Goal: Communication & Community: Answer question/provide support

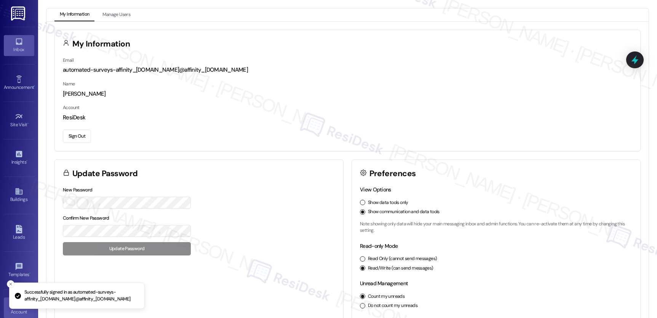
click at [17, 40] on icon at bounding box center [19, 41] width 8 height 8
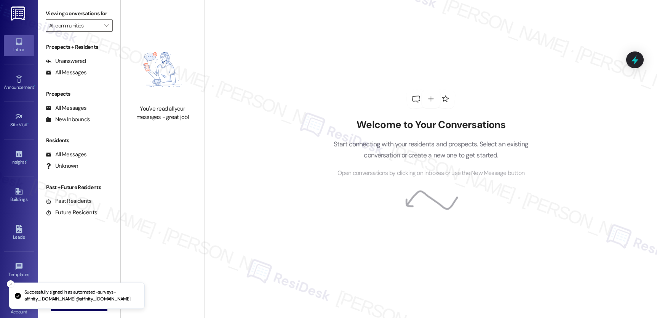
click at [17, 40] on icon at bounding box center [19, 41] width 8 height 8
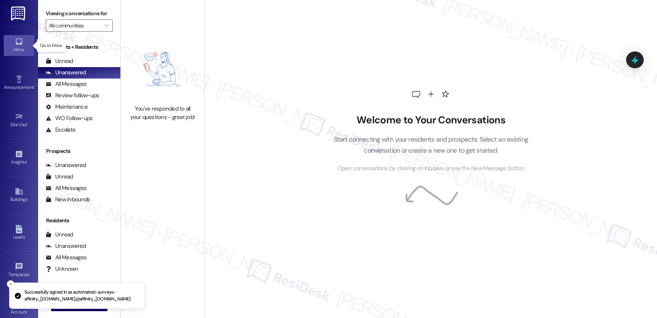
click at [17, 40] on icon at bounding box center [19, 41] width 8 height 8
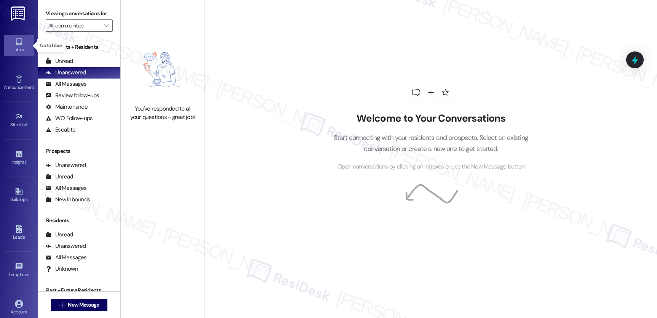
click at [17, 40] on icon at bounding box center [19, 41] width 8 height 8
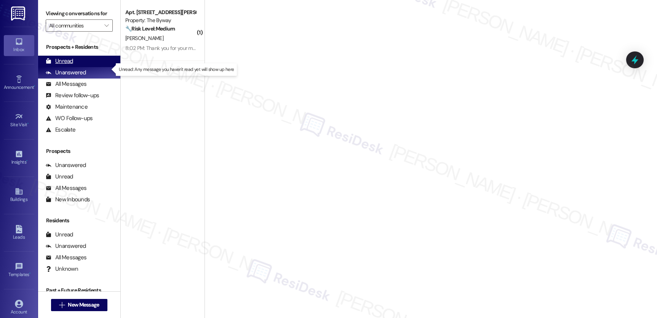
click at [57, 65] on div "Unread" at bounding box center [59, 61] width 27 height 8
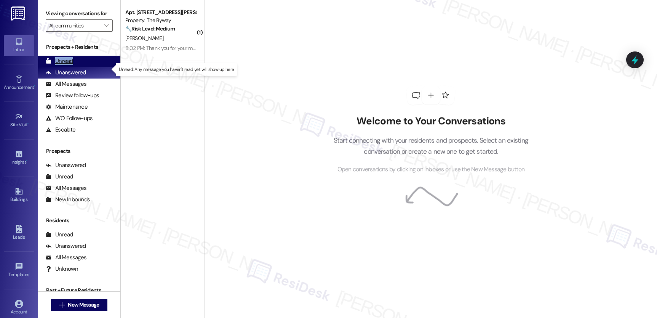
click at [57, 65] on div "Unread" at bounding box center [59, 61] width 27 height 8
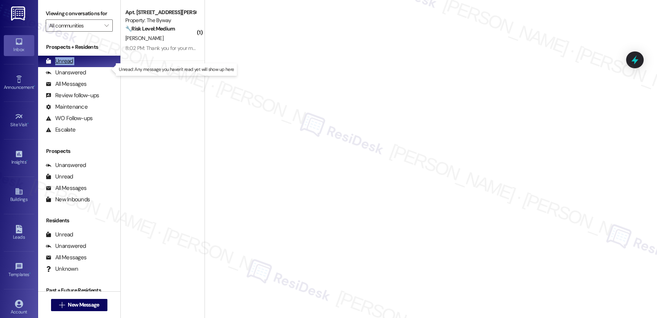
click at [57, 65] on div "Unread" at bounding box center [59, 61] width 27 height 8
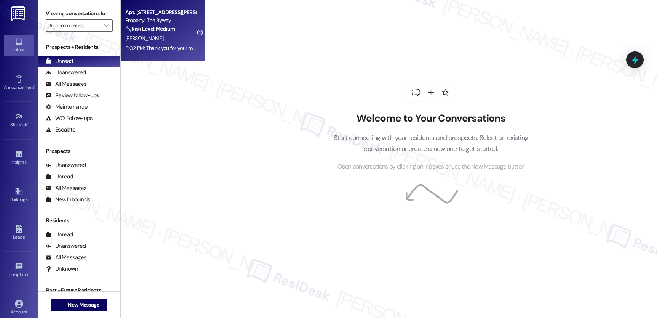
click at [175, 40] on div "[PERSON_NAME]" at bounding box center [161, 39] width 72 height 10
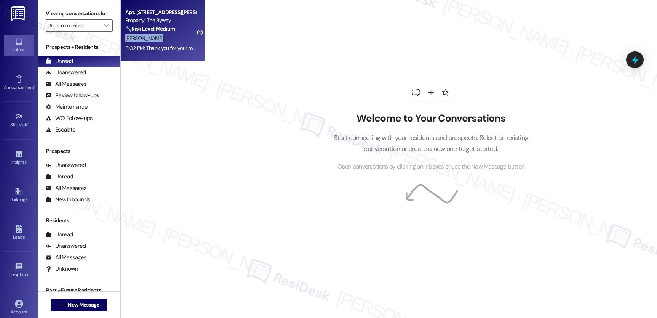
click at [175, 40] on div "[PERSON_NAME]" at bounding box center [161, 39] width 72 height 10
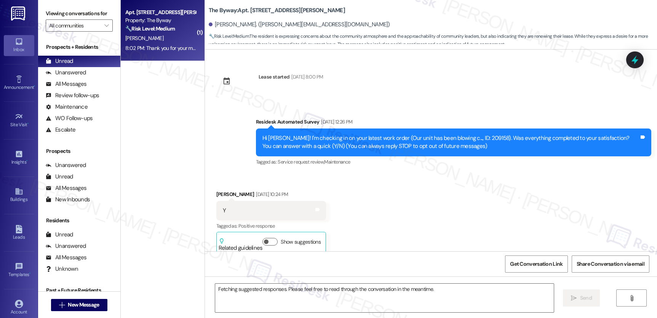
scroll to position [3973, 0]
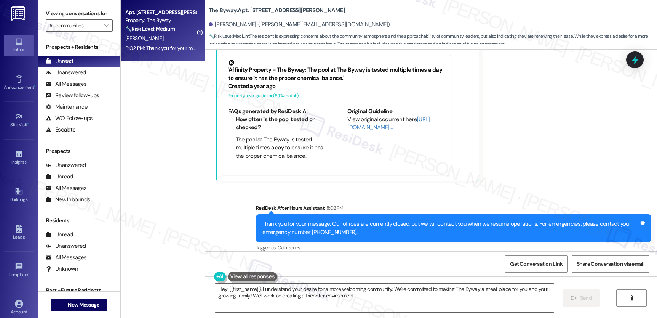
type textarea "Hey {{first_name}}, I understand your desire for a more welcoming community. We…"
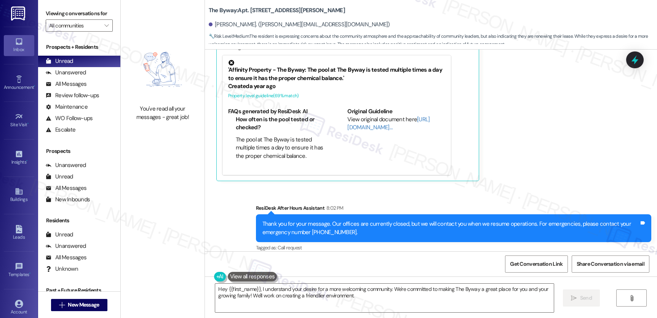
click at [512, 107] on div "Received via SMS [PERSON_NAME] 8:02 PM  ​❤️​ to “ [PERSON_NAME] (The Byway): Wi…" at bounding box center [431, 80] width 452 height 214
drag, startPoint x: 159, startPoint y: 123, endPoint x: 113, endPoint y: 114, distance: 47.3
click at [159, 123] on div "You've read all your messages - great job!" at bounding box center [163, 79] width 84 height 159
click at [58, 77] on div "Unanswered" at bounding box center [66, 73] width 40 height 8
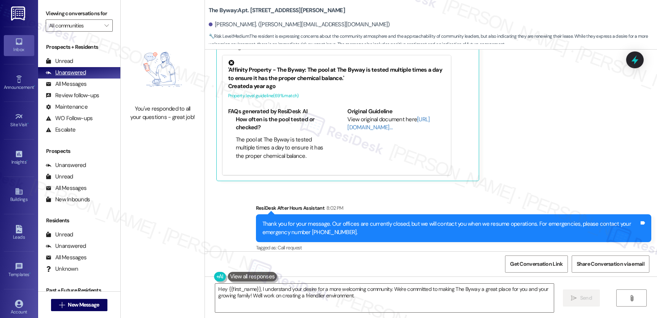
click at [59, 77] on div "Unanswered" at bounding box center [66, 73] width 40 height 8
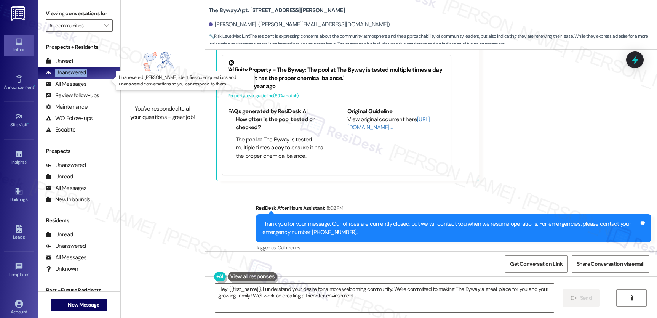
click at [59, 77] on div "Unanswered" at bounding box center [66, 73] width 40 height 8
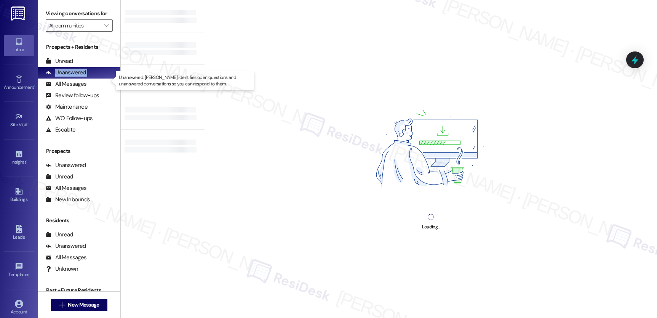
click at [59, 77] on div "Unanswered" at bounding box center [66, 73] width 40 height 8
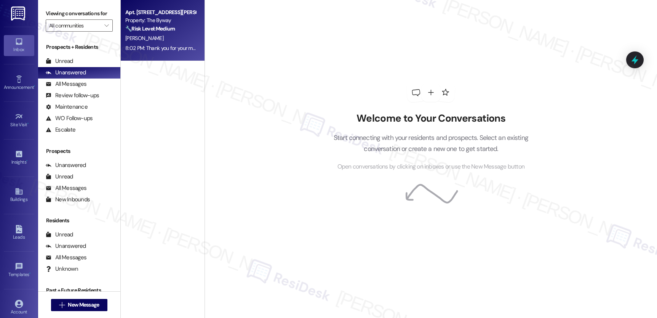
click at [174, 50] on div "8:02 PM: Thank you for your message. Our offices are currently closed, but we w…" at bounding box center [348, 48] width 447 height 7
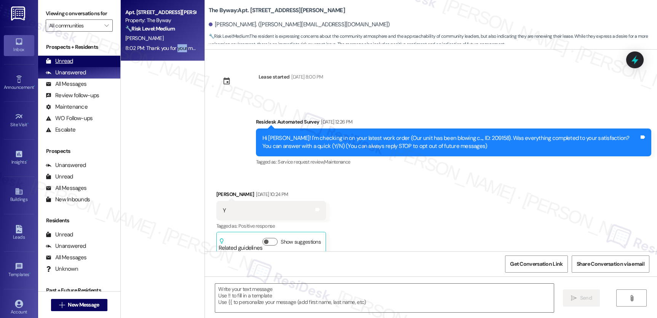
type textarea "Fetching suggested responses. Please feel free to read through the conversation…"
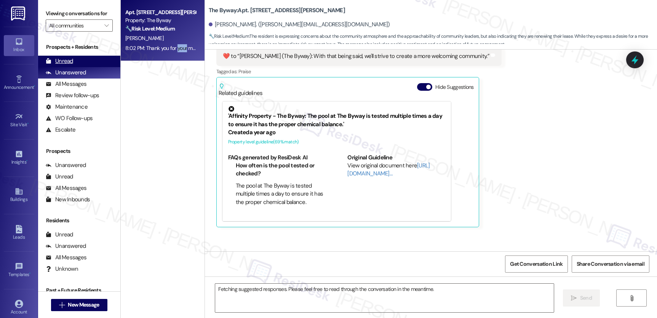
scroll to position [3900, 0]
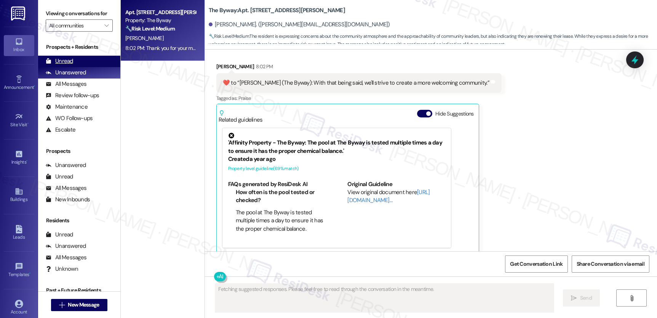
click at [54, 65] on div "Unread" at bounding box center [59, 61] width 27 height 8
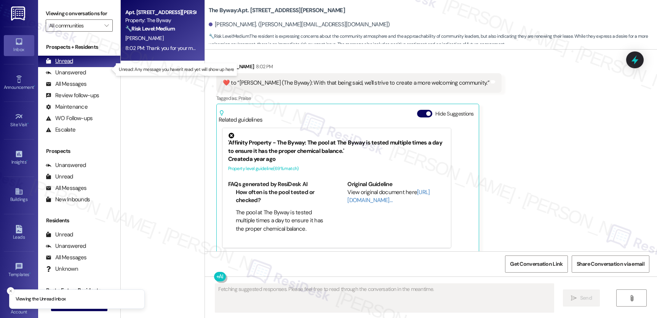
click at [56, 65] on div "Unread" at bounding box center [59, 61] width 27 height 8
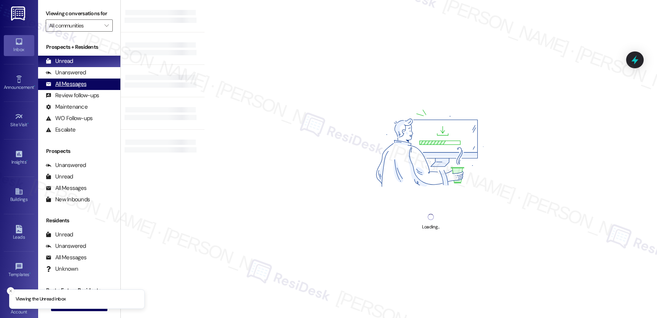
click at [70, 88] on div "All Messages" at bounding box center [66, 84] width 41 height 8
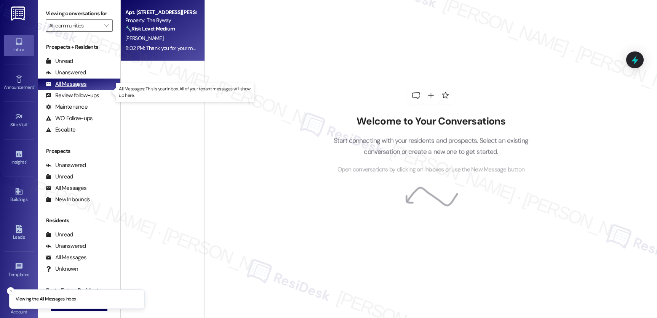
click at [71, 88] on div "All Messages" at bounding box center [66, 84] width 41 height 8
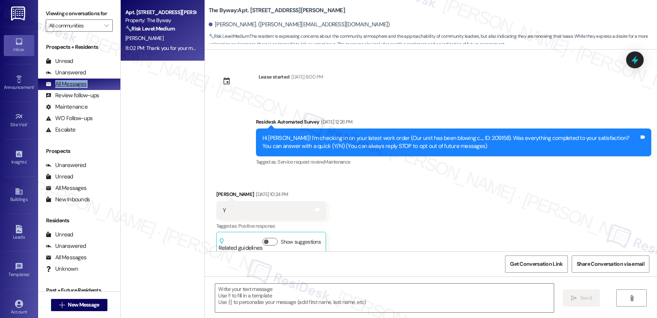
click at [71, 88] on div "All Messages" at bounding box center [66, 84] width 41 height 8
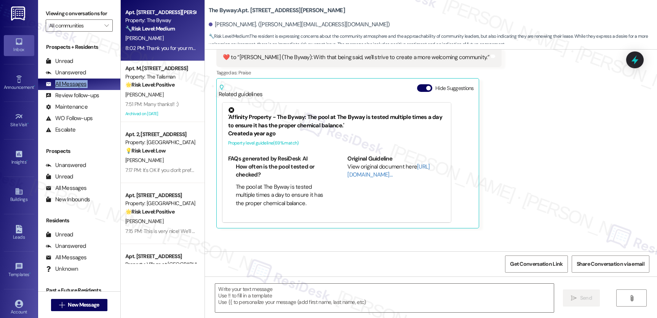
type textarea "Fetching suggested responses. Please feel free to read through the conversation…"
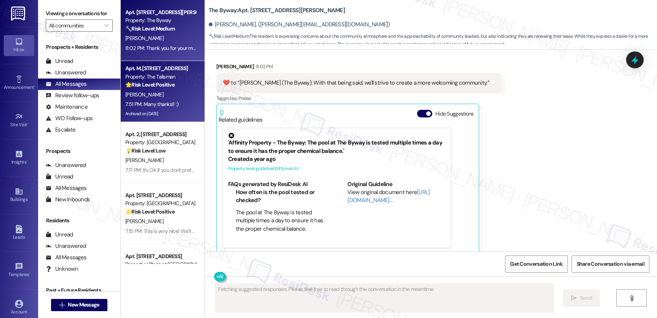
click at [157, 78] on div "Property: The Talisman" at bounding box center [160, 77] width 70 height 8
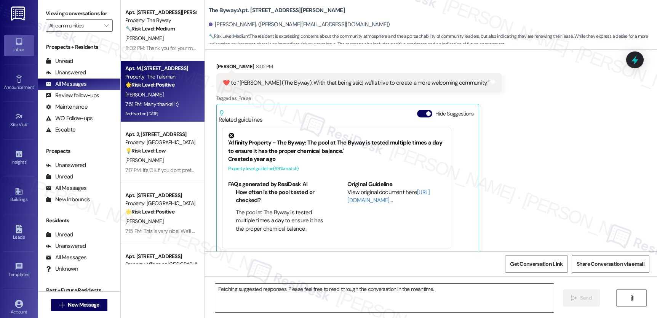
click at [157, 78] on div "Property: The Talisman" at bounding box center [160, 77] width 70 height 8
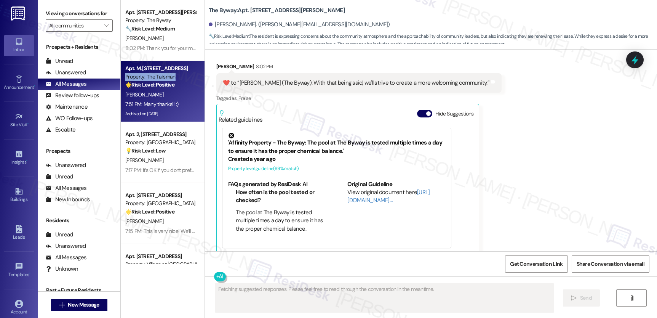
click at [157, 78] on div "Property: The Talisman" at bounding box center [160, 77] width 70 height 8
click at [155, 78] on div "Property: The Talisman" at bounding box center [160, 77] width 70 height 8
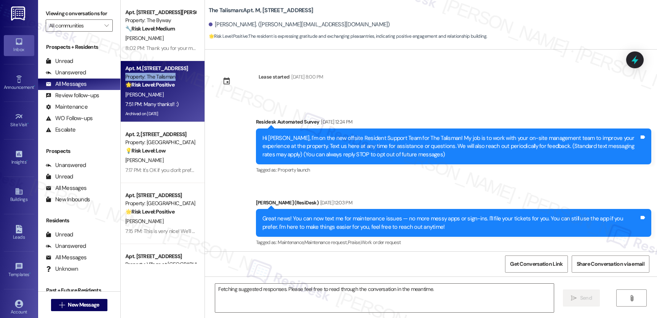
scroll to position [28707, 0]
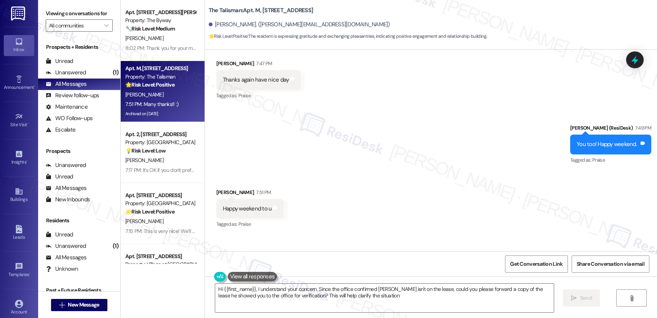
type textarea "Hi {{first_name}}, I understand your concern. Since the office confirmed Jeff i…"
click at [77, 77] on div "Unanswered" at bounding box center [66, 73] width 40 height 8
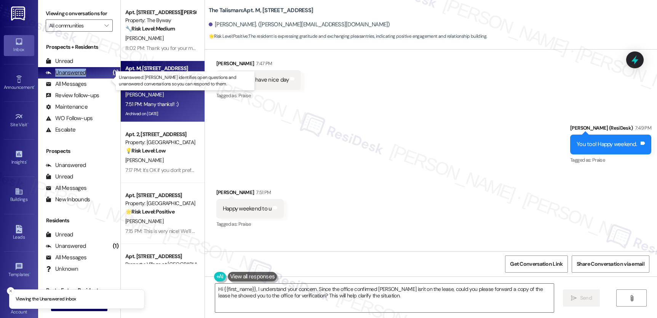
click at [77, 77] on div "Unanswered" at bounding box center [66, 73] width 40 height 8
click at [78, 77] on div "Unanswered" at bounding box center [66, 73] width 40 height 8
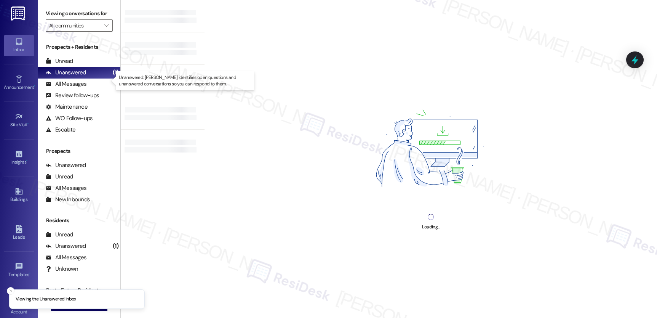
click at [81, 77] on div "Unanswered" at bounding box center [66, 73] width 40 height 8
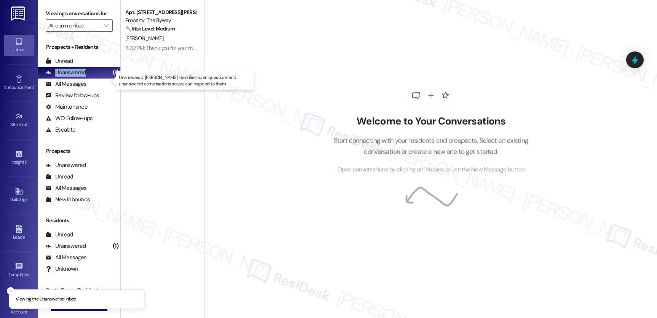
click at [81, 77] on div "Unanswered" at bounding box center [66, 73] width 40 height 8
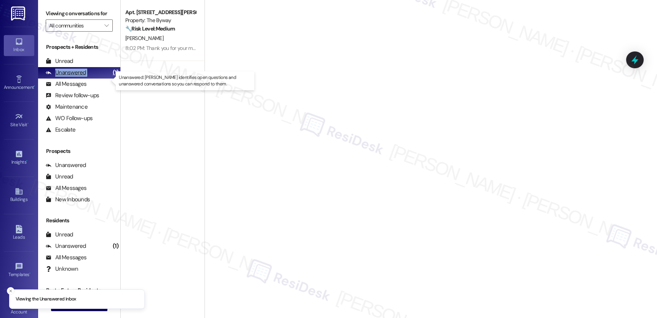
click at [81, 77] on div "Unanswered" at bounding box center [66, 73] width 40 height 8
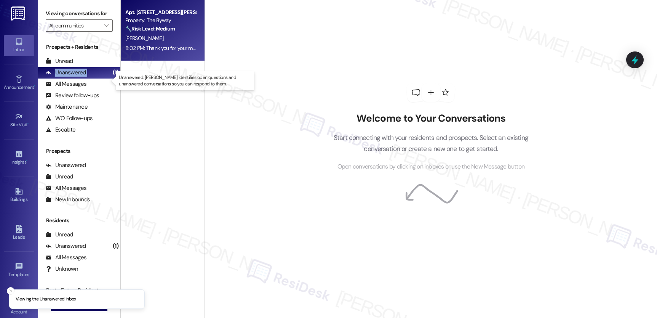
click at [194, 55] on div "Apt. 323, 23765 NE Halsey St Property: The Byway 🔧 Risk Level: Medium The resid…" at bounding box center [163, 30] width 84 height 61
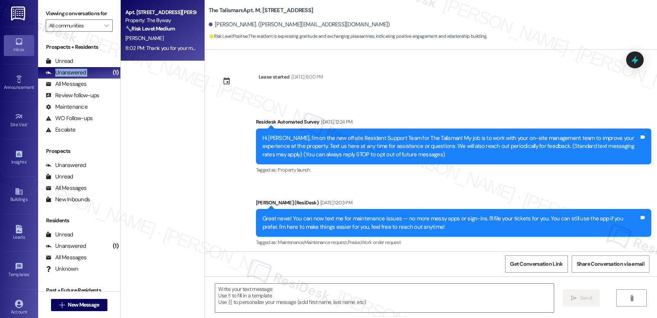
click at [179, 40] on div "[PERSON_NAME]" at bounding box center [161, 39] width 72 height 10
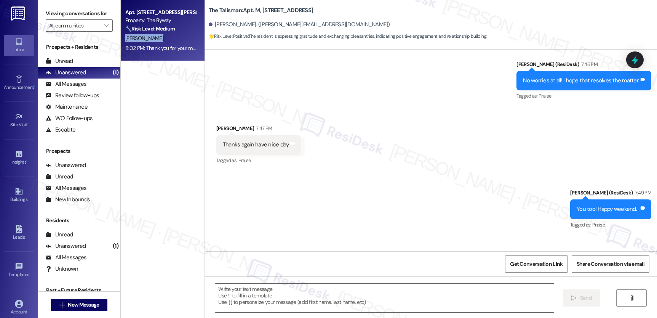
type textarea "Fetching suggested responses. Please feel free to read through the conversation…"
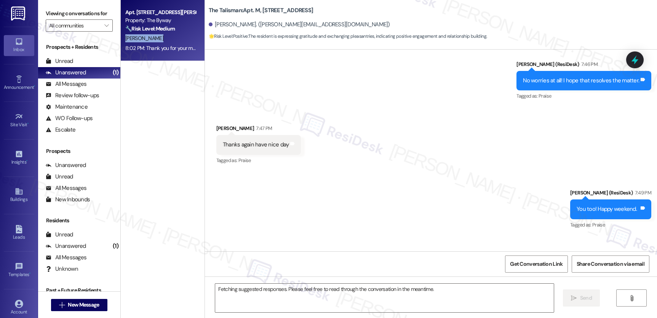
drag, startPoint x: 194, startPoint y: 55, endPoint x: 179, endPoint y: 40, distance: 21.0
click at [179, 40] on div "[PERSON_NAME]" at bounding box center [161, 39] width 72 height 10
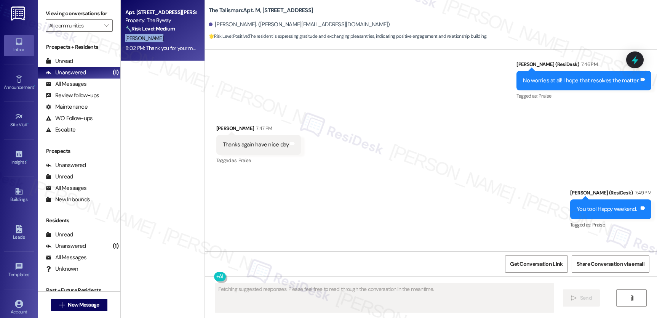
click at [179, 40] on div "[PERSON_NAME]" at bounding box center [161, 39] width 72 height 10
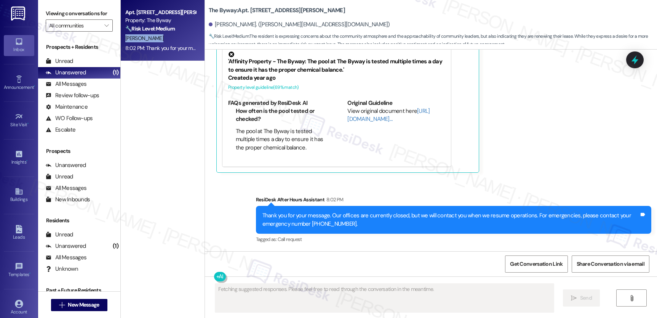
click at [179, 40] on div "[PERSON_NAME]" at bounding box center [161, 39] width 72 height 10
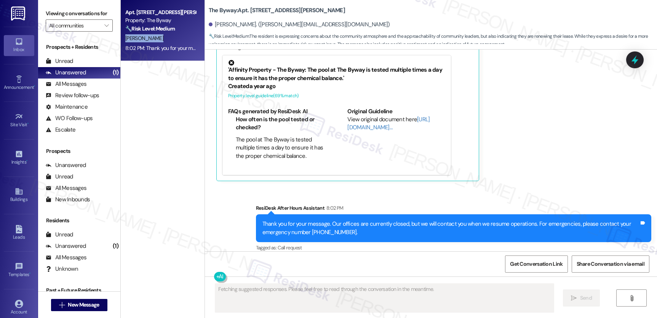
click at [179, 40] on div "[PERSON_NAME]" at bounding box center [161, 39] width 72 height 10
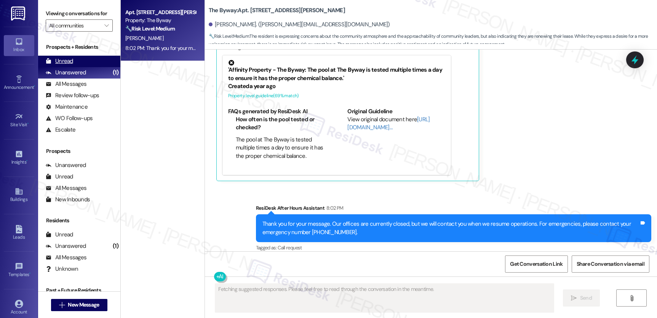
click at [64, 66] on div "Unread (0)" at bounding box center [79, 61] width 82 height 11
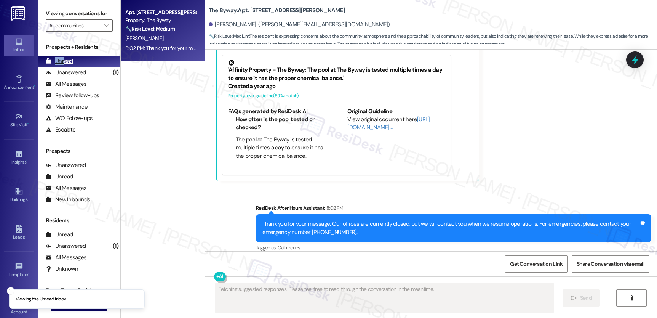
click at [64, 65] on div "Unread" at bounding box center [59, 61] width 27 height 8
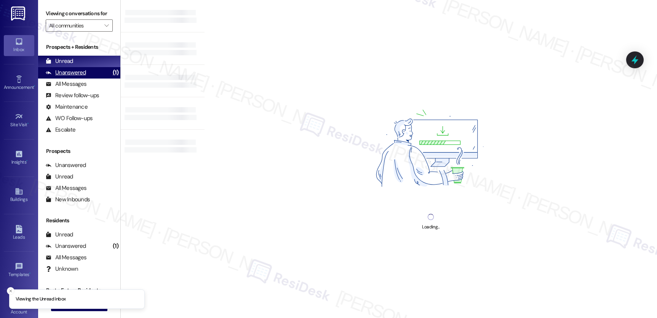
click at [67, 77] on div "Unanswered" at bounding box center [66, 73] width 40 height 8
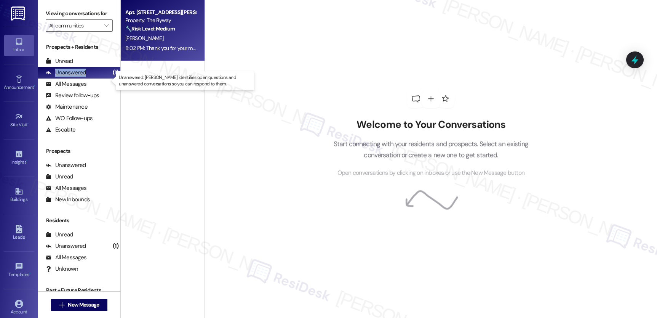
click at [67, 77] on div "Unanswered" at bounding box center [66, 73] width 40 height 8
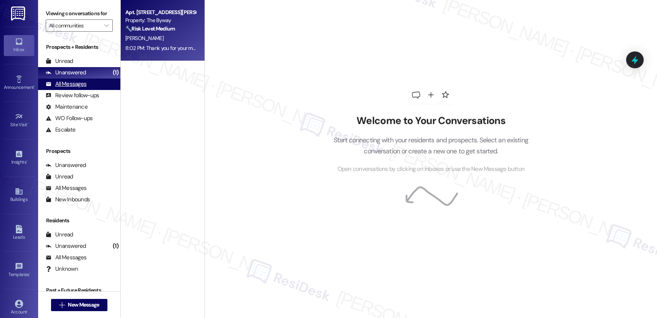
click at [69, 88] on div "All Messages" at bounding box center [66, 84] width 41 height 8
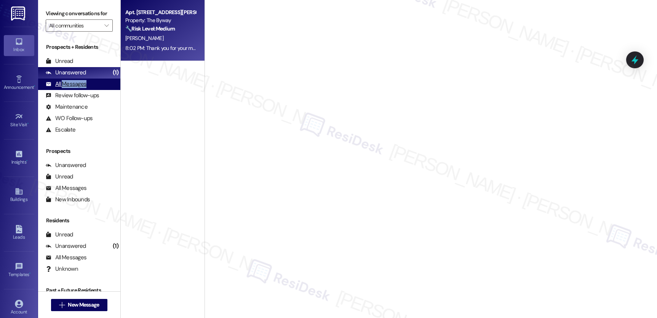
click at [69, 88] on div "All Messages" at bounding box center [66, 84] width 41 height 8
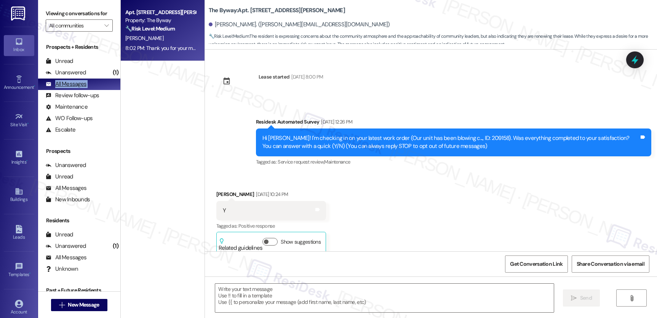
click at [69, 88] on div "All Messages" at bounding box center [66, 84] width 41 height 8
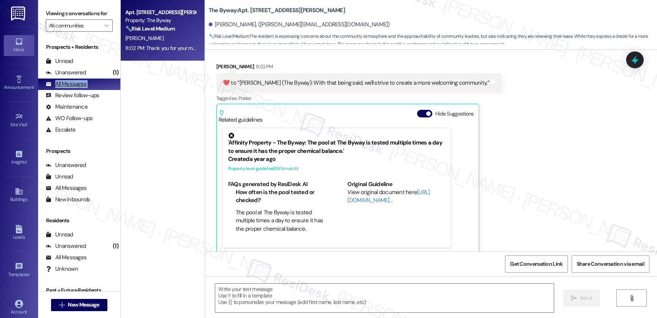
click at [69, 88] on div "All Messages" at bounding box center [66, 84] width 41 height 8
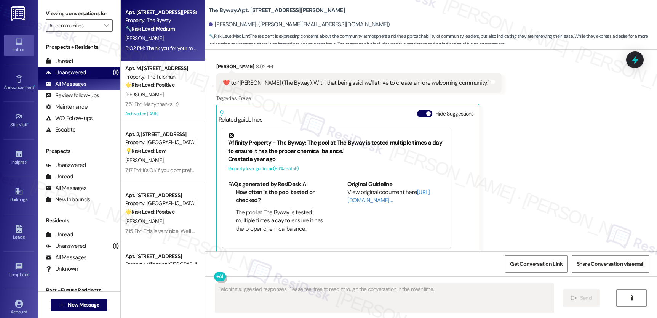
click at [67, 77] on div "Unanswered" at bounding box center [66, 73] width 40 height 8
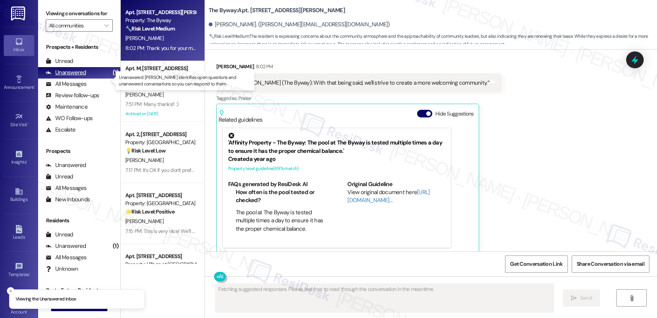
click at [67, 75] on div "Unanswered (1)" at bounding box center [79, 72] width 82 height 11
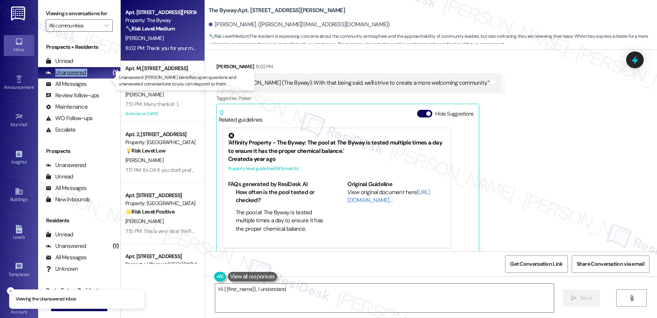
type textarea "Hi {{first_name}}, I understand"
click at [67, 76] on div "Unanswered (1)" at bounding box center [79, 72] width 82 height 11
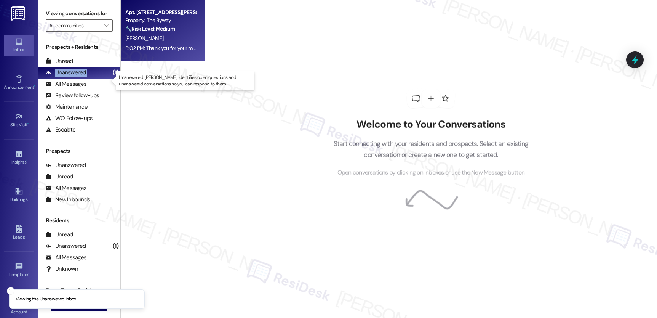
click at [67, 76] on div "Unanswered (1)" at bounding box center [79, 72] width 82 height 11
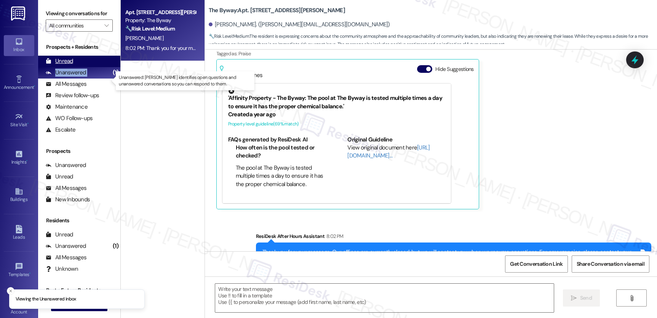
type textarea "Fetching suggested responses. Please feel free to read through the conversation…"
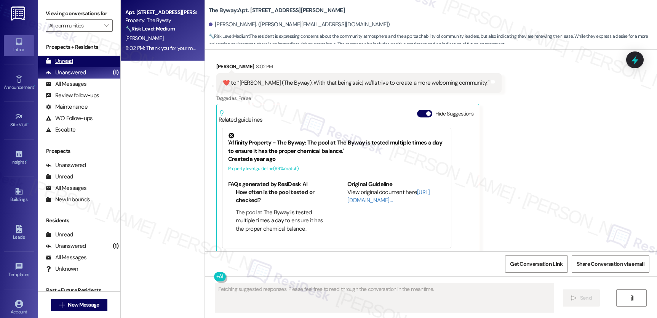
click at [67, 65] on div "Unread" at bounding box center [59, 61] width 27 height 8
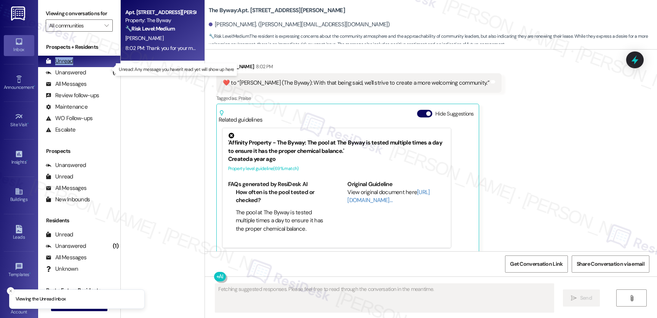
click at [67, 65] on div "Unread" at bounding box center [59, 61] width 27 height 8
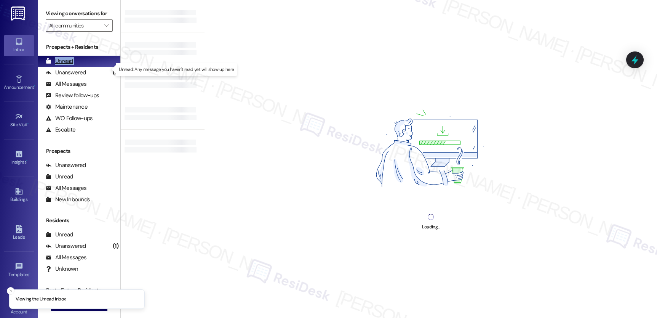
click at [67, 65] on div "Unread" at bounding box center [59, 61] width 27 height 8
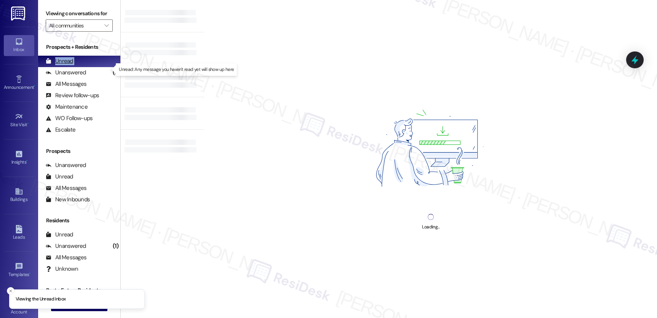
click at [67, 65] on div "Unread" at bounding box center [59, 61] width 27 height 8
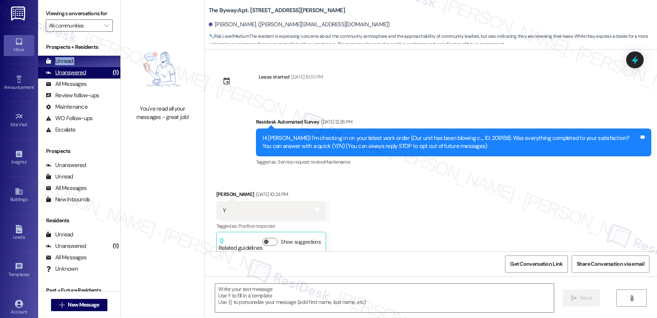
type textarea "Fetching suggested responses. Please feel free to read through the conversation…"
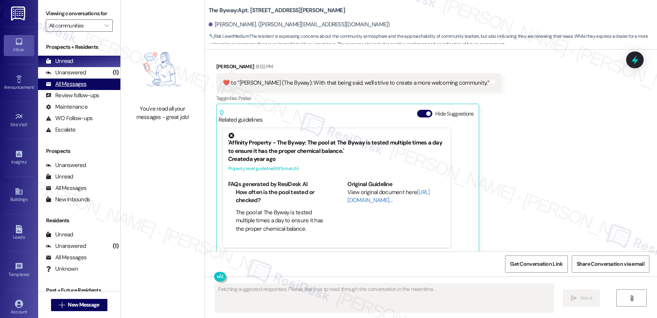
click at [107, 88] on div "All Messages (undefined)" at bounding box center [79, 83] width 82 height 11
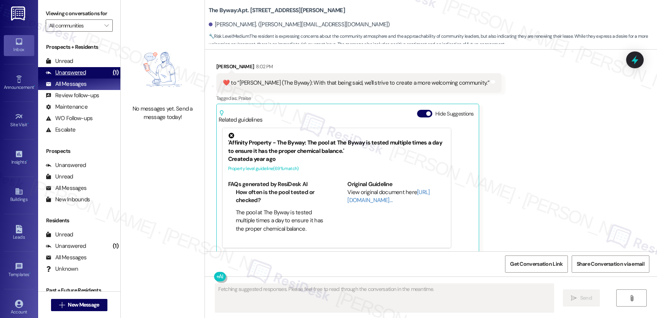
click at [98, 78] on div "Unanswered (1)" at bounding box center [79, 72] width 82 height 11
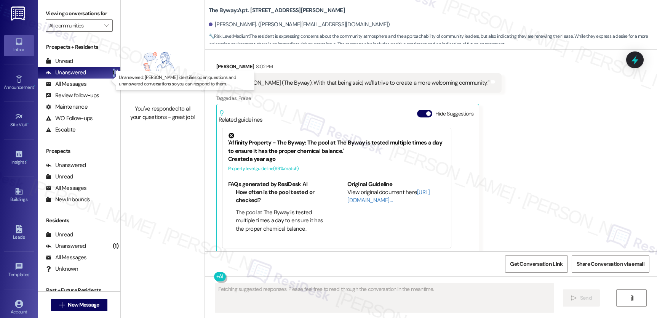
click at [98, 78] on div "Unanswered (1)" at bounding box center [79, 72] width 82 height 11
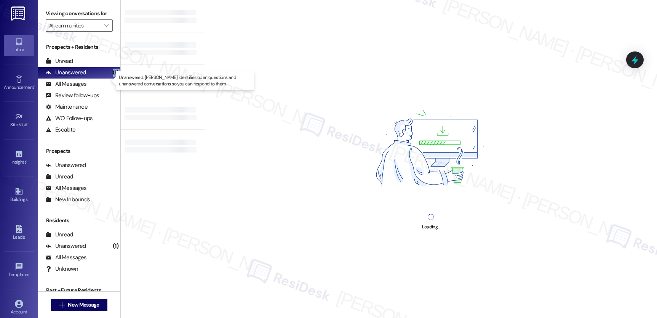
click at [98, 78] on div "Unanswered (1)" at bounding box center [79, 72] width 82 height 11
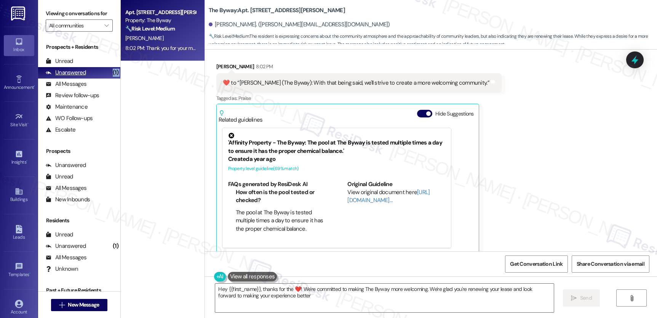
type textarea "Hey {{first_name}}, thanks for the ❤️! We're committed to making The Byway more…"
click at [48, 64] on icon at bounding box center [48, 60] width 5 height 5
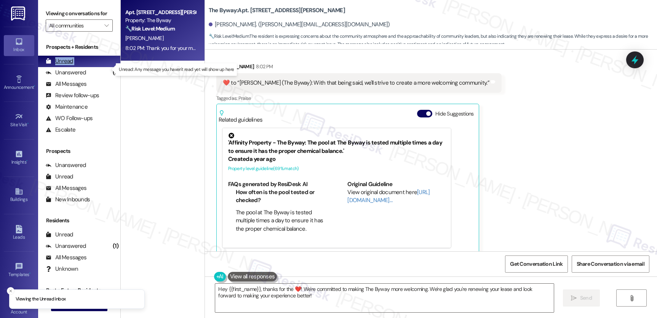
click at [49, 64] on icon at bounding box center [48, 60] width 5 height 5
click at [50, 64] on icon at bounding box center [48, 60] width 5 height 5
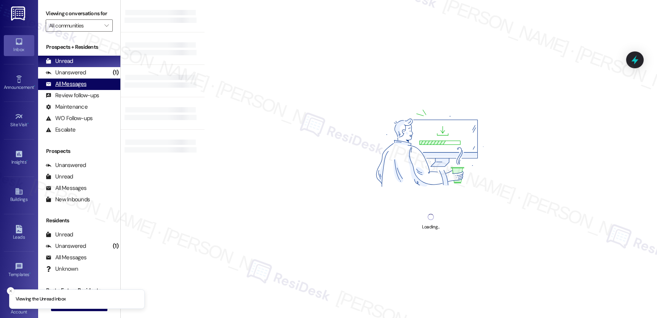
click at [59, 88] on div "All Messages" at bounding box center [66, 84] width 41 height 8
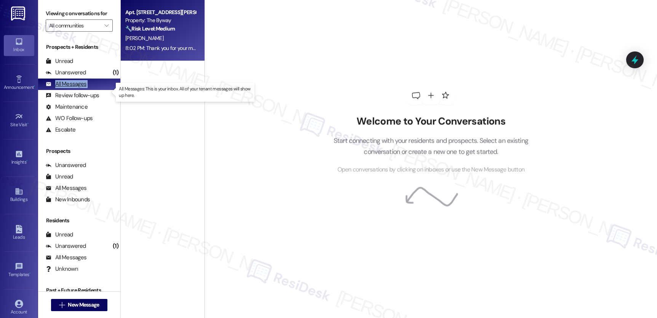
click at [59, 88] on div "All Messages" at bounding box center [66, 84] width 41 height 8
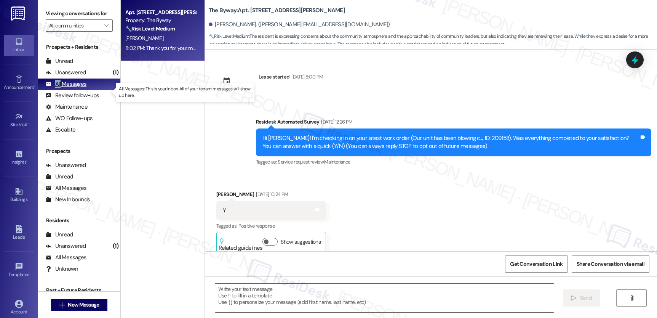
scroll to position [0, 0]
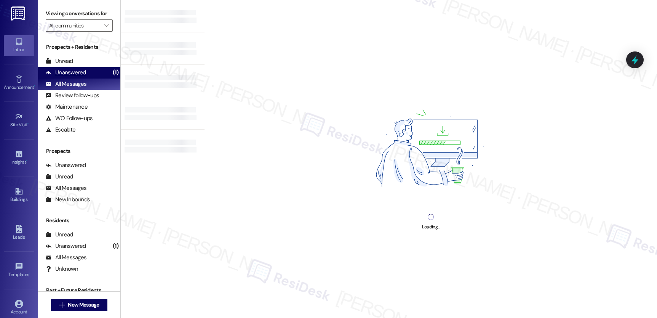
click at [73, 77] on div "Unanswered" at bounding box center [66, 73] width 40 height 8
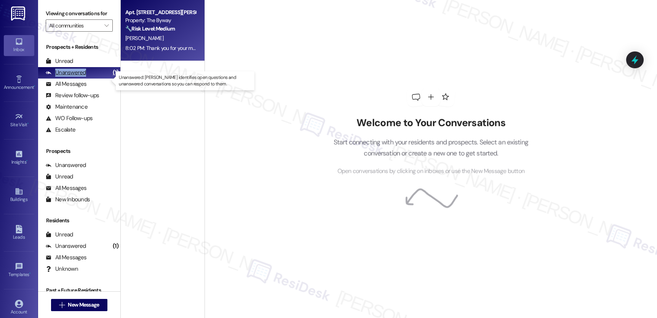
click at [73, 77] on div "Unanswered" at bounding box center [66, 73] width 40 height 8
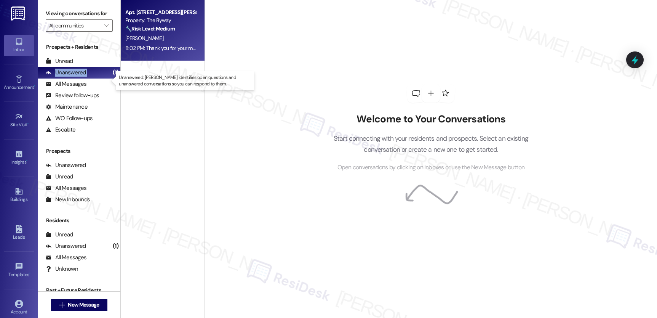
click at [73, 77] on div "Unanswered" at bounding box center [66, 73] width 40 height 8
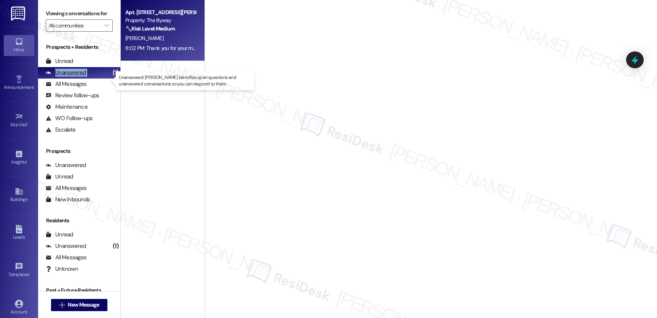
click at [73, 77] on div "Unanswered" at bounding box center [66, 73] width 40 height 8
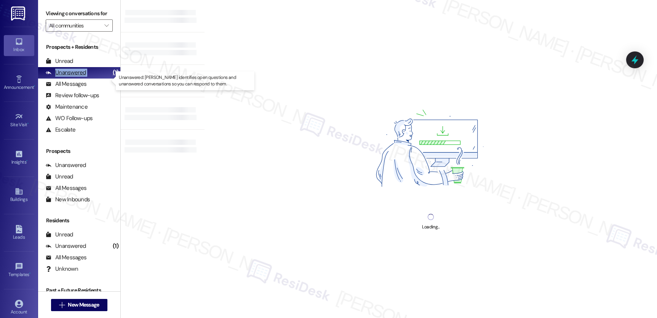
click at [73, 77] on div "Unanswered" at bounding box center [66, 73] width 40 height 8
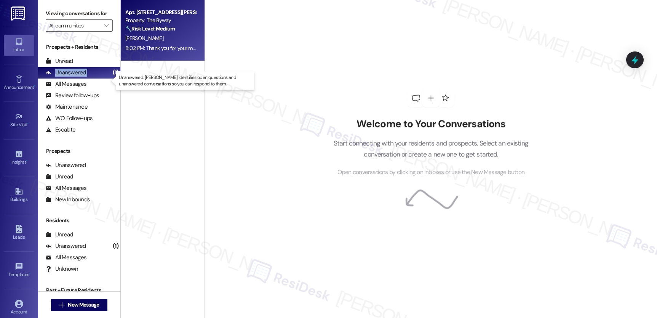
click at [73, 77] on div "Unanswered" at bounding box center [66, 73] width 40 height 8
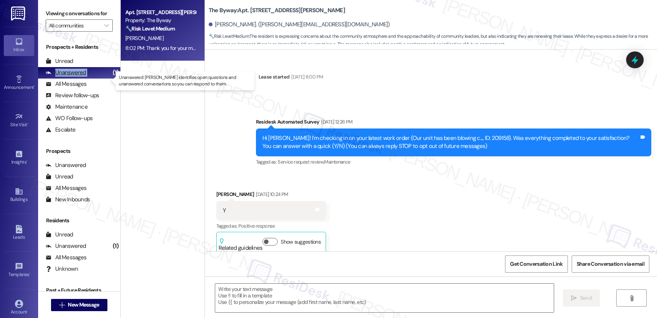
click at [73, 77] on div "Unanswered" at bounding box center [66, 73] width 40 height 8
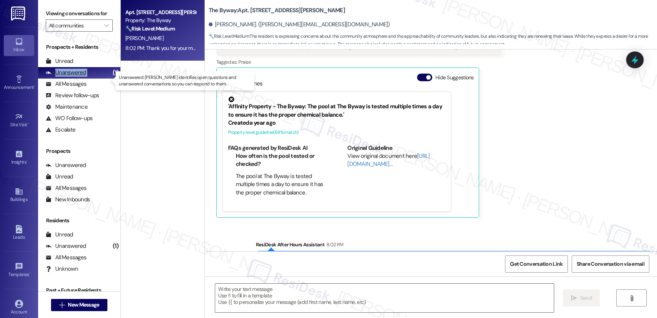
click at [73, 77] on div "Unanswered" at bounding box center [66, 73] width 40 height 8
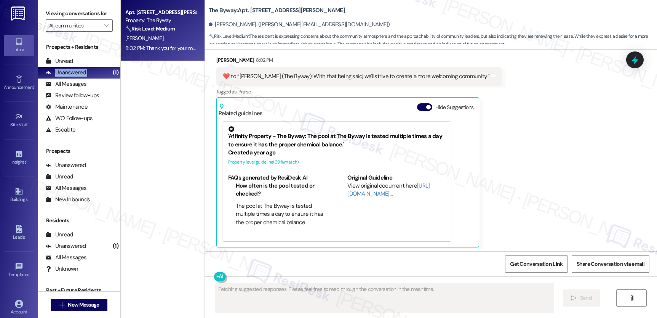
click at [73, 77] on div "Unanswered" at bounding box center [66, 73] width 40 height 8
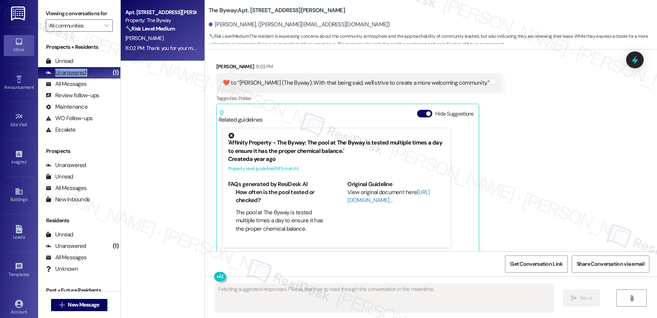
click at [73, 77] on div "Unanswered" at bounding box center [66, 73] width 40 height 8
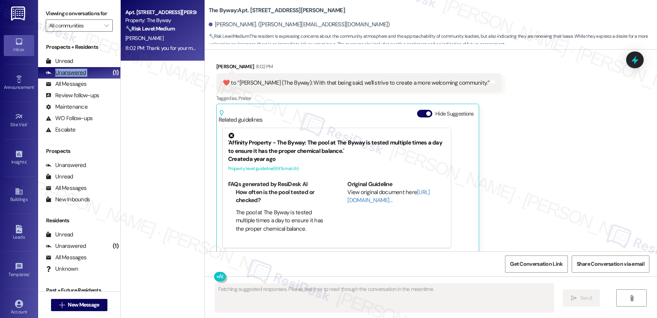
click at [73, 77] on div "Unanswered" at bounding box center [66, 73] width 40 height 8
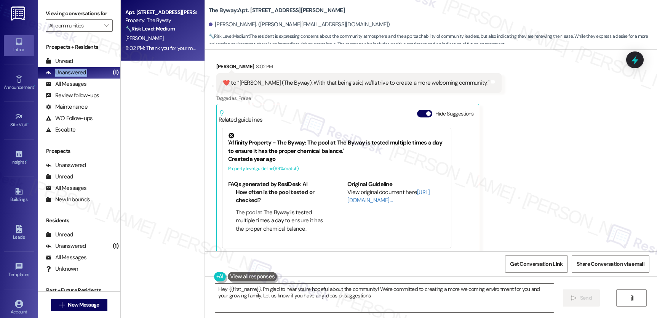
type textarea "Hey {{first_name}}, I'm glad to hear you're hopeful about the community! We're …"
click at [73, 77] on div "Unanswered" at bounding box center [66, 73] width 40 height 8
click at [164, 48] on div "8:02 PM: Thank you for your message. Our offices are currently closed, but we w…" at bounding box center [348, 48] width 447 height 7
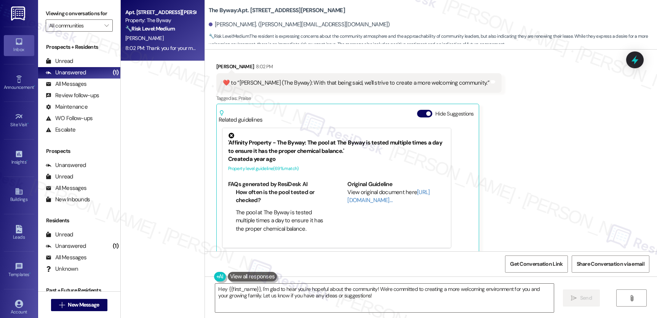
click at [164, 48] on div "8:02 PM: Thank you for your message. Our offices are currently closed, but we w…" at bounding box center [348, 48] width 447 height 7
click at [74, 88] on div "All Messages" at bounding box center [66, 84] width 41 height 8
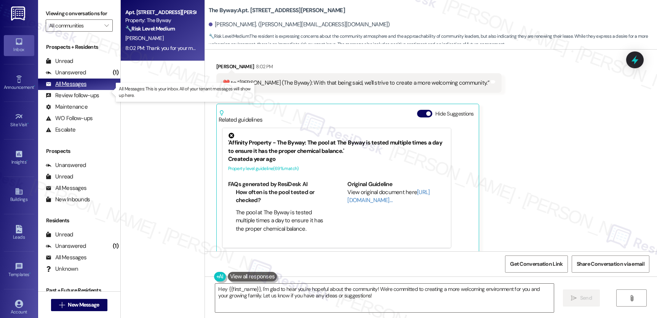
click at [74, 88] on div "All Messages" at bounding box center [66, 84] width 41 height 8
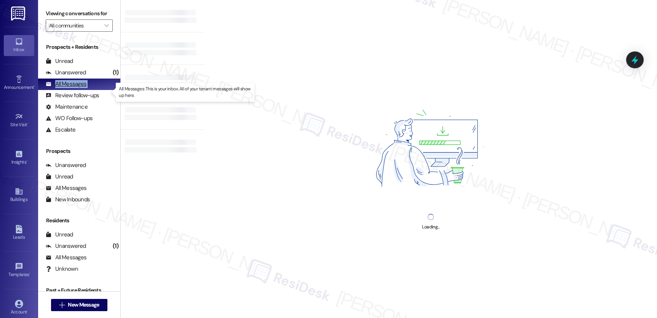
click at [74, 88] on div "All Messages" at bounding box center [66, 84] width 41 height 8
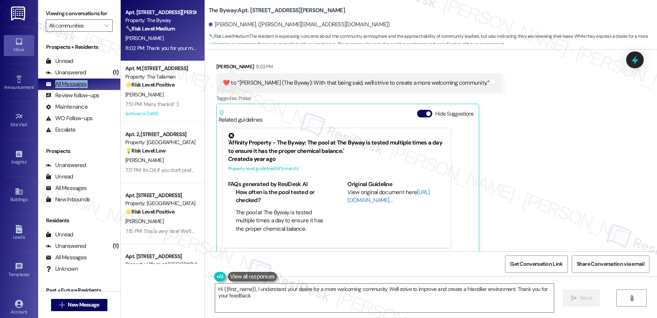
type textarea "Hi {{first_name}}, I understand your desire for a more welcoming community. We'…"
click at [69, 77] on div "Unanswered" at bounding box center [66, 73] width 40 height 8
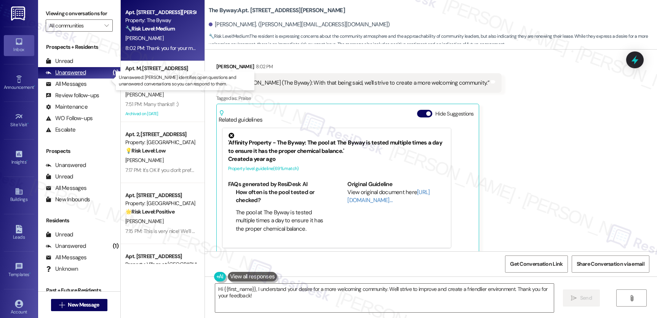
click at [69, 77] on div "Unanswered" at bounding box center [66, 73] width 40 height 8
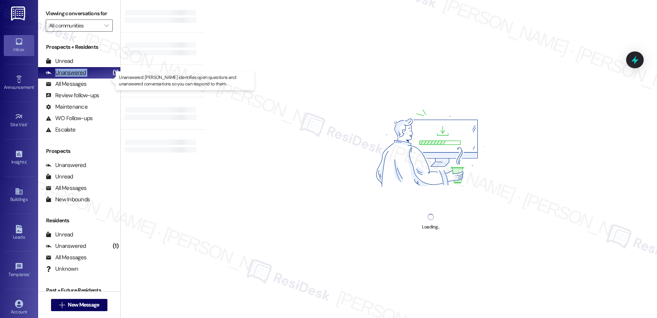
click at [69, 77] on div "Unanswered" at bounding box center [66, 73] width 40 height 8
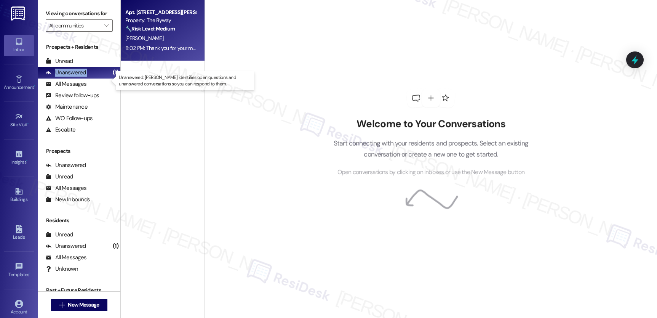
click at [69, 77] on div "Unanswered" at bounding box center [66, 73] width 40 height 8
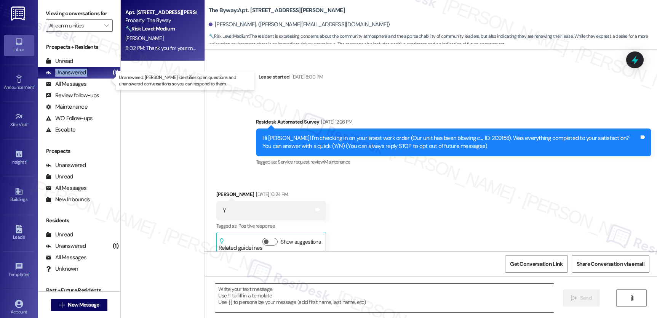
click at [69, 77] on div "Unanswered" at bounding box center [66, 73] width 40 height 8
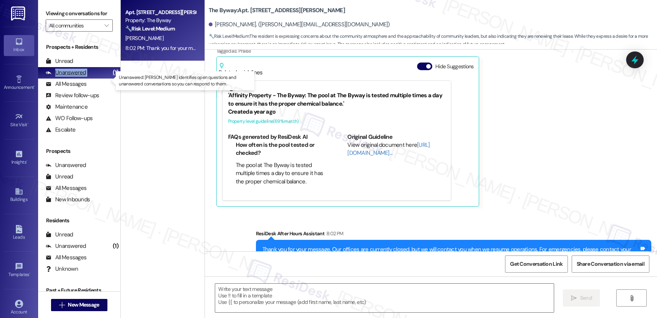
click at [69, 77] on div "Unanswered" at bounding box center [66, 73] width 40 height 8
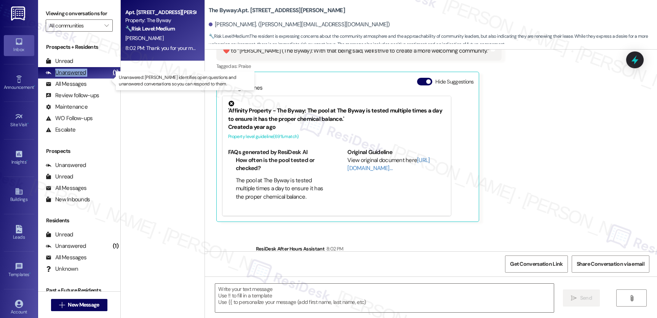
type textarea "Fetching suggested responses. Please feel free to read through the conversation…"
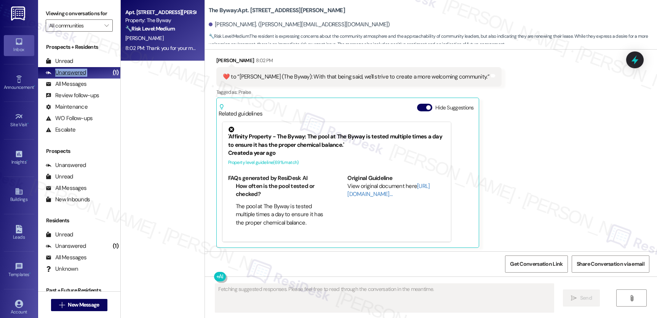
click at [69, 77] on div "Unanswered" at bounding box center [66, 73] width 40 height 8
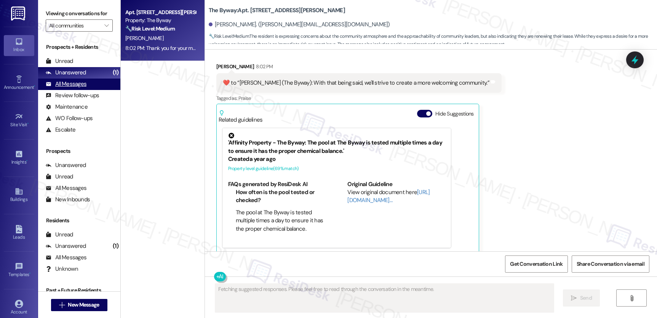
click at [60, 88] on div "All Messages" at bounding box center [66, 84] width 41 height 8
click at [61, 88] on div "All Messages" at bounding box center [66, 84] width 41 height 8
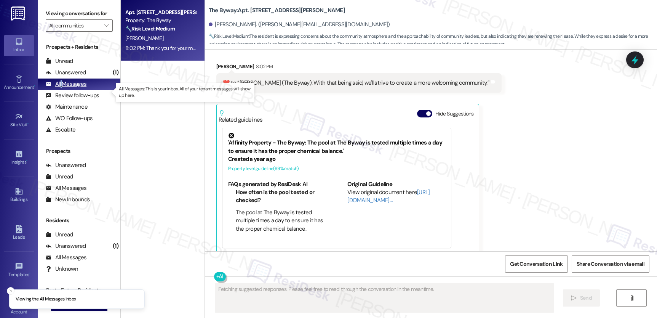
click at [61, 88] on div "All Messages" at bounding box center [66, 84] width 41 height 8
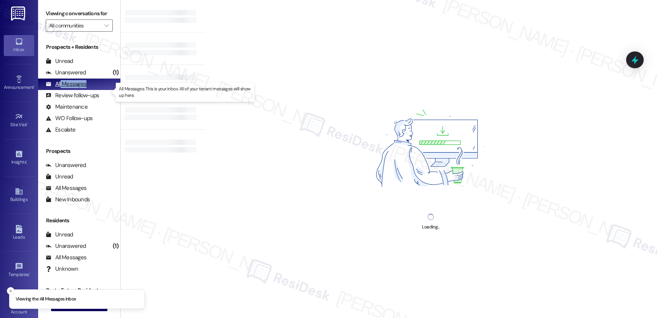
click at [61, 88] on div "All Messages" at bounding box center [66, 84] width 41 height 8
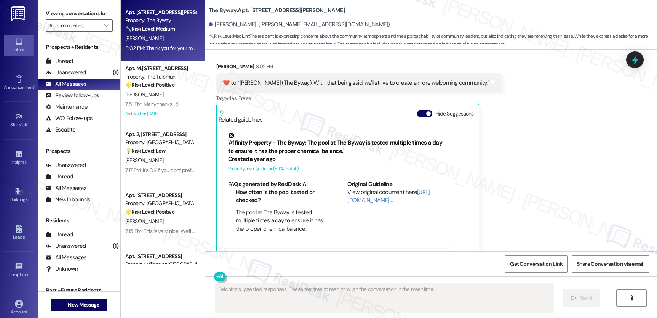
click at [16, 296] on div "Account Go to Account" at bounding box center [19, 307] width 30 height 37
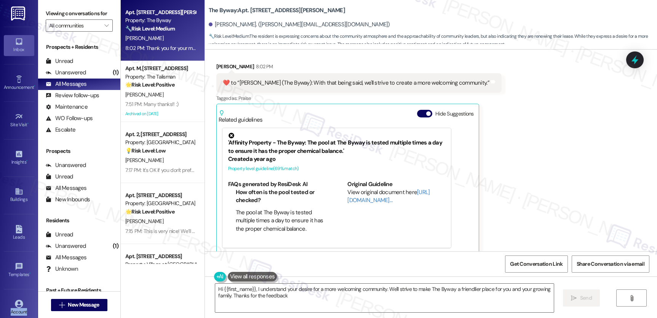
type textarea "Hi {{first_name}}, I understand your desire for a more welcoming community. We'…"
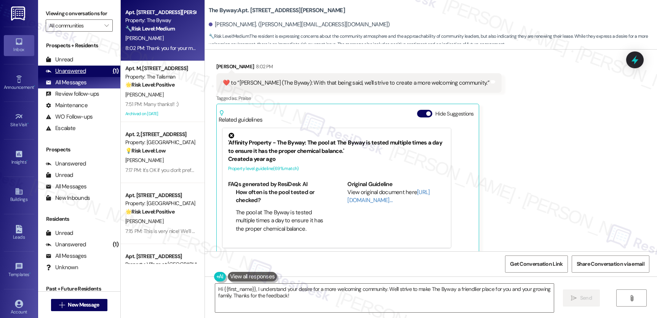
click at [80, 75] on div "Unanswered" at bounding box center [66, 71] width 40 height 8
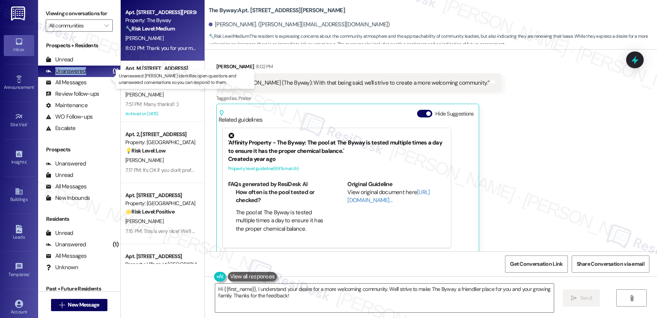
click at [80, 75] on div "Unanswered" at bounding box center [66, 71] width 40 height 8
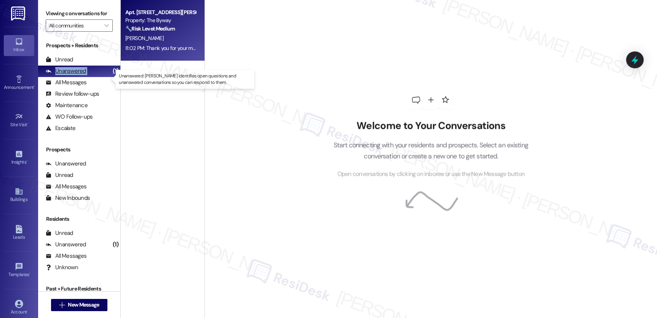
click at [80, 75] on div "Unanswered" at bounding box center [66, 71] width 40 height 8
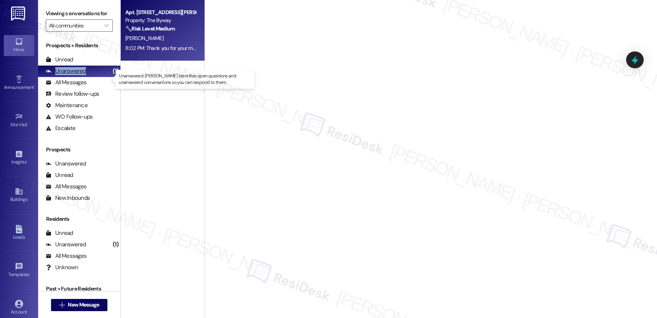
click at [80, 75] on div "Unanswered" at bounding box center [66, 71] width 40 height 8
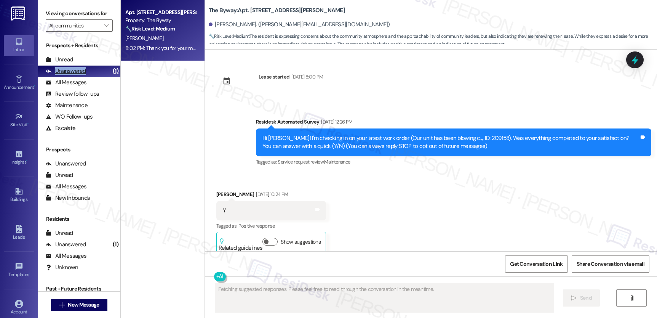
scroll to position [3900, 0]
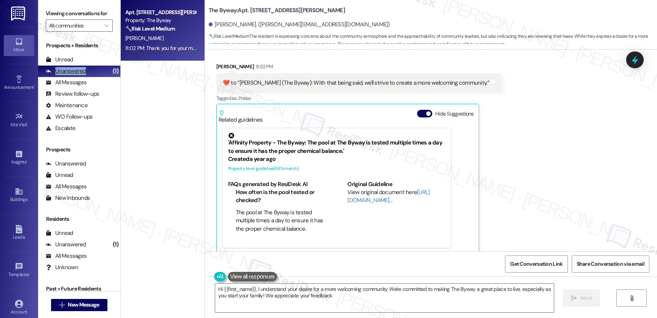
type textarea "Hi {{first_name}}, I understand your desire for a more welcoming community. We'…"
click at [67, 64] on div "Unread" at bounding box center [59, 60] width 27 height 8
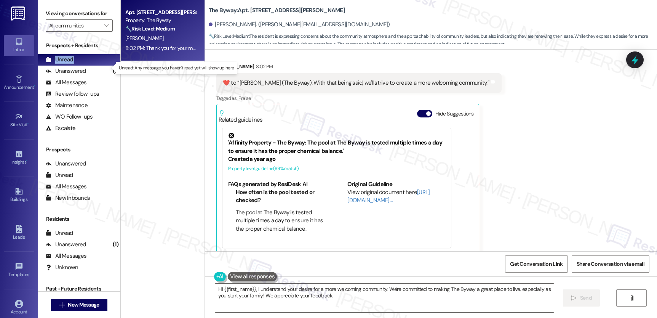
click at [67, 64] on div "Unread" at bounding box center [59, 60] width 27 height 8
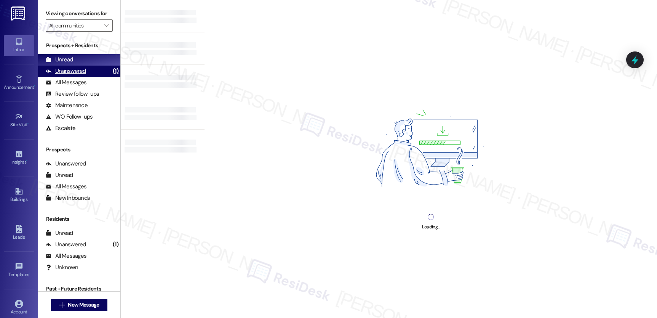
click at [111, 77] on div "(1)" at bounding box center [116, 71] width 10 height 12
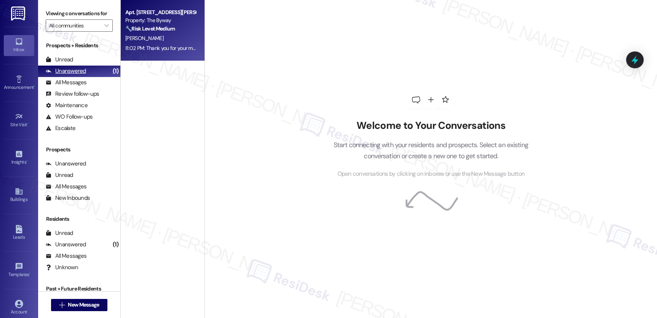
click at [111, 77] on div "(1)" at bounding box center [116, 71] width 10 height 12
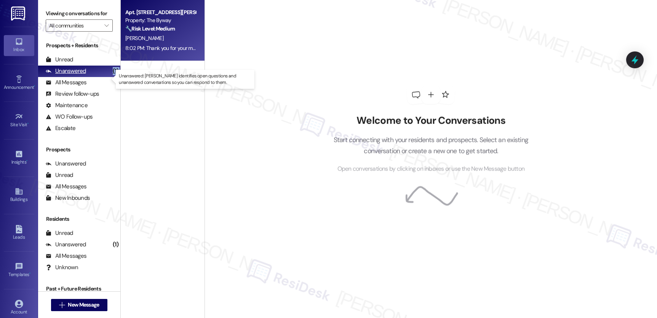
click at [111, 77] on div "(1)" at bounding box center [116, 71] width 10 height 12
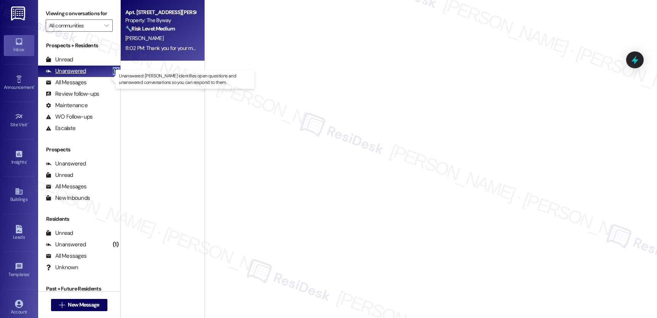
click at [111, 77] on div "(1)" at bounding box center [116, 71] width 10 height 12
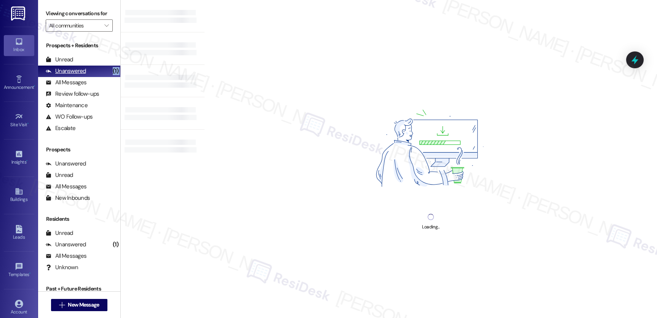
click at [111, 77] on div "(1)" at bounding box center [116, 71] width 10 height 12
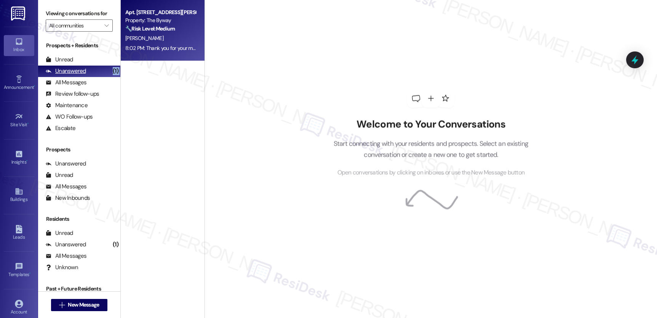
click at [111, 77] on div "(1)" at bounding box center [116, 71] width 10 height 12
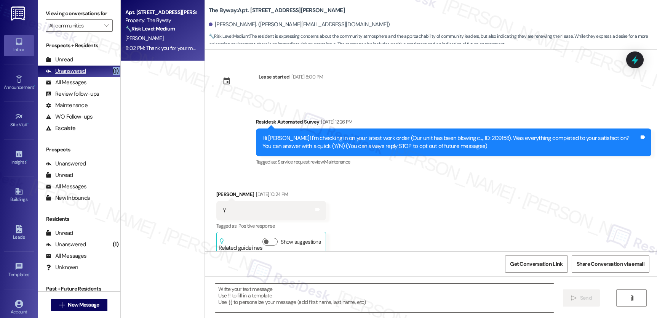
click at [111, 77] on div "(1)" at bounding box center [116, 71] width 10 height 12
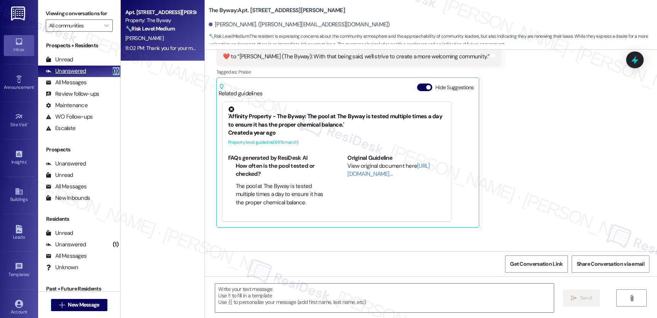
click at [111, 77] on div "(1)" at bounding box center [116, 71] width 10 height 12
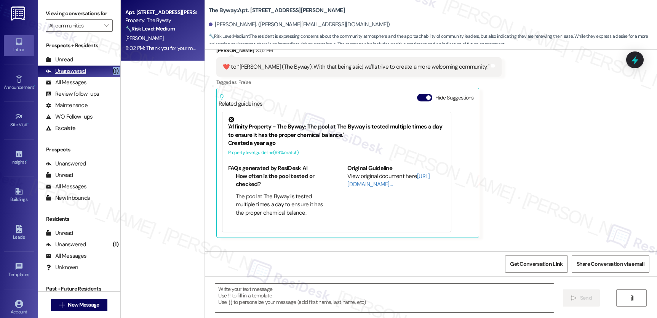
type textarea "Fetching suggested responses. Please feel free to read through the conversation…"
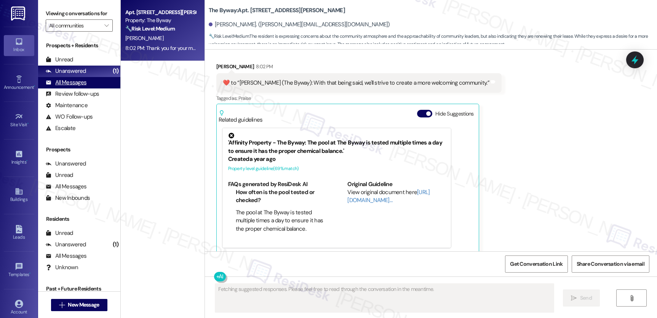
click at [90, 88] on div "All Messages (undefined)" at bounding box center [79, 82] width 82 height 11
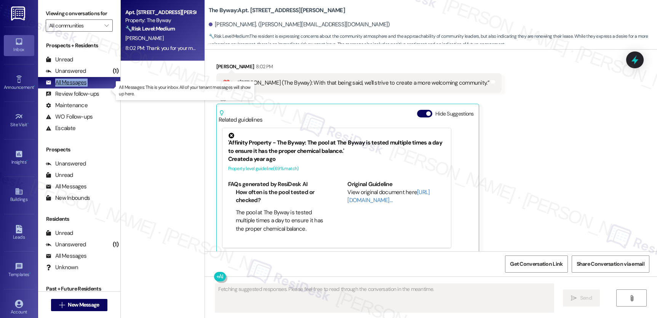
click at [90, 88] on div "All Messages (undefined)" at bounding box center [79, 82] width 82 height 11
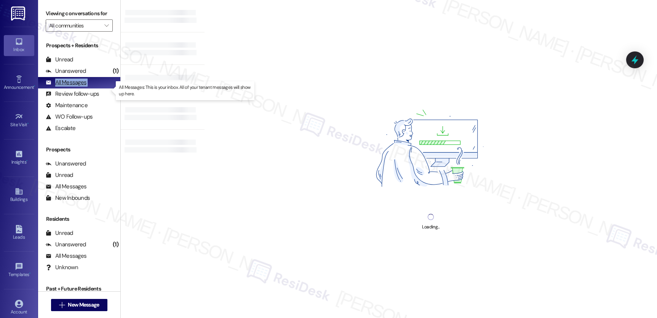
click at [90, 88] on div "All Messages (undefined)" at bounding box center [79, 82] width 82 height 11
click at [74, 86] on div "All Messages" at bounding box center [66, 82] width 41 height 8
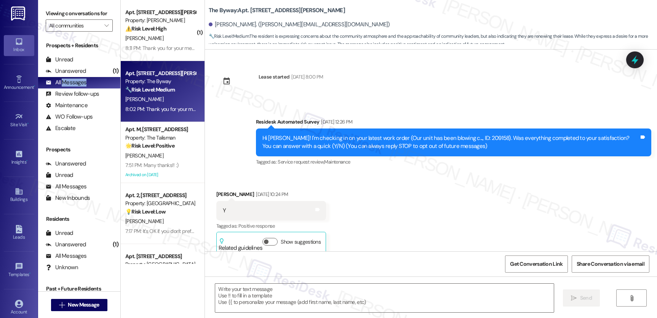
scroll to position [3973, 0]
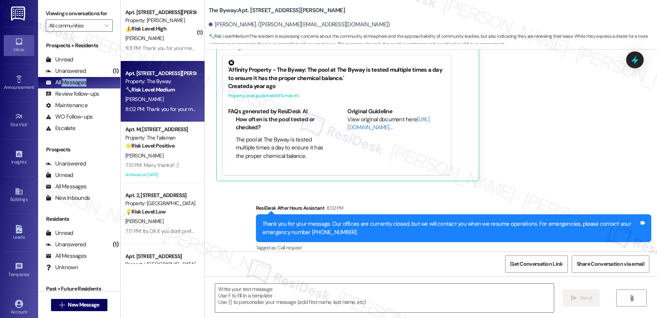
type textarea "Fetching suggested responses. Please feel free to read through the conversation…"
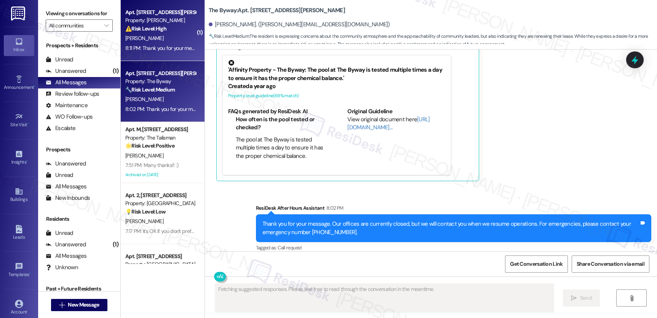
click at [209, 38] on strong "🔧 Risk Level: Medium" at bounding box center [229, 36] width 40 height 6
click at [181, 37] on div "[PERSON_NAME]" at bounding box center [161, 39] width 72 height 10
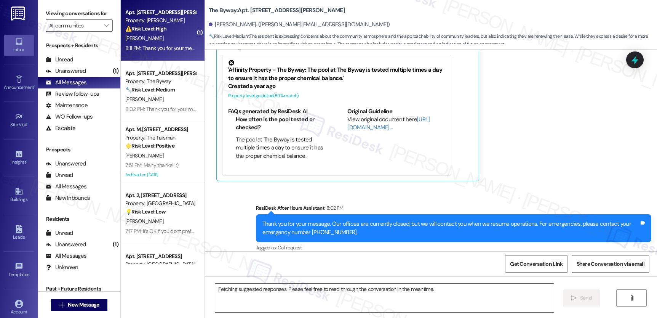
click at [176, 37] on div "[PERSON_NAME]" at bounding box center [161, 39] width 72 height 10
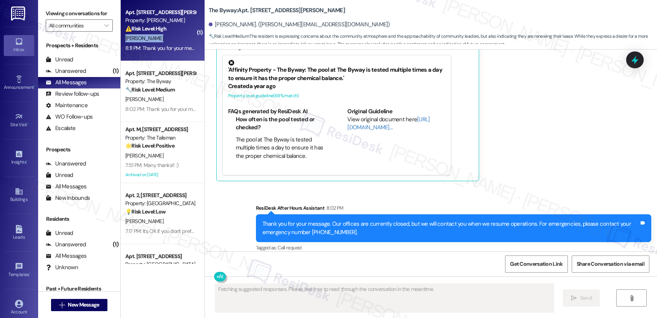
click at [176, 37] on div "[PERSON_NAME]" at bounding box center [161, 39] width 72 height 10
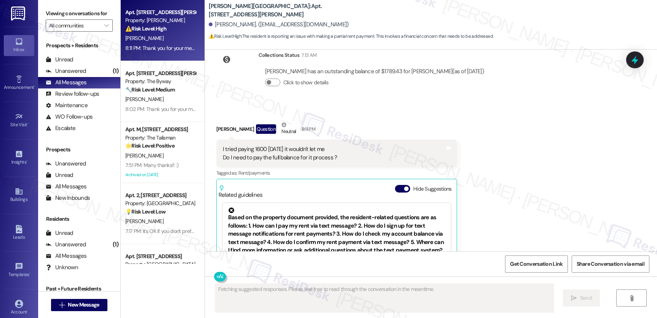
scroll to position [3905, 0]
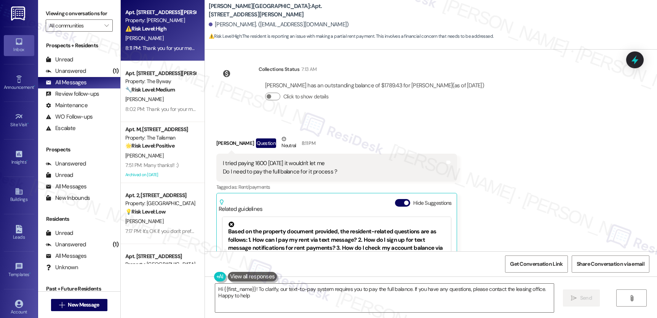
type textarea "Hi {{first_name}}! To clarify, our text-to-pay system requires you to pay the f…"
click at [550, 205] on div "Received via SMS Andrew Powell Question Neutral 8:11 PM I tried paying 1600 tod…" at bounding box center [431, 233] width 452 height 230
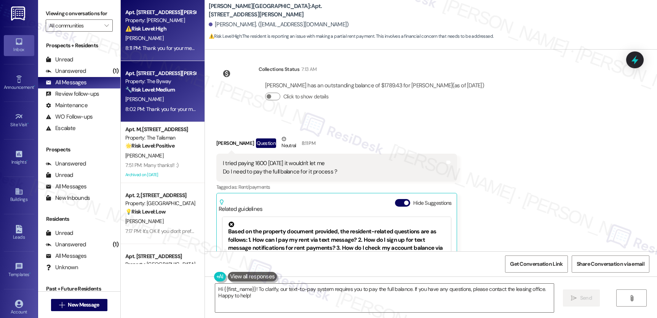
click at [185, 83] on div "Property: The Byway" at bounding box center [160, 81] width 70 height 8
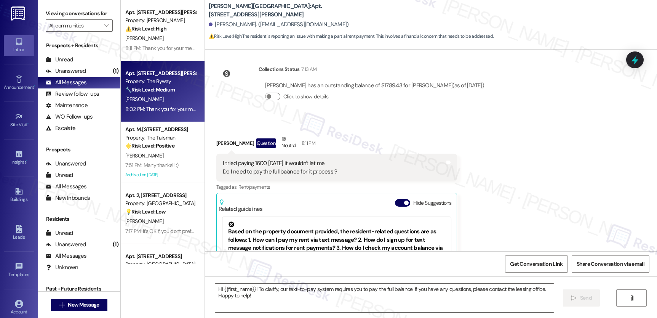
click at [185, 83] on div "Property: The Byway" at bounding box center [160, 81] width 70 height 8
type textarea "Fetching suggested responses. Please feel free to read through the conversation…"
drag, startPoint x: 185, startPoint y: 83, endPoint x: 154, endPoint y: 83, distance: 31.6
click at [184, 83] on div "Property: The Byway" at bounding box center [160, 81] width 70 height 8
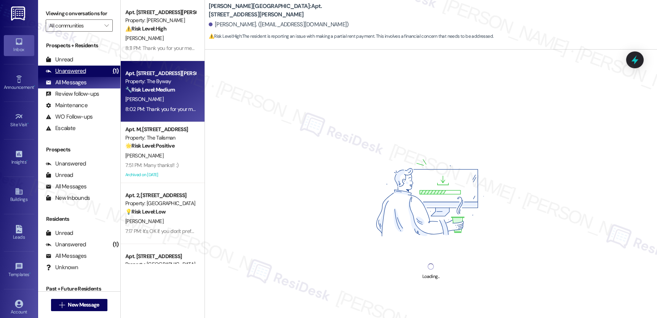
click at [78, 75] on div "Unanswered" at bounding box center [66, 71] width 40 height 8
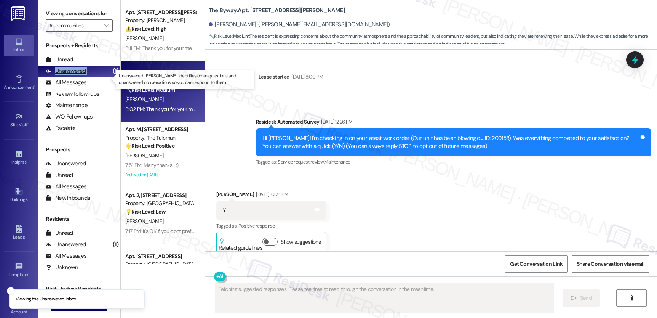
click at [78, 75] on div "Unanswered" at bounding box center [66, 71] width 40 height 8
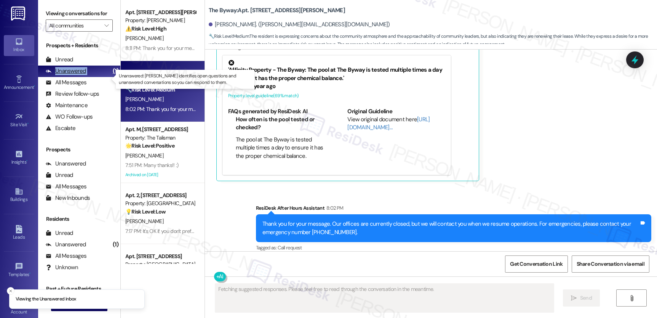
click at [78, 75] on div "Unanswered" at bounding box center [66, 71] width 40 height 8
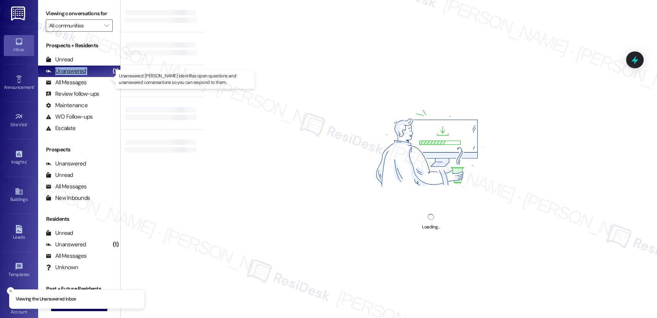
click at [78, 75] on div "Unanswered" at bounding box center [66, 71] width 40 height 8
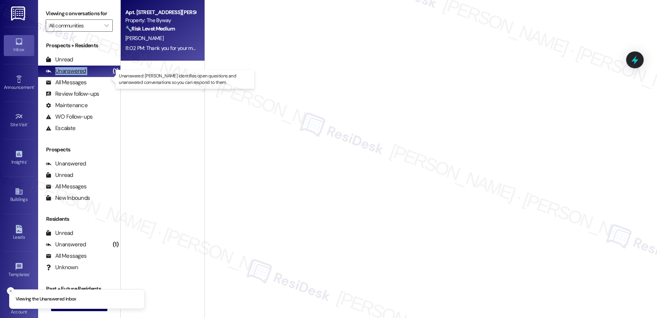
click at [78, 75] on div "Unanswered" at bounding box center [66, 71] width 40 height 8
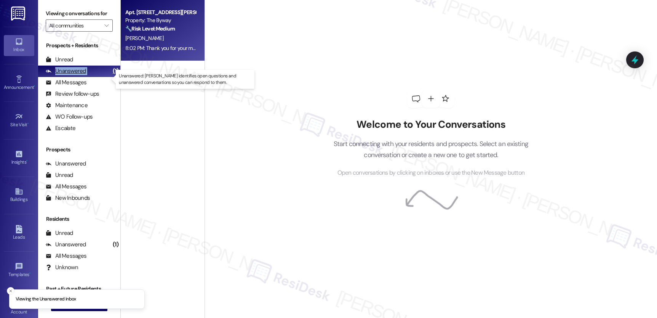
click at [78, 75] on div "Unanswered" at bounding box center [66, 71] width 40 height 8
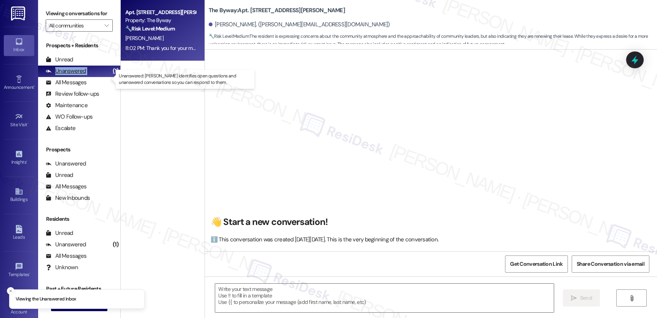
click at [78, 75] on div "Unanswered" at bounding box center [66, 71] width 40 height 8
type textarea "Fetching suggested responses. Please feel free to read through the conversation…"
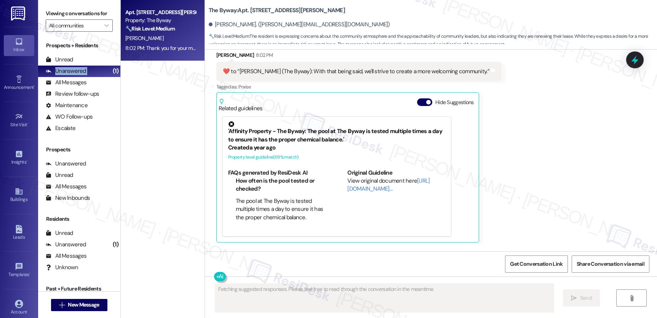
scroll to position [3900, 0]
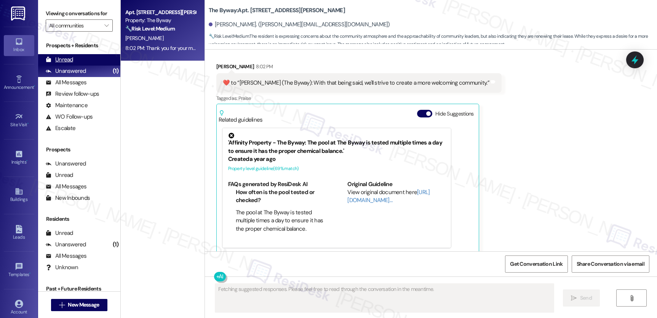
drag, startPoint x: 85, startPoint y: 73, endPoint x: 74, endPoint y: 71, distance: 12.0
click at [81, 66] on div "Unread (0)" at bounding box center [79, 59] width 82 height 11
click at [74, 66] on div "Unread (0)" at bounding box center [79, 59] width 82 height 11
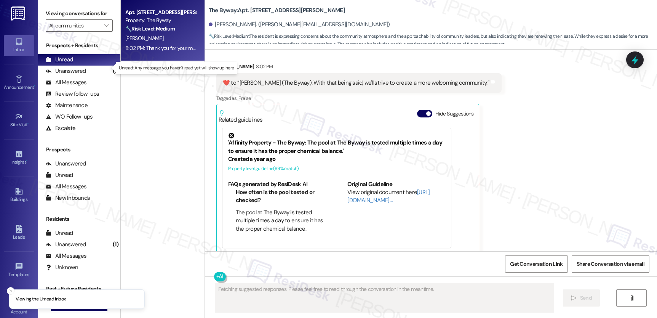
click at [62, 64] on div "Unread" at bounding box center [59, 60] width 27 height 8
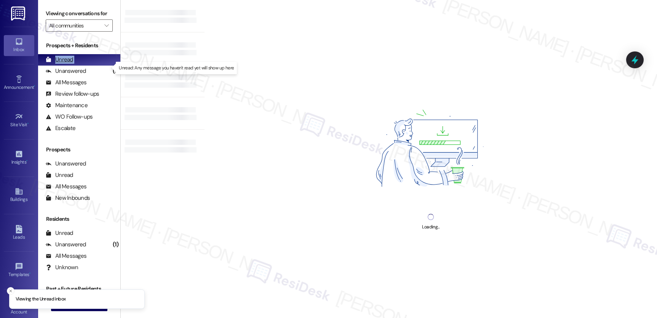
click at [62, 64] on div "Unread" at bounding box center [59, 60] width 27 height 8
click at [63, 64] on div "Unread" at bounding box center [59, 60] width 27 height 8
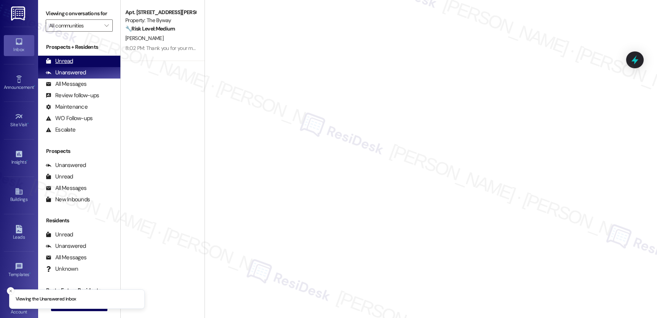
click at [66, 65] on div "Unread" at bounding box center [59, 61] width 27 height 8
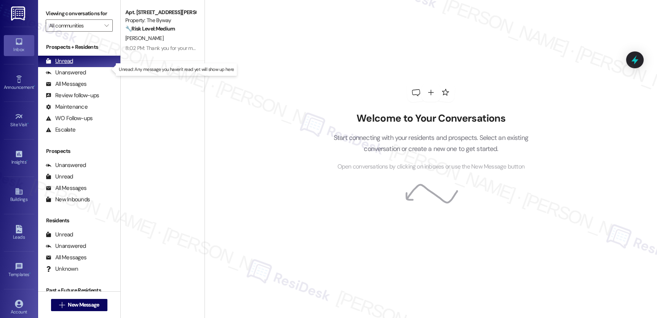
click at [66, 65] on div "Unread" at bounding box center [59, 61] width 27 height 8
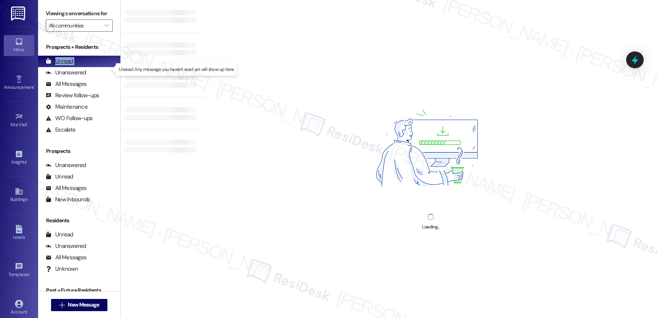
click at [66, 65] on div "Unread" at bounding box center [59, 61] width 27 height 8
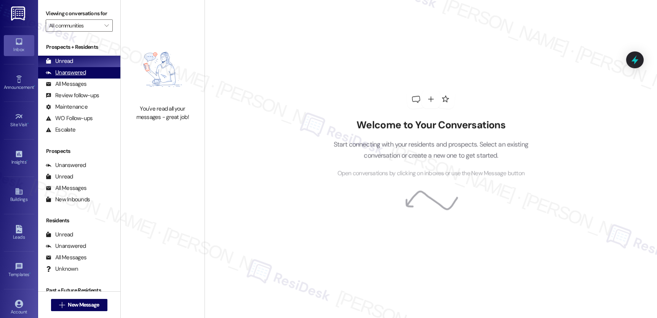
click at [63, 77] on div "Unanswered" at bounding box center [66, 73] width 40 height 8
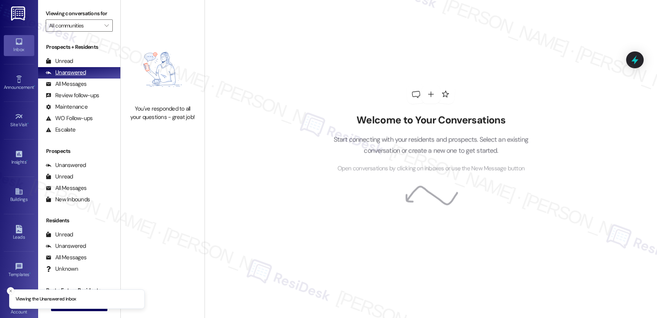
drag, startPoint x: 63, startPoint y: 78, endPoint x: 66, endPoint y: 82, distance: 5.0
click at [64, 77] on div "Unanswered" at bounding box center [66, 73] width 40 height 8
click at [66, 77] on div "Unanswered" at bounding box center [66, 73] width 40 height 8
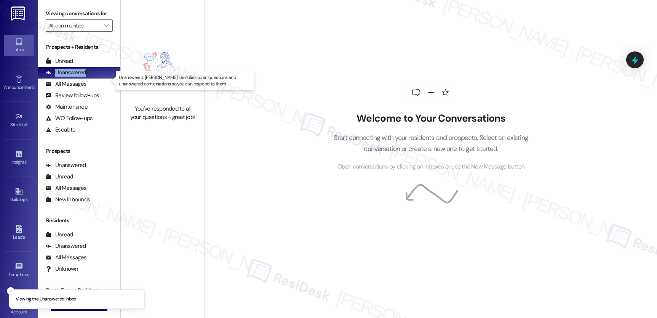
click at [66, 77] on div "Unanswered" at bounding box center [66, 73] width 40 height 8
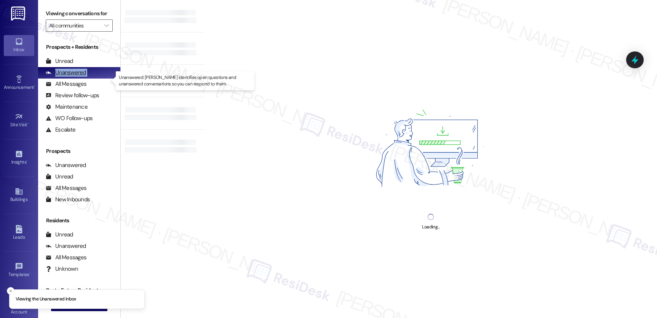
click at [66, 77] on div "Unanswered" at bounding box center [66, 73] width 40 height 8
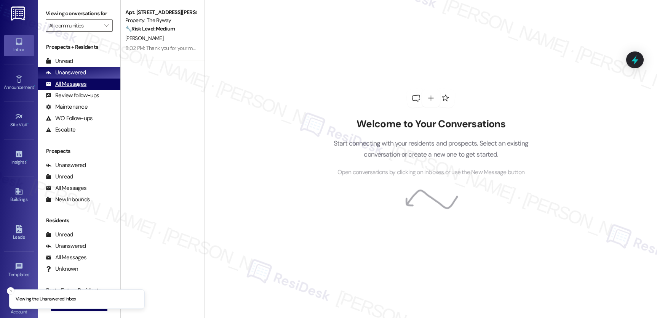
click at [66, 88] on div "All Messages" at bounding box center [66, 84] width 41 height 8
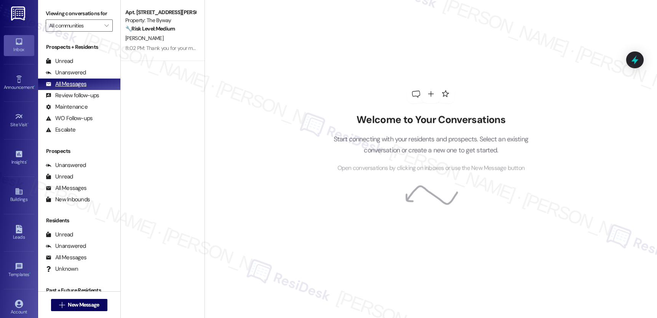
click at [67, 88] on div "All Messages" at bounding box center [66, 84] width 41 height 8
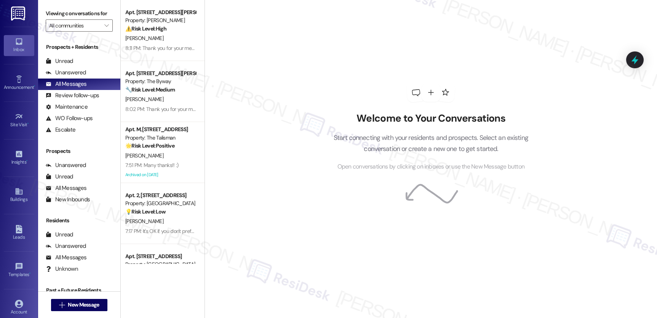
click at [560, 189] on div "Welcome to Your Conversations Start connecting with your residents and prospect…" at bounding box center [431, 159] width 453 height 318
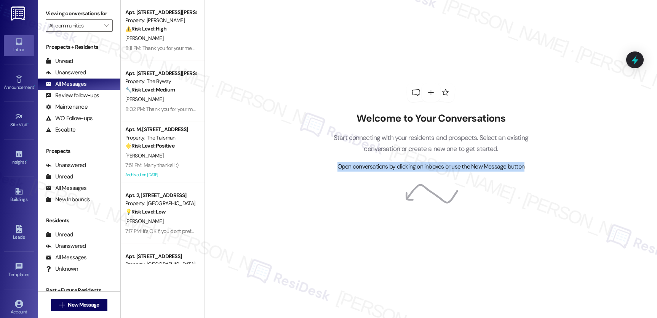
click at [560, 189] on div "Welcome to Your Conversations Start connecting with your residents and prospect…" at bounding box center [431, 159] width 453 height 318
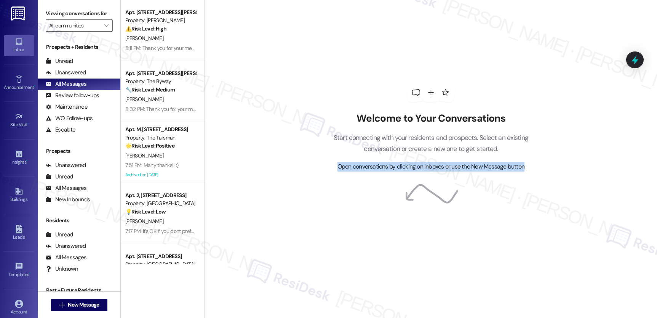
click at [560, 189] on div "Welcome to Your Conversations Start connecting with your residents and prospect…" at bounding box center [431, 159] width 453 height 318
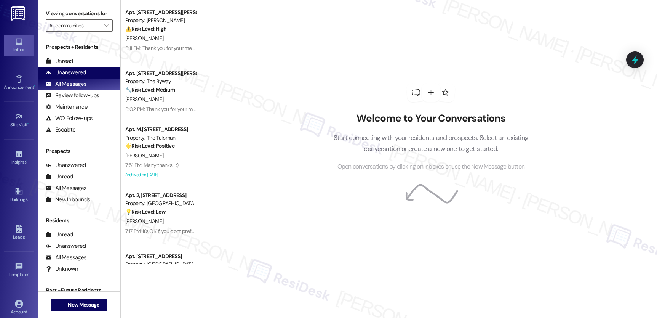
click at [77, 77] on div "Unanswered" at bounding box center [66, 73] width 40 height 8
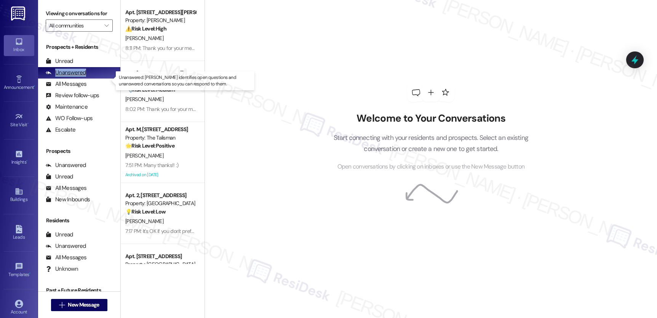
click at [77, 77] on div "Unanswered" at bounding box center [66, 73] width 40 height 8
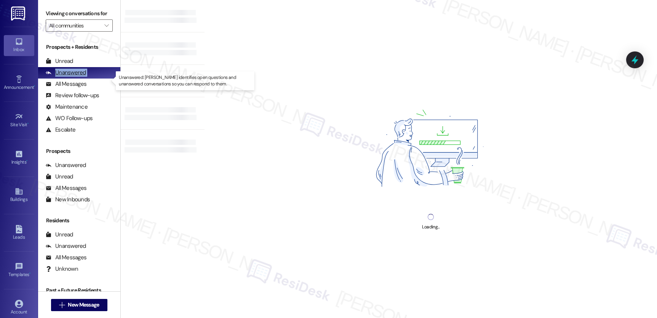
click at [77, 77] on div "Unanswered" at bounding box center [66, 73] width 40 height 8
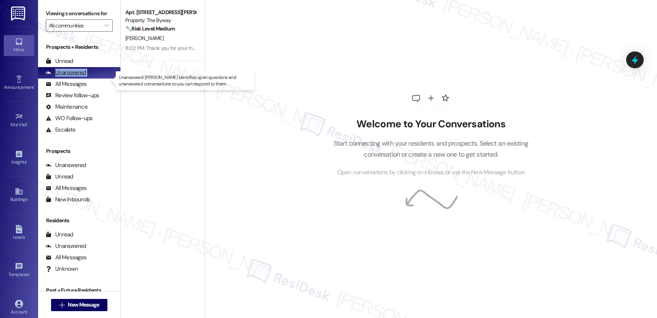
click at [77, 77] on div "Unanswered" at bounding box center [66, 73] width 40 height 8
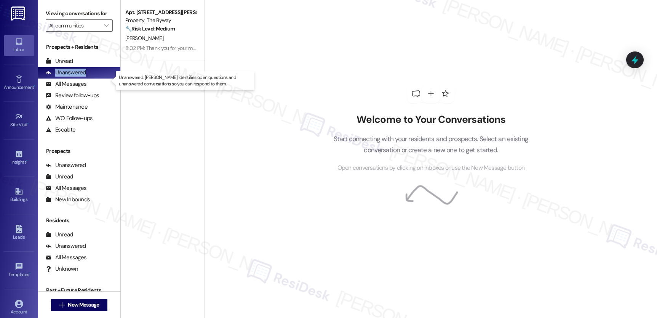
click at [77, 77] on div "Unanswered" at bounding box center [66, 73] width 40 height 8
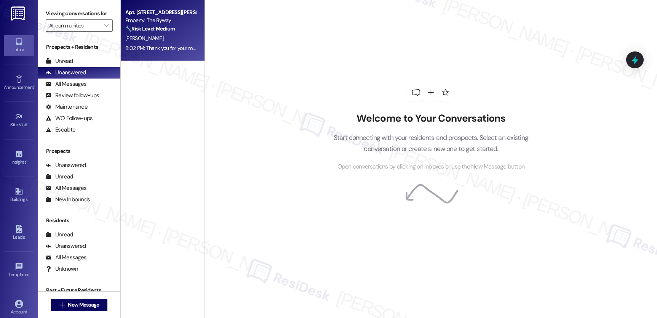
click at [170, 30] on strong "🔧 Risk Level: Medium" at bounding box center [150, 28] width 50 height 7
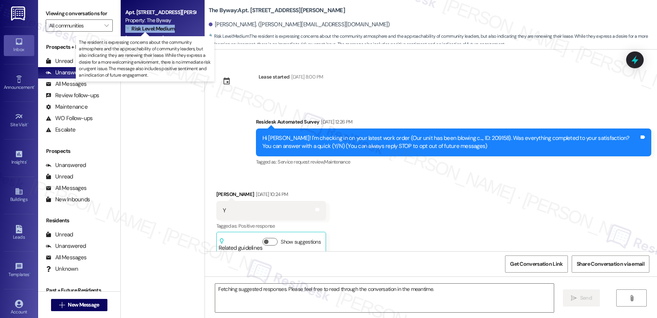
scroll to position [3973, 0]
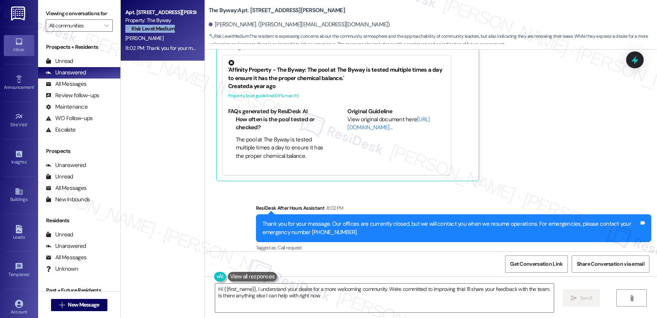
type textarea "Hi {{first_name}}, I understand your desire for a more welcoming community. We'…"
click at [67, 65] on div "Unread" at bounding box center [59, 61] width 27 height 8
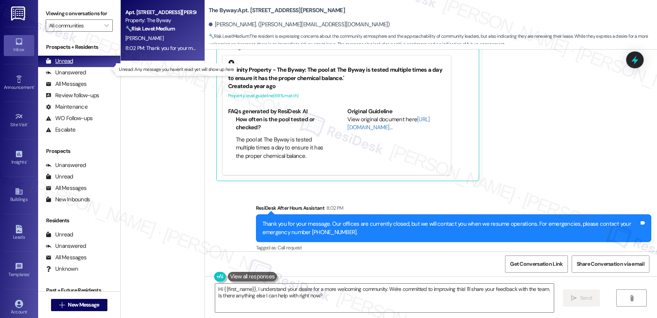
click at [67, 65] on div "Unread" at bounding box center [59, 61] width 27 height 8
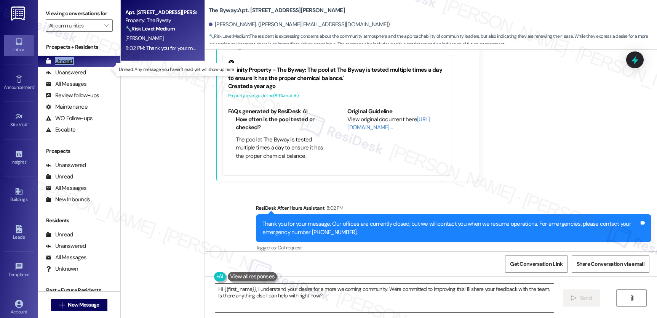
click at [67, 65] on div "Unread" at bounding box center [59, 61] width 27 height 8
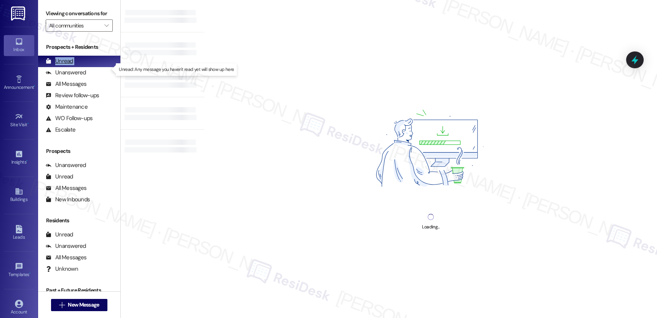
click at [67, 65] on div "Unread" at bounding box center [59, 61] width 27 height 8
click at [301, 61] on div "Loading..." at bounding box center [431, 159] width 453 height 318
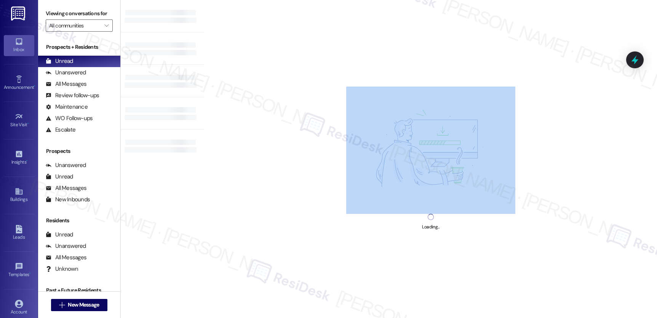
click at [301, 61] on div "Loading..." at bounding box center [431, 159] width 453 height 318
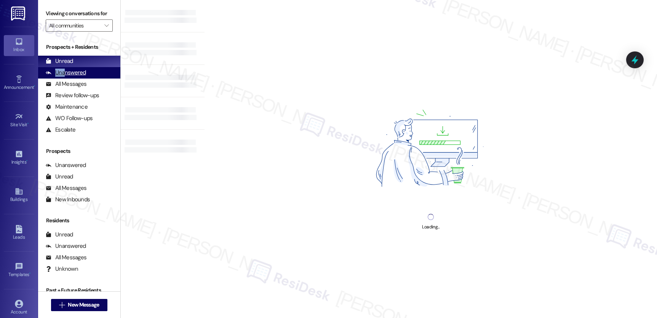
drag, startPoint x: 53, startPoint y: 77, endPoint x: 65, endPoint y: 77, distance: 12.6
click at [65, 77] on div "Unanswered" at bounding box center [66, 73] width 40 height 8
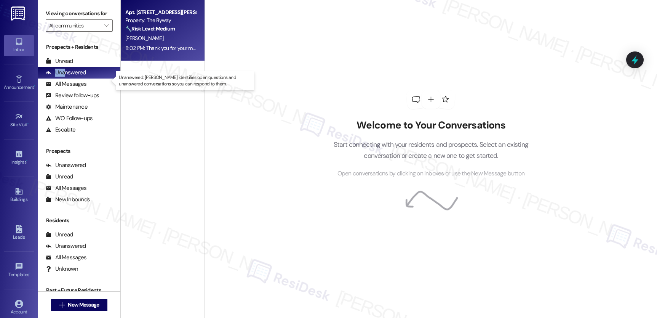
click at [65, 77] on div "Unanswered" at bounding box center [66, 73] width 40 height 8
click at [66, 77] on div "Unanswered" at bounding box center [66, 73] width 40 height 8
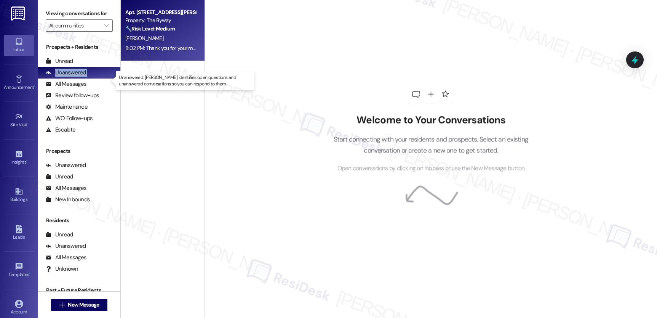
click at [67, 77] on div "Unanswered" at bounding box center [66, 73] width 40 height 8
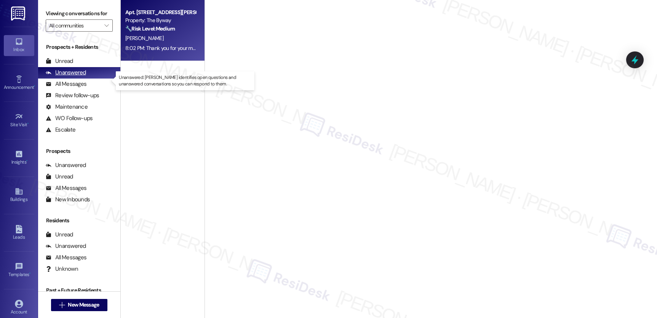
click at [69, 77] on div "Unanswered" at bounding box center [66, 73] width 40 height 8
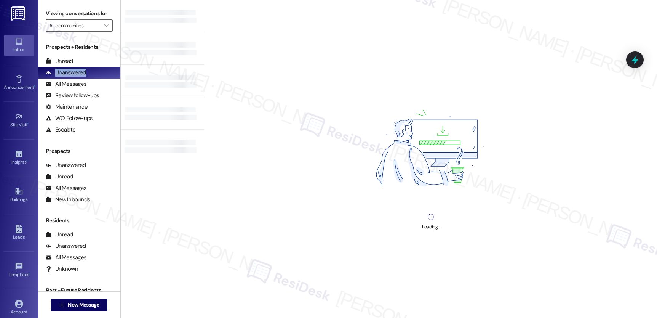
click at [69, 77] on div "Unanswered" at bounding box center [66, 73] width 40 height 8
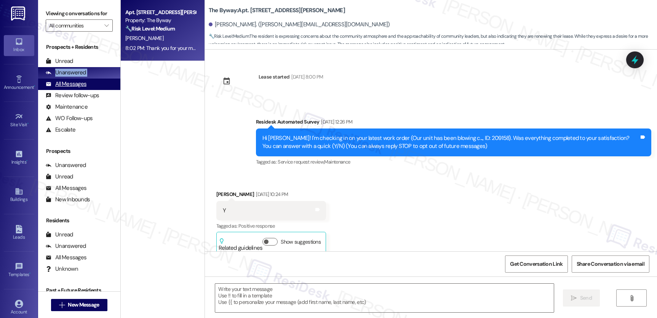
type textarea "Fetching suggested responses. Please feel free to read through the conversation…"
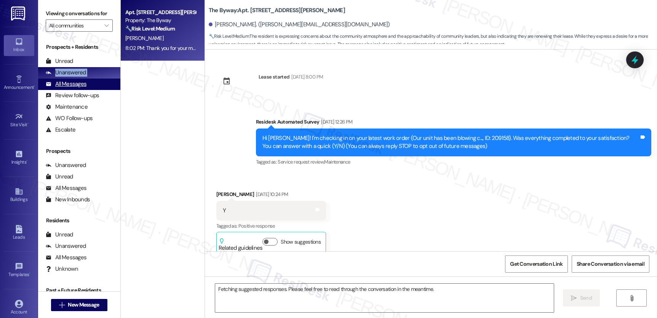
scroll to position [3900, 0]
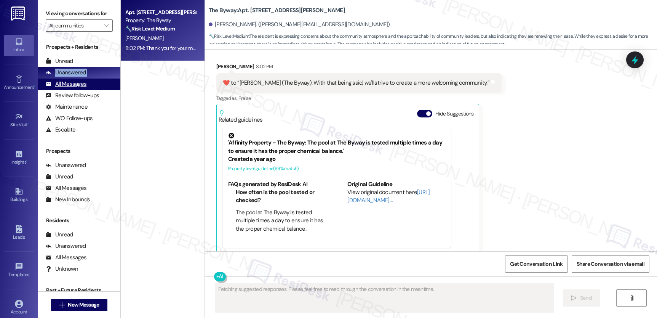
click at [62, 88] on div "All Messages" at bounding box center [66, 84] width 41 height 8
click at [75, 88] on div "All Messages" at bounding box center [66, 84] width 41 height 8
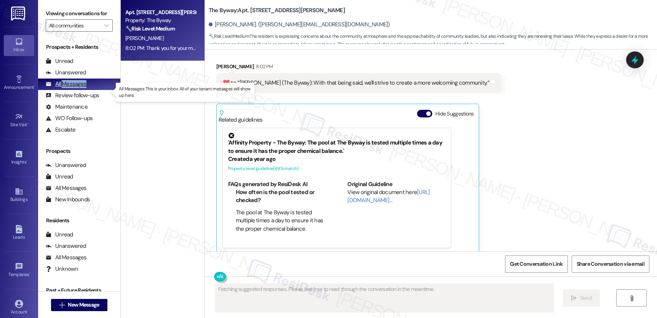
click at [75, 88] on div "All Messages" at bounding box center [66, 84] width 41 height 8
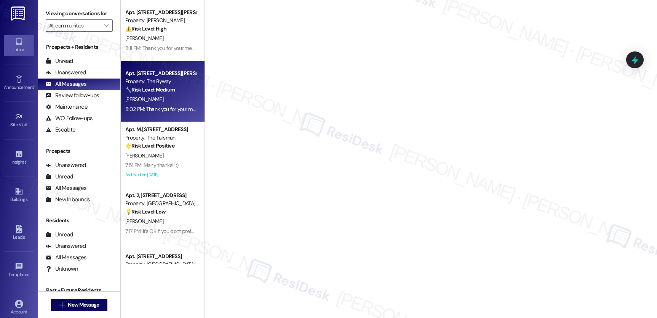
click at [167, 90] on strong "🔧 Risk Level: Medium" at bounding box center [150, 89] width 50 height 7
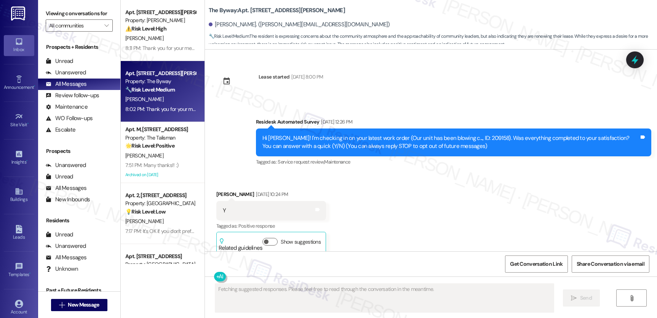
click at [167, 90] on strong "🔧 Risk Level: Medium" at bounding box center [150, 89] width 50 height 7
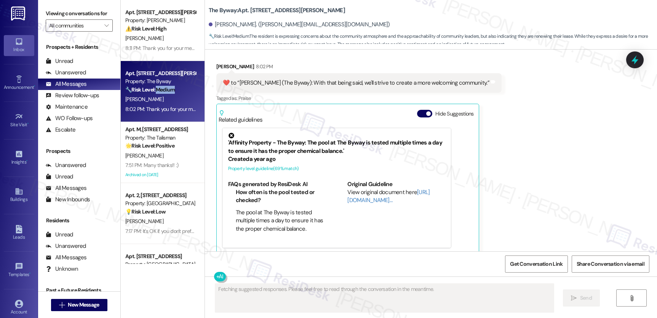
click at [167, 90] on strong "🔧 Risk Level: Medium" at bounding box center [150, 89] width 50 height 7
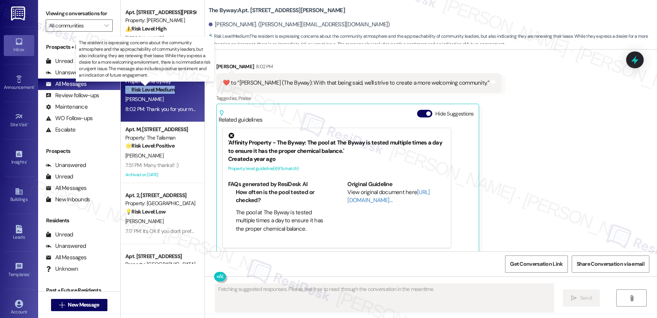
drag, startPoint x: 167, startPoint y: 90, endPoint x: 165, endPoint y: 106, distance: 15.7
click at [166, 91] on strong "🔧 Risk Level: Medium" at bounding box center [150, 89] width 50 height 7
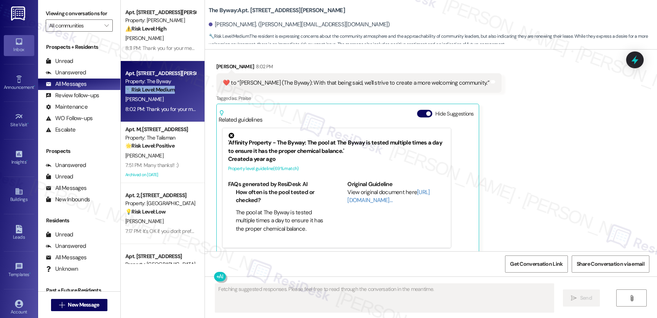
scroll to position [372, 0]
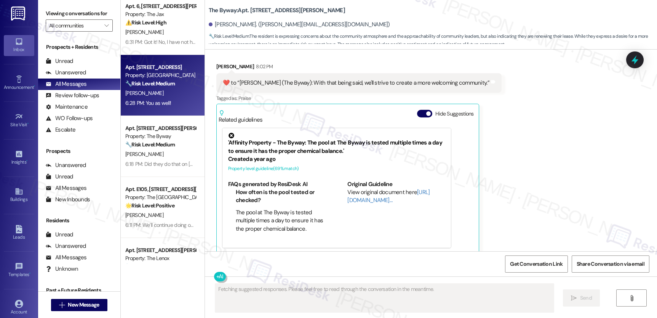
click at [166, 111] on div "Apt. 72, 3033 Gateway St Property: Pacific Village 🔧 Risk Level: Medium The res…" at bounding box center [163, 85] width 84 height 61
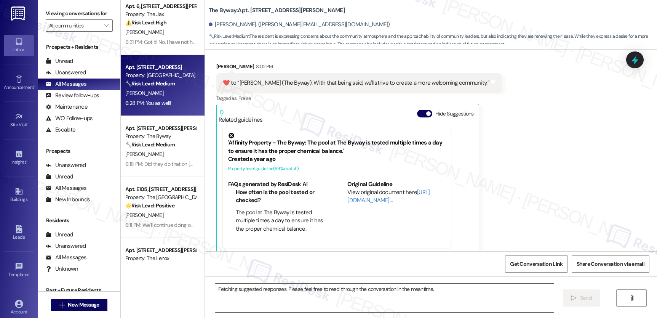
click at [166, 111] on div "Apt. 72, 3033 Gateway St Property: Pacific Village 🔧 Risk Level: Medium The res…" at bounding box center [163, 85] width 84 height 61
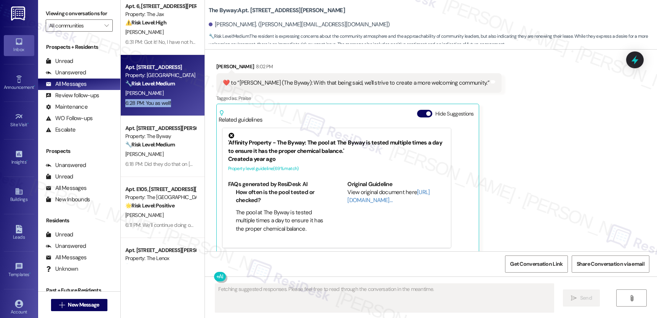
click at [166, 111] on div "Apt. 72, 3033 Gateway St Property: Pacific Village 🔧 Risk Level: Medium The res…" at bounding box center [163, 85] width 84 height 61
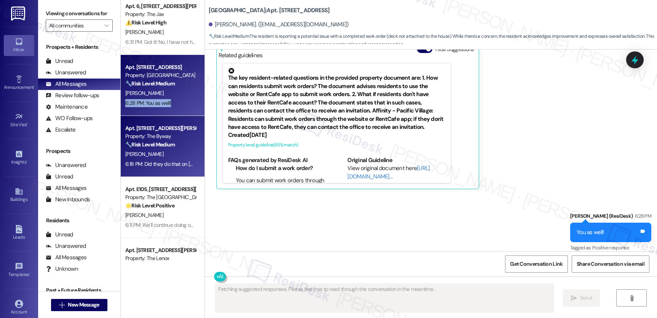
drag, startPoint x: 200, startPoint y: 157, endPoint x: 168, endPoint y: 152, distance: 32.4
click at [194, 157] on div "Apt. 174, 3033 Gateway St Property: Pacific Village 🌟 Risk Level: Positive The …" at bounding box center [389, 159] width 536 height 318
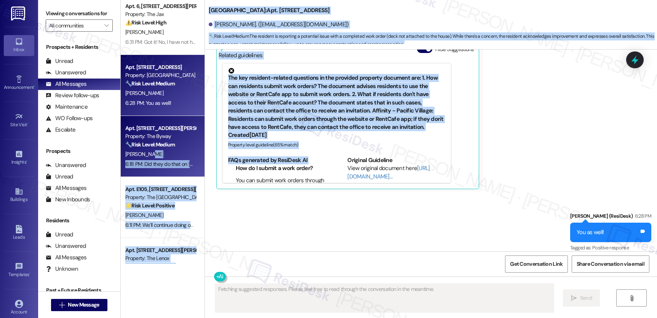
click at [168, 152] on div "[PERSON_NAME]" at bounding box center [161, 154] width 72 height 10
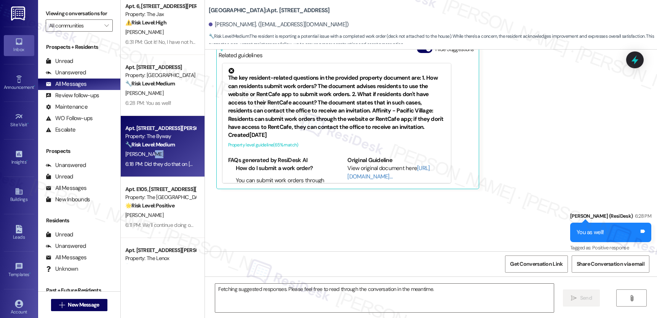
click at [168, 152] on div "[PERSON_NAME]" at bounding box center [161, 154] width 72 height 10
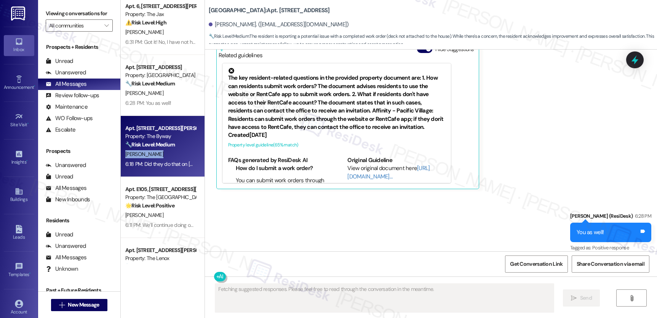
click at [168, 152] on div "[PERSON_NAME]" at bounding box center [161, 154] width 72 height 10
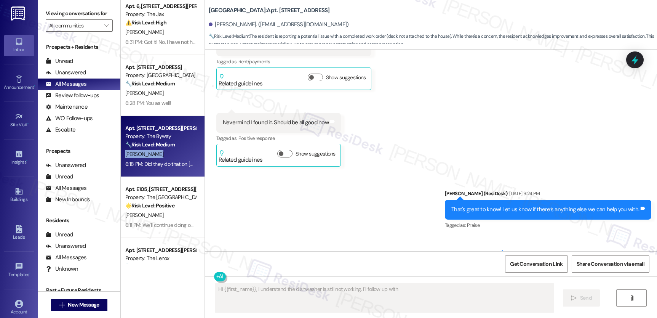
click at [168, 152] on div "[PERSON_NAME]" at bounding box center [161, 154] width 72 height 10
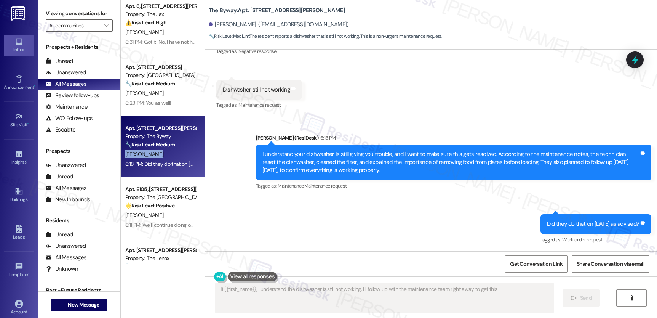
click at [168, 152] on div "[PERSON_NAME]" at bounding box center [161, 154] width 72 height 10
type textarea "Hi {{first_name}}, I understand the dishwasher is still not working. I'll follo…"
click at [168, 152] on div "[PERSON_NAME]" at bounding box center [161, 154] width 72 height 10
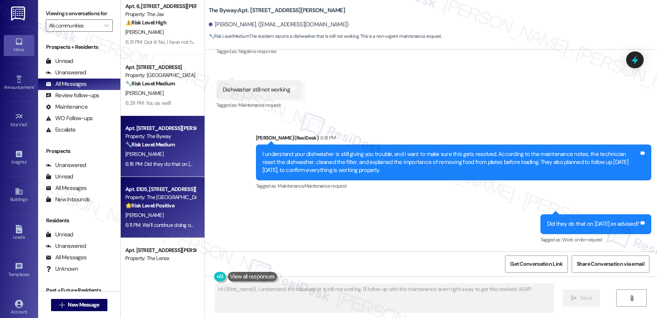
drag, startPoint x: 199, startPoint y: 200, endPoint x: 174, endPoint y: 203, distance: 25.7
click at [205, 200] on div "Sent via SMS Sarah (ResiDesk) 6:18 PM I understand your dishwasher is still giv…" at bounding box center [431, 184] width 452 height 134
click at [172, 203] on div "🌟 Risk Level: Positive The resident is providing positive feedback about the co…" at bounding box center [160, 206] width 70 height 8
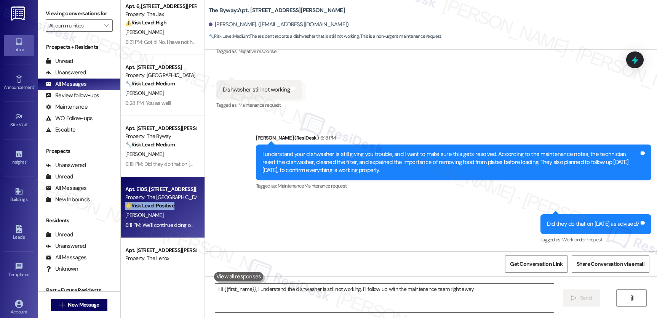
click at [172, 203] on div "🌟 Risk Level: Positive The resident is providing positive feedback about the co…" at bounding box center [160, 206] width 70 height 8
type textarea "Hi {{first_name}}, I understand the dishwasher is still not working. I'll follo…"
click at [172, 203] on div "🌟 Risk Level: Positive The resident is providing positive feedback about the co…" at bounding box center [160, 206] width 70 height 8
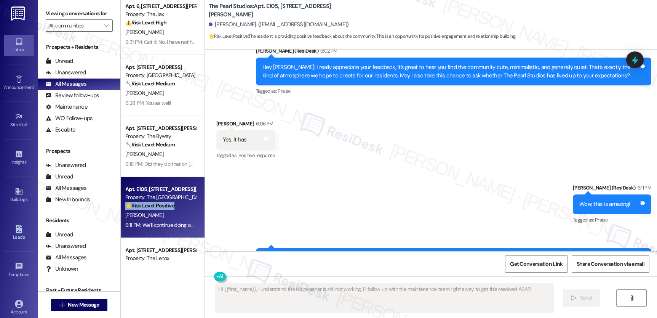
click at [172, 203] on div "🌟 Risk Level: Positive The resident is providing positive feedback about the co…" at bounding box center [160, 206] width 70 height 8
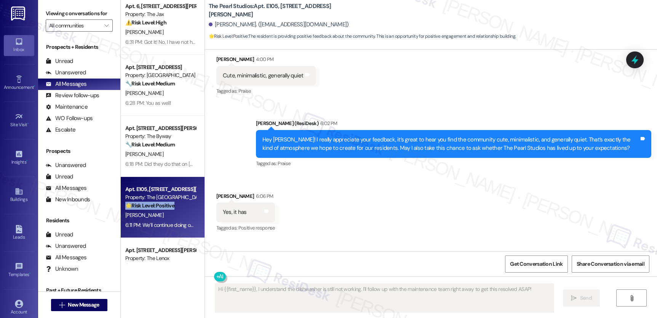
click at [172, 203] on div "🌟 Risk Level: Positive The resident is providing positive feedback about the co…" at bounding box center [160, 206] width 70 height 8
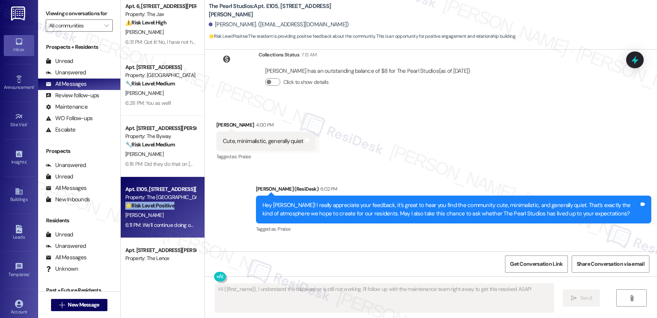
click at [172, 203] on div "🌟 Risk Level: Positive The resident is providing positive feedback about the co…" at bounding box center [160, 206] width 70 height 8
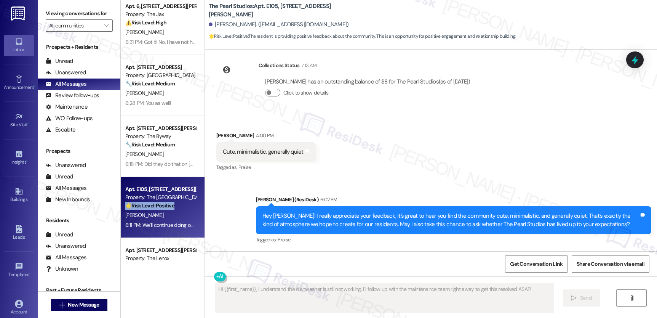
click at [172, 203] on div "🌟 Risk Level: Positive The resident is providing positive feedback about the co…" at bounding box center [160, 206] width 70 height 8
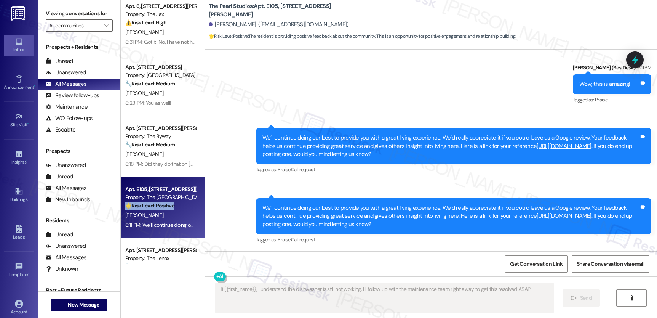
scroll to position [522, 0]
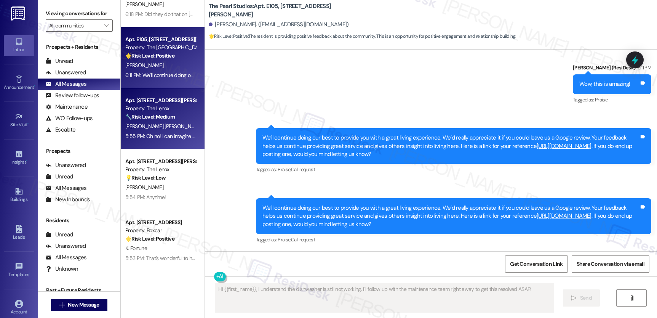
click at [168, 144] on div "Apt. 312, 5151 SE Holgate Boulevard Property: The Lenox 🔧 Risk Level: Medium Th…" at bounding box center [163, 118] width 84 height 61
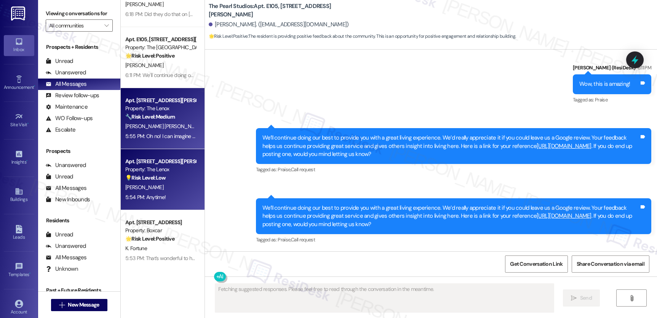
click at [166, 174] on div "💡 Risk Level: Low The resident is simply acknowledging the previous message. Th…" at bounding box center [160, 178] width 70 height 8
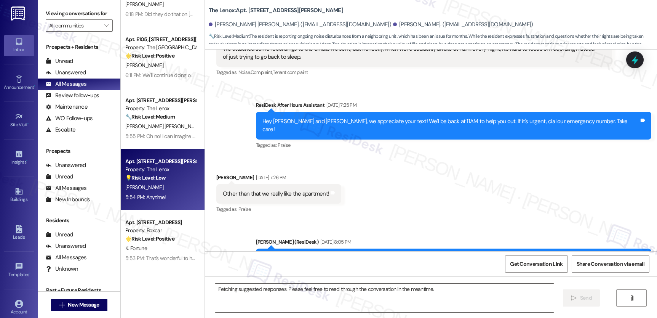
click at [166, 175] on div "💡 Risk Level: Low The resident is simply acknowledging the previous message. Th…" at bounding box center [160, 178] width 70 height 8
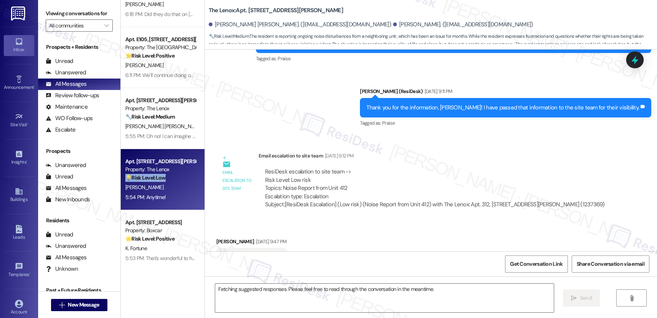
click at [166, 175] on div "💡 Risk Level: Low The resident is simply acknowledging the previous message. Th…" at bounding box center [160, 178] width 70 height 8
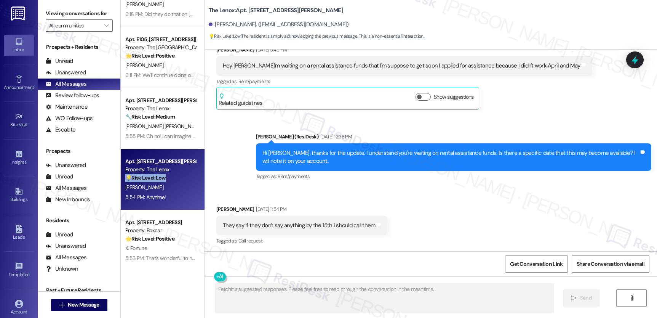
click at [166, 175] on div "💡 Risk Level: Low The resident is simply acknowledging the previous message. Th…" at bounding box center [160, 178] width 70 height 8
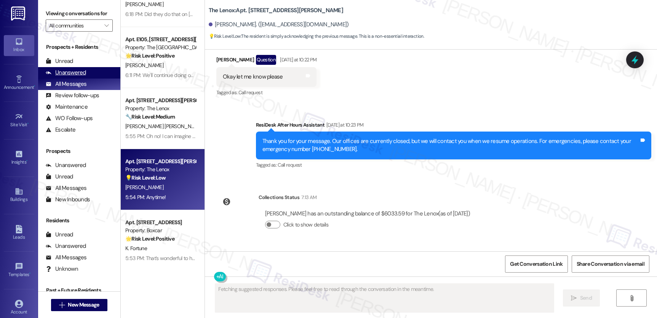
scroll to position [3712, 0]
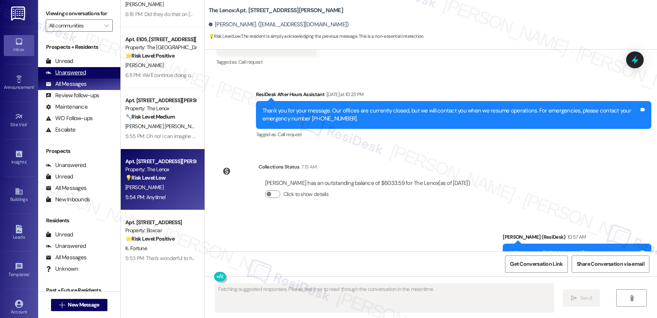
click at [80, 75] on div "Unanswered (0)" at bounding box center [79, 72] width 82 height 11
click at [78, 77] on div "Unanswered" at bounding box center [66, 73] width 40 height 8
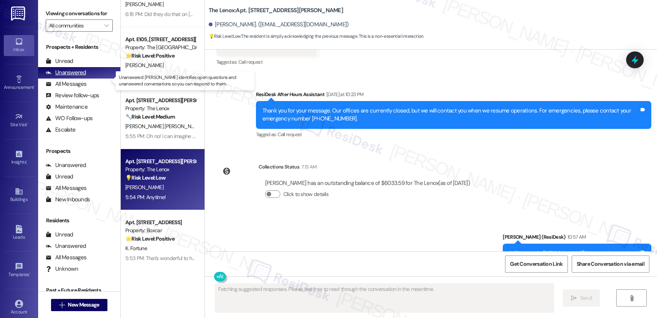
click at [78, 77] on div "Unanswered" at bounding box center [66, 73] width 40 height 8
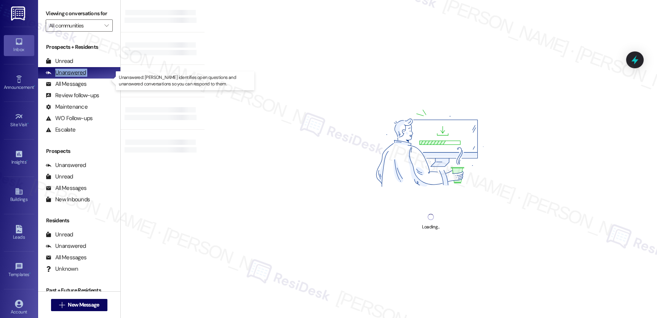
click at [78, 77] on div "Unanswered" at bounding box center [66, 73] width 40 height 8
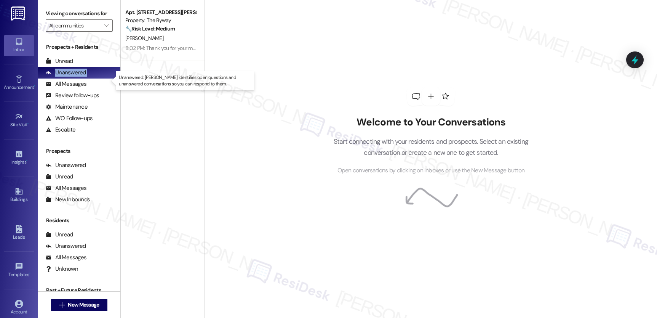
click at [78, 77] on div "Unanswered" at bounding box center [66, 73] width 40 height 8
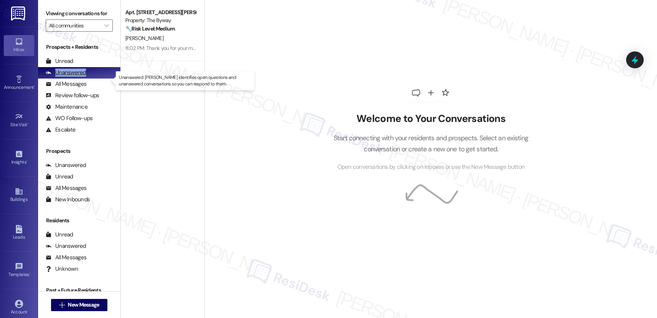
click at [78, 77] on div "Unanswered" at bounding box center [66, 73] width 40 height 8
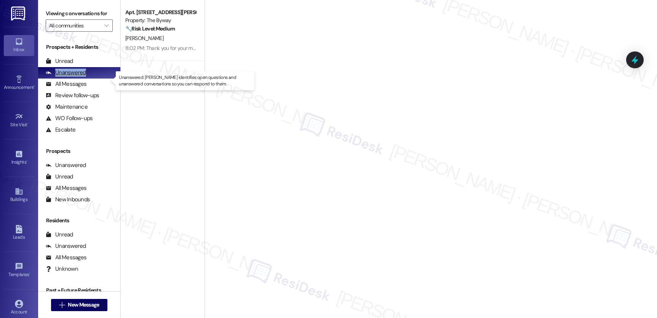
click at [78, 77] on div "Unanswered" at bounding box center [66, 73] width 40 height 8
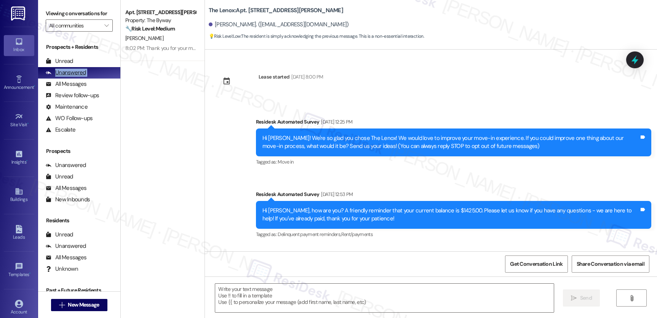
click at [78, 77] on div "Unanswered" at bounding box center [66, 73] width 40 height 8
type textarea "Fetching suggested responses. Please feel free to read through the conversation…"
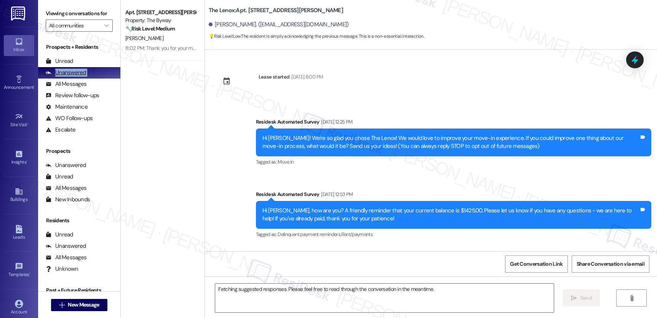
click at [78, 77] on div "Unanswered" at bounding box center [66, 73] width 40 height 8
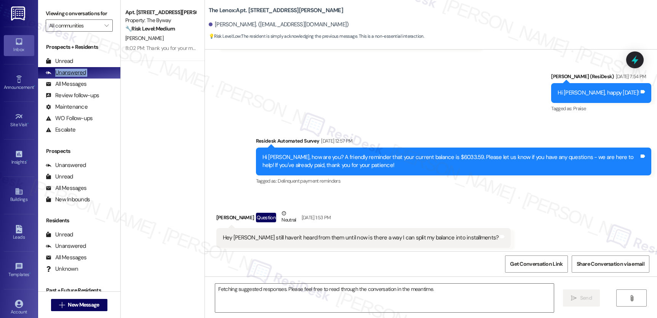
click at [78, 77] on div "Unanswered" at bounding box center [66, 73] width 40 height 8
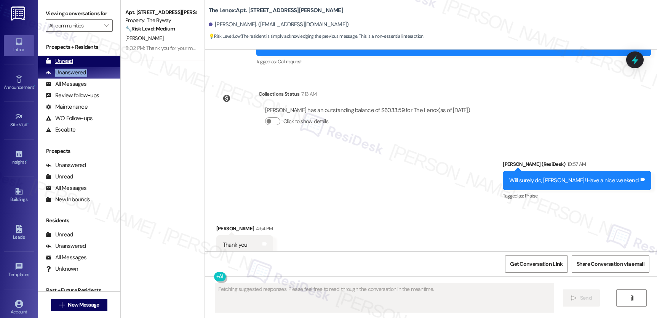
scroll to position [3789, 0]
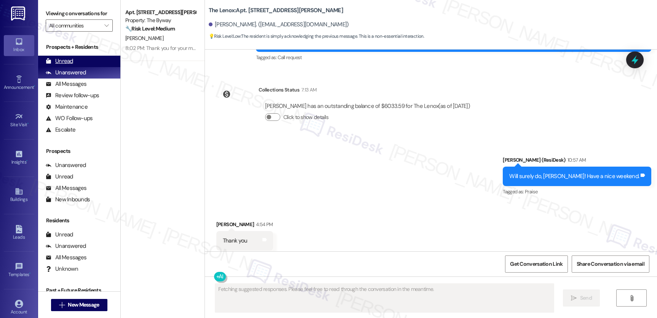
click at [67, 65] on div "Unread" at bounding box center [59, 61] width 27 height 8
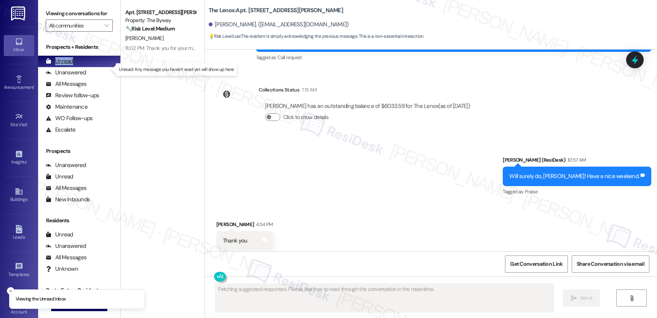
click at [67, 65] on div "Unread" at bounding box center [59, 61] width 27 height 8
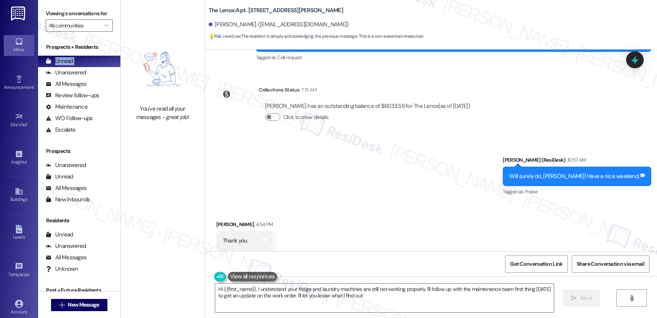
type textarea "Hi {{first_name}}, I understand your fridge and laundry machines are still not …"
click at [66, 77] on div "Unanswered" at bounding box center [66, 73] width 40 height 8
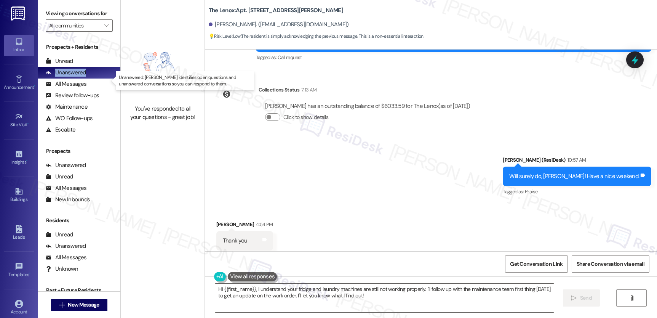
click at [66, 77] on div "Unanswered" at bounding box center [66, 73] width 40 height 8
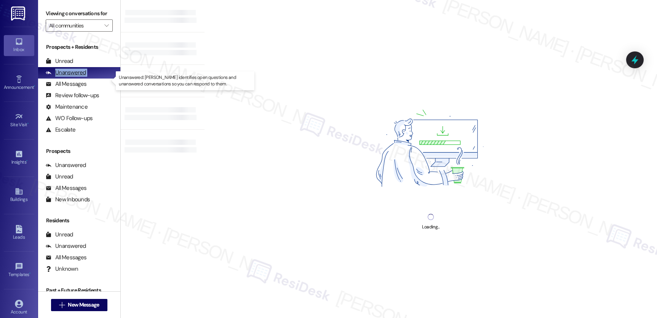
click at [66, 77] on div "Unanswered" at bounding box center [66, 73] width 40 height 8
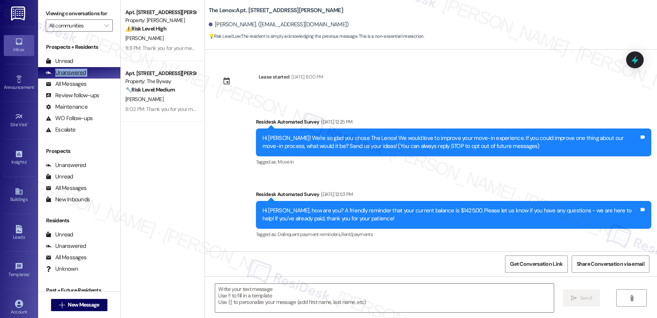
type textarea "Fetching suggested responses. Please feel free to read through the conversation…"
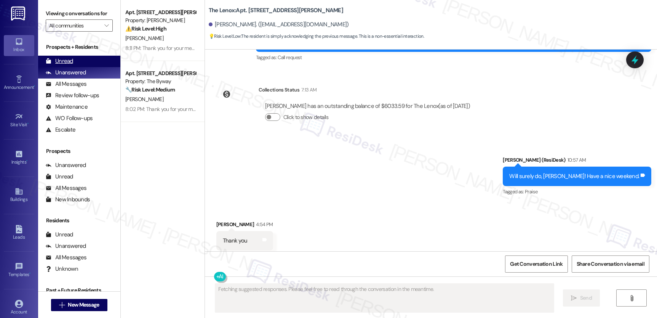
click at [61, 65] on div "Unread" at bounding box center [59, 61] width 27 height 8
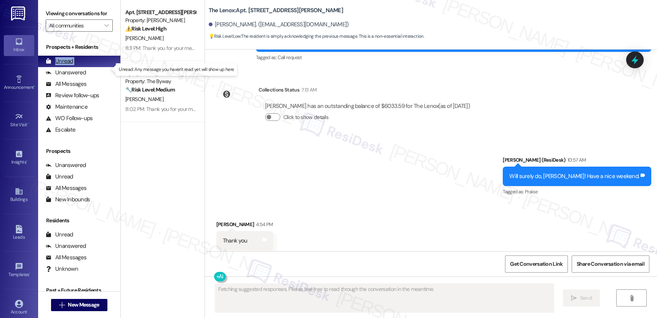
click at [61, 65] on div "Unread" at bounding box center [59, 61] width 27 height 8
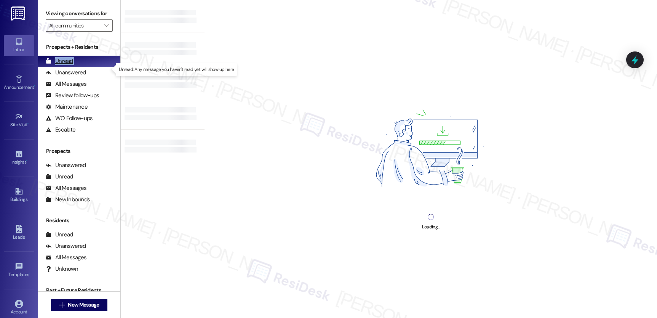
click at [61, 65] on div "Unread" at bounding box center [59, 61] width 27 height 8
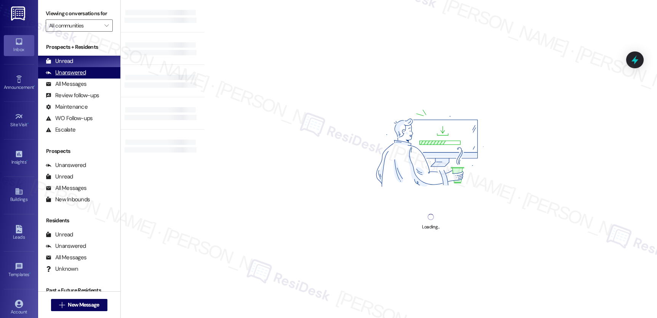
click at [65, 77] on div "Unanswered" at bounding box center [66, 73] width 40 height 8
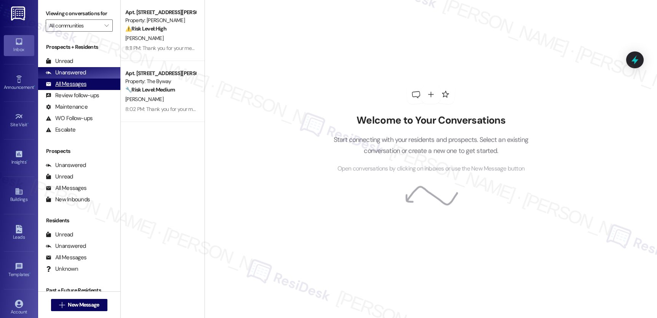
click at [66, 88] on div "All Messages" at bounding box center [66, 84] width 41 height 8
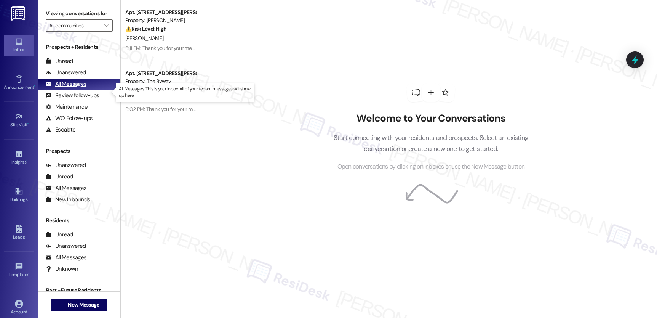
click at [66, 88] on div "All Messages" at bounding box center [66, 84] width 41 height 8
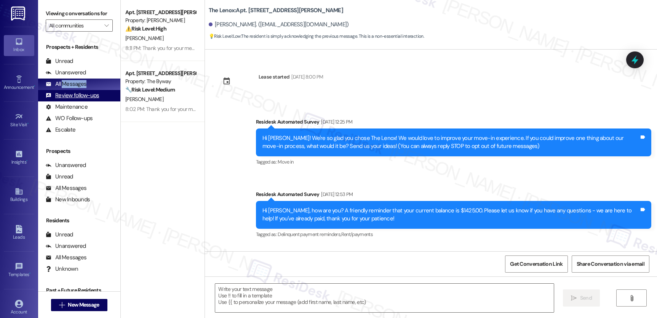
drag, startPoint x: 66, startPoint y: 94, endPoint x: 99, endPoint y: 99, distance: 33.8
click at [70, 98] on div "Prospects + Residents Unread (0) Unread: Any message you haven't read yet will …" at bounding box center [79, 89] width 82 height 92
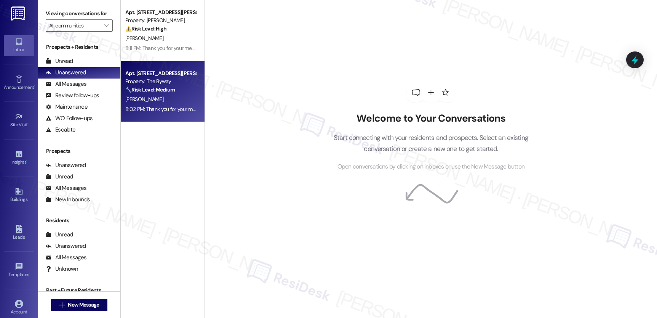
click at [145, 83] on div "Property: The Byway" at bounding box center [160, 81] width 70 height 8
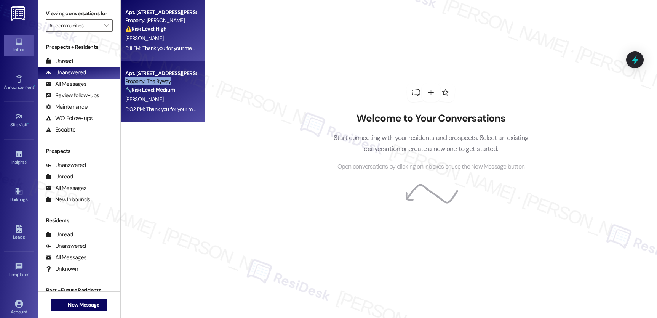
click at [154, 46] on div "8:11 PM: Thank you for your message. Our offices are currently closed, but we w…" at bounding box center [346, 48] width 443 height 7
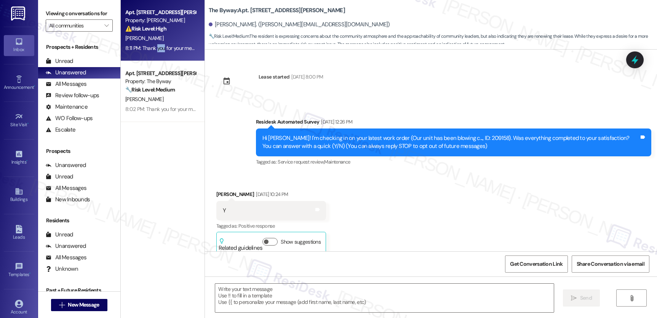
click at [154, 46] on div "8:11 PM: Thank you for your message. Our offices are currently closed, but we w…" at bounding box center [346, 48] width 443 height 7
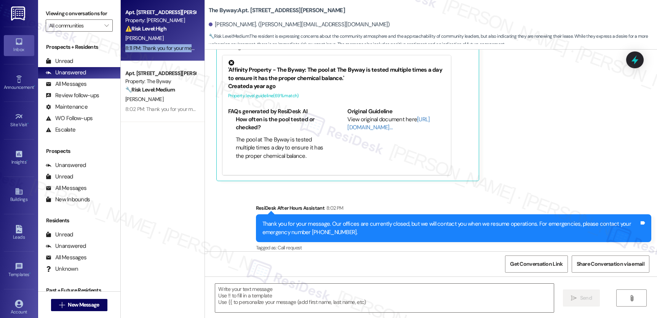
click at [154, 46] on div "8:11 PM: Thank you for your message. Our offices are currently closed, but we w…" at bounding box center [346, 48] width 443 height 7
type textarea "Fetching suggested responses. Please feel free to read through the conversation…"
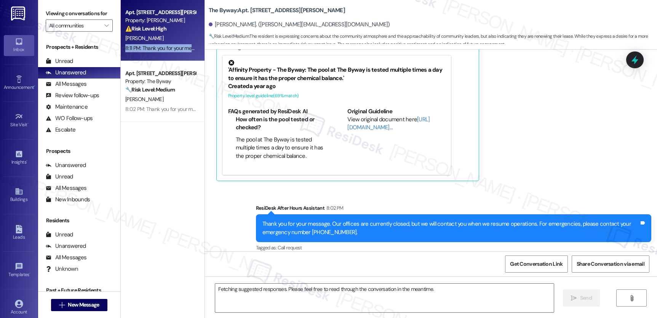
click at [154, 46] on div "8:11 PM: Thank you for your message. Our offices are currently closed, but we w…" at bounding box center [346, 48] width 443 height 7
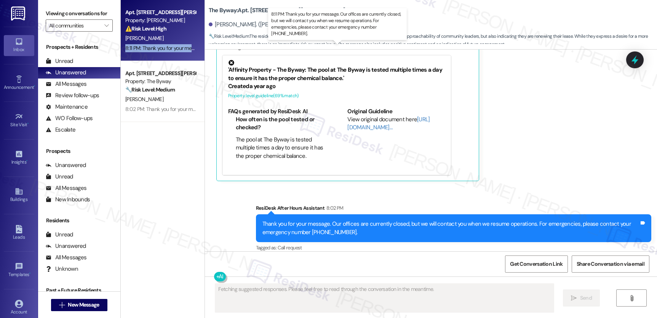
click at [154, 46] on div "8:11 PM: Thank you for your message. Our offices are currently closed, but we w…" at bounding box center [346, 48] width 443 height 7
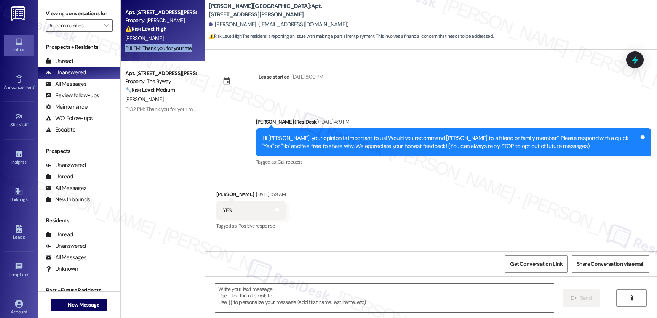
click at [154, 46] on div "8:11 PM: Thank you for your message. Our offices are currently closed, but we w…" at bounding box center [346, 48] width 443 height 7
type textarea "Fetching suggested responses. Please feel free to read through the conversation…"
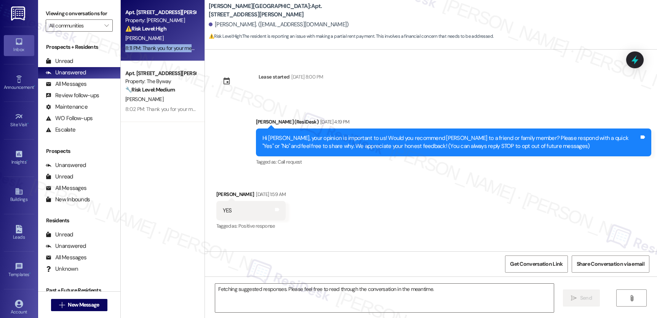
click at [154, 46] on div "8:11 PM: Thank you for your message. Our offices are currently closed, but we w…" at bounding box center [346, 48] width 443 height 7
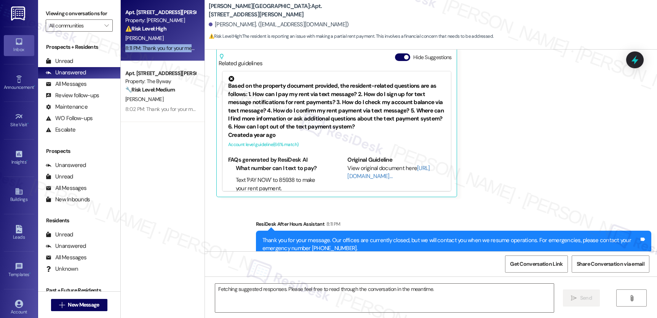
click at [154, 46] on div "8:11 PM: Thank you for your message. Our offices are currently closed, but we w…" at bounding box center [346, 48] width 443 height 7
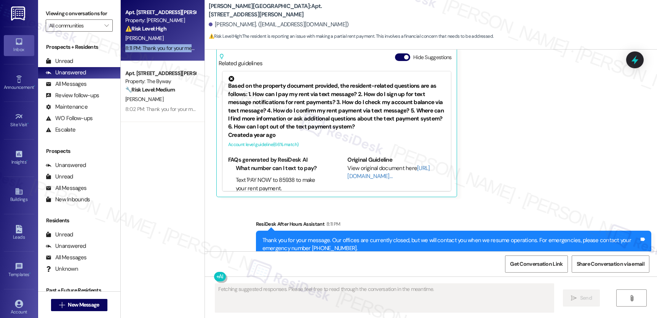
click at [154, 46] on div "8:11 PM: Thank you for your message. Our offices are currently closed, but we w…" at bounding box center [346, 48] width 443 height 7
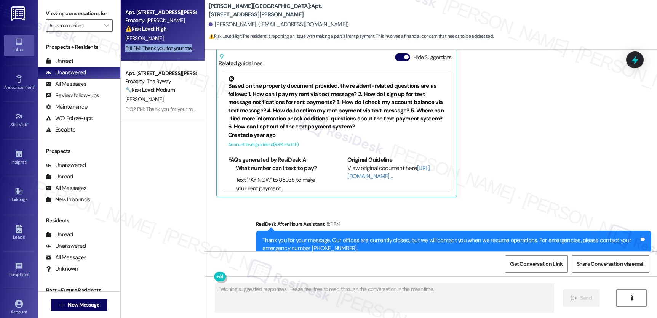
click at [154, 46] on div "8:11 PM: Thank you for your message. Our offices are currently closed, but we w…" at bounding box center [346, 48] width 443 height 7
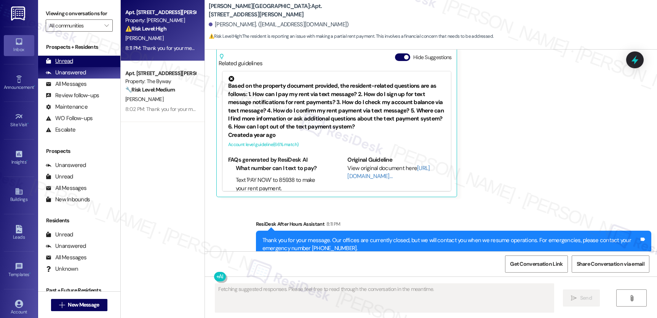
click at [64, 65] on div "Unread" at bounding box center [59, 61] width 27 height 8
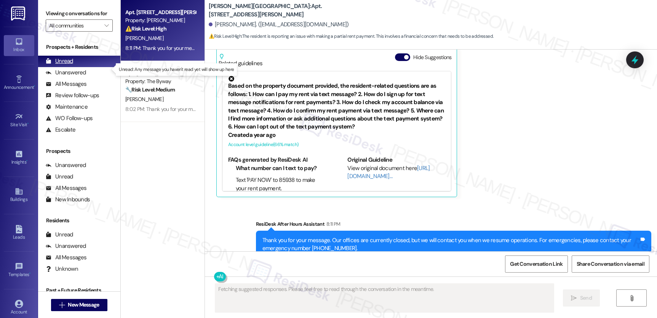
click at [64, 65] on div "Unread" at bounding box center [59, 61] width 27 height 8
drag, startPoint x: 64, startPoint y: 67, endPoint x: 68, endPoint y: 73, distance: 6.6
click at [64, 65] on div "Unread" at bounding box center [59, 61] width 27 height 8
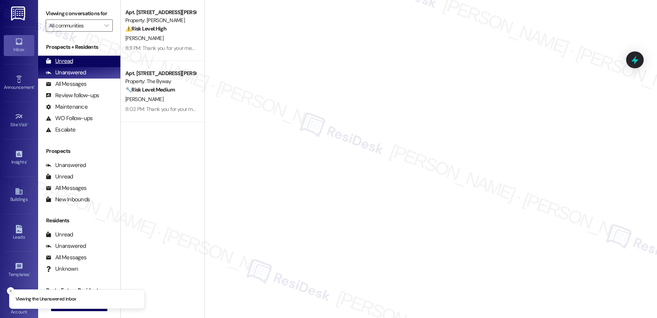
click at [49, 64] on icon at bounding box center [48, 60] width 5 height 5
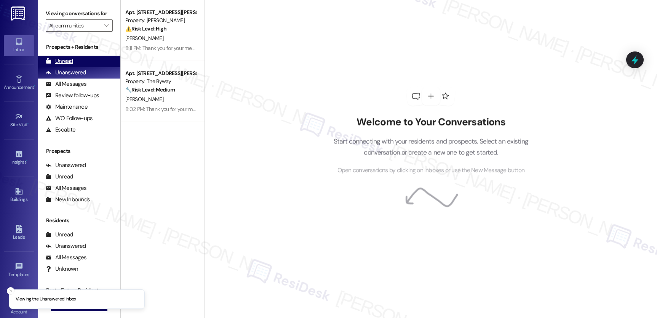
click at [51, 64] on icon at bounding box center [48, 60] width 5 height 5
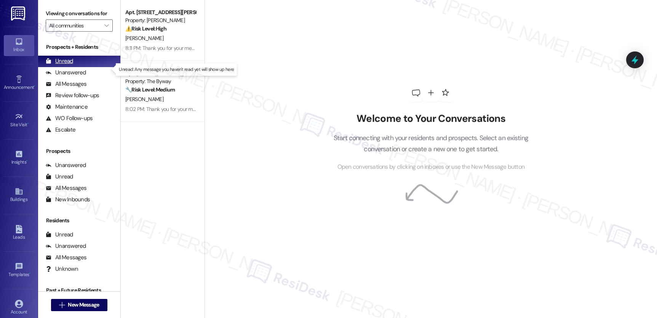
click at [51, 64] on icon at bounding box center [48, 60] width 5 height 5
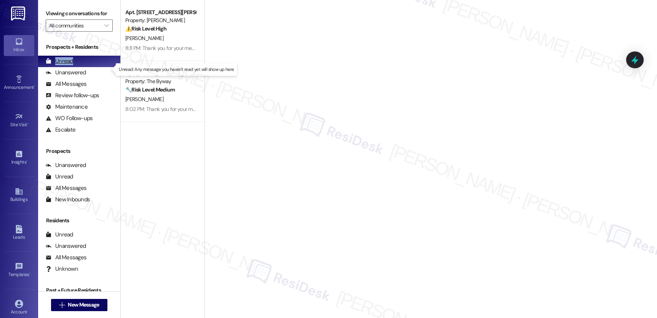
click at [51, 64] on icon at bounding box center [48, 60] width 5 height 5
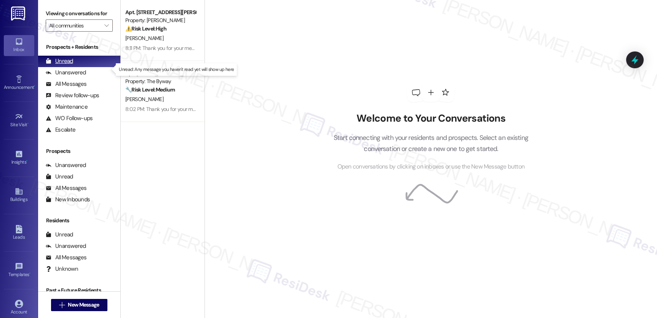
click at [51, 65] on div "Unread" at bounding box center [59, 61] width 27 height 8
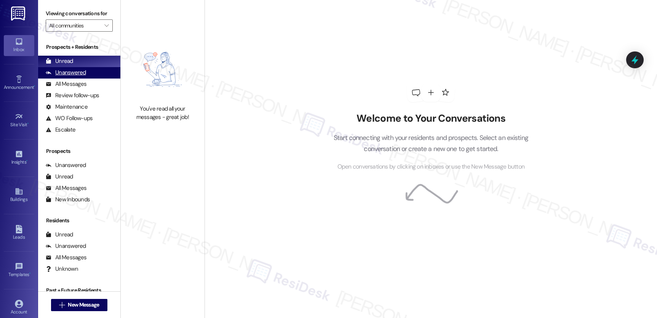
click at [69, 77] on div "Unanswered" at bounding box center [66, 73] width 40 height 8
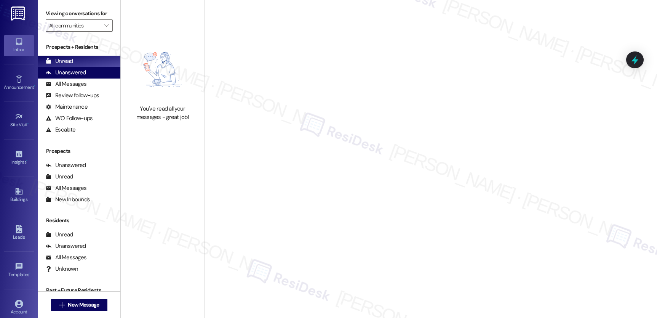
click at [69, 77] on div "Unanswered" at bounding box center [66, 73] width 40 height 8
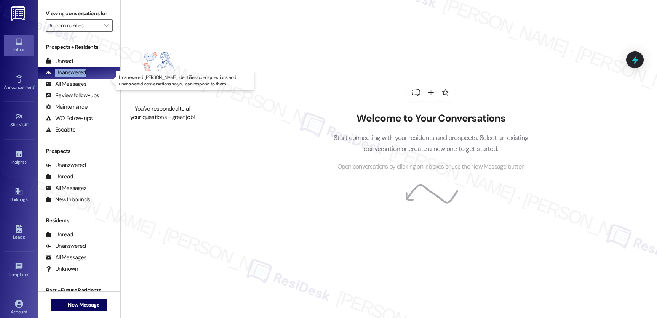
click at [69, 77] on div "Unanswered" at bounding box center [66, 73] width 40 height 8
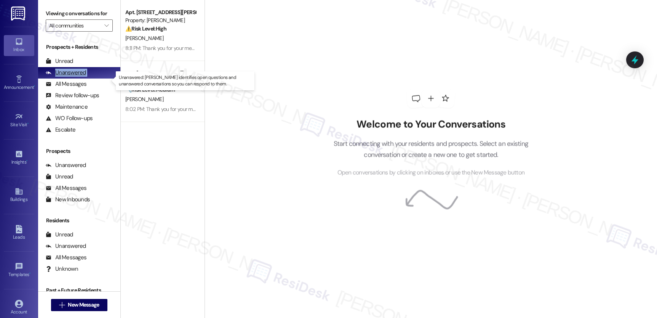
click at [69, 77] on div "Unanswered" at bounding box center [66, 73] width 40 height 8
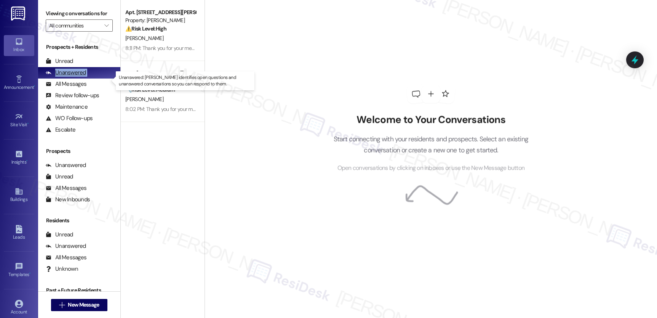
click at [69, 77] on div "Unanswered" at bounding box center [66, 73] width 40 height 8
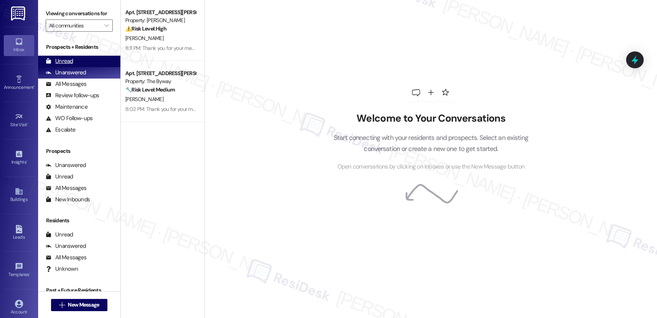
click at [67, 65] on div "Unread" at bounding box center [59, 61] width 27 height 8
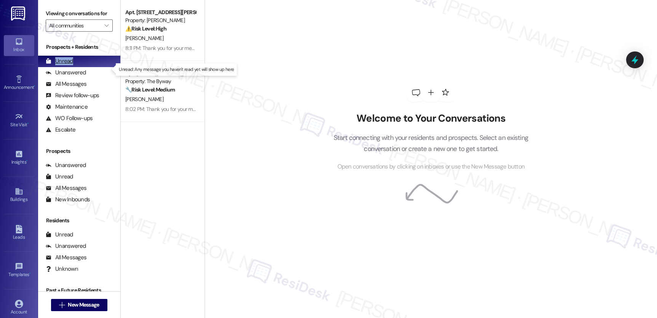
click at [67, 65] on div "Unread" at bounding box center [59, 61] width 27 height 8
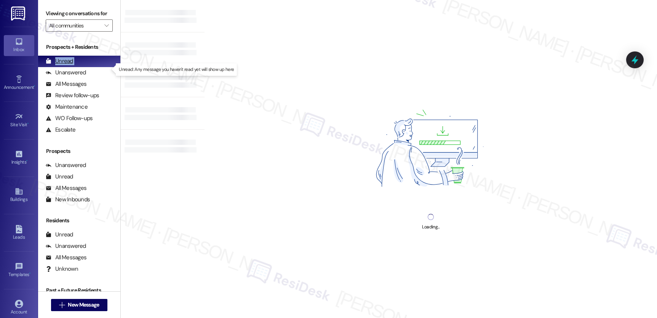
click at [67, 65] on div "Unread" at bounding box center [59, 61] width 27 height 8
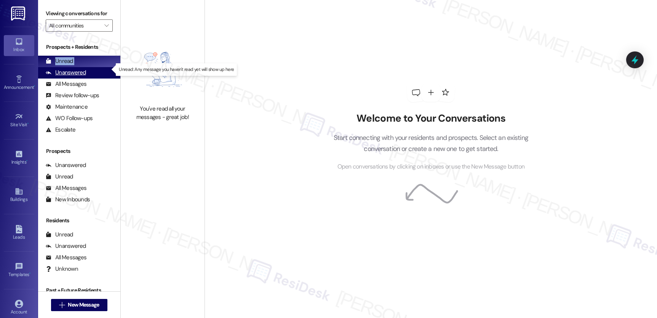
drag, startPoint x: 72, startPoint y: 73, endPoint x: 72, endPoint y: 80, distance: 6.9
click at [72, 76] on div "Prospects + Residents Unread (0) Unread: Any message you haven't read yet will …" at bounding box center [79, 89] width 82 height 92
click at [72, 77] on div "Unanswered" at bounding box center [66, 73] width 40 height 8
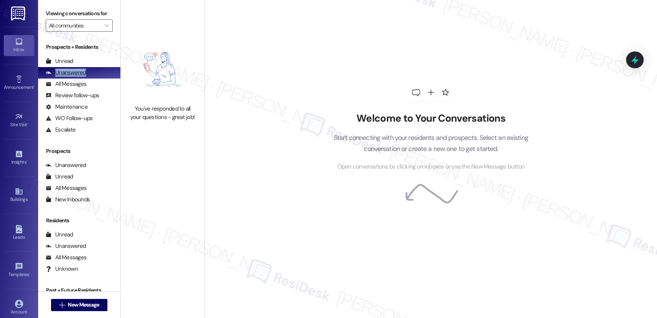
click at [72, 77] on div "Unanswered" at bounding box center [66, 73] width 40 height 8
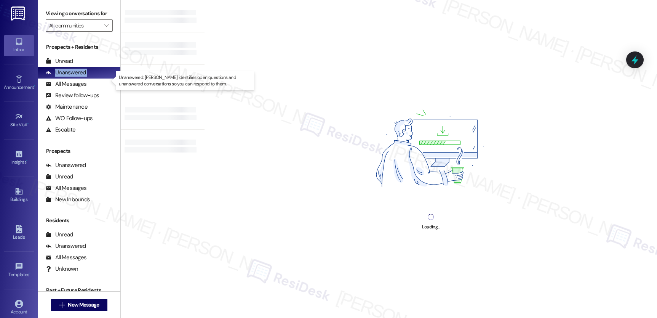
click at [72, 77] on div "Unanswered" at bounding box center [66, 73] width 40 height 8
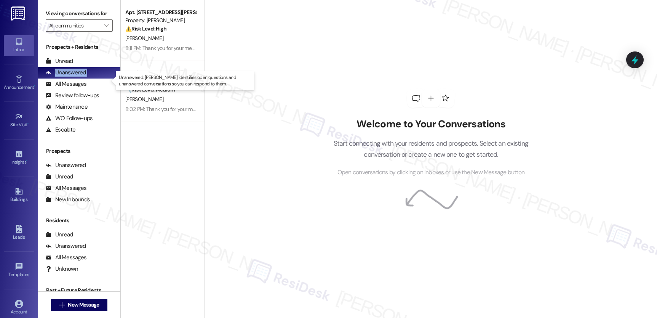
click at [72, 77] on div "Unanswered" at bounding box center [66, 73] width 40 height 8
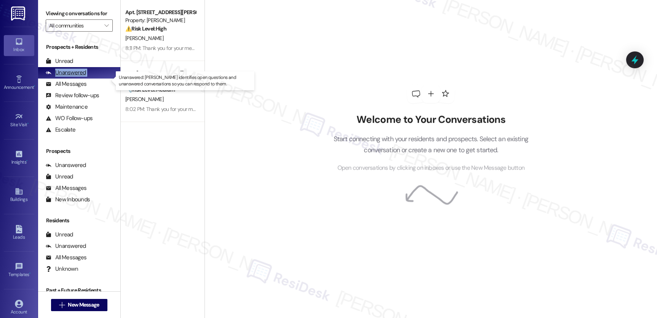
click at [72, 77] on div "Unanswered" at bounding box center [66, 73] width 40 height 8
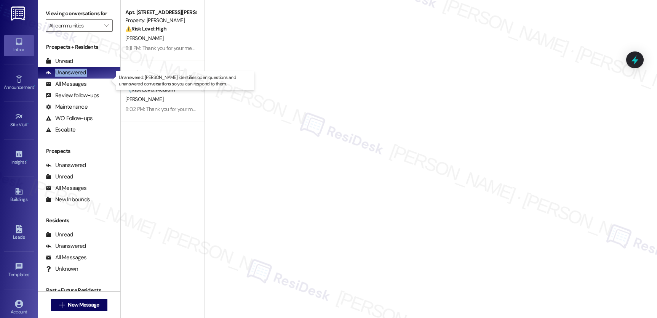
click at [72, 77] on div "Unanswered" at bounding box center [66, 73] width 40 height 8
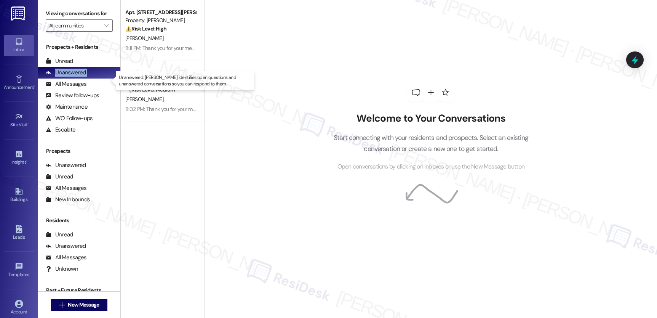
click at [72, 77] on div "Unanswered" at bounding box center [66, 73] width 40 height 8
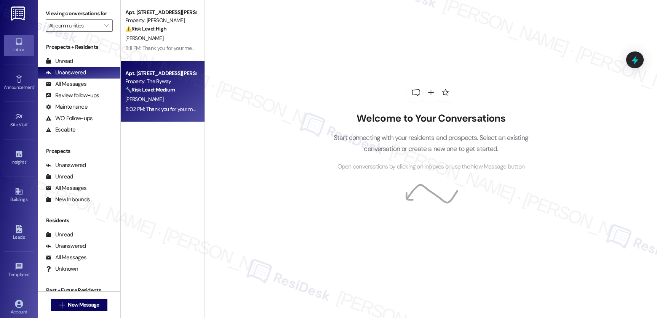
click at [154, 83] on div "Property: The Byway" at bounding box center [160, 81] width 70 height 8
click at [155, 83] on div "Property: The Byway" at bounding box center [160, 81] width 70 height 8
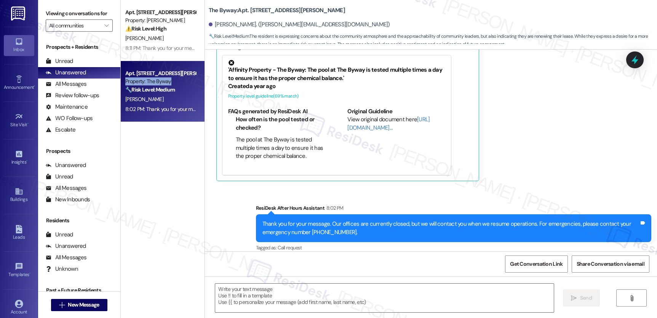
type textarea "Fetching suggested responses. Please feel free to read through the conversation…"
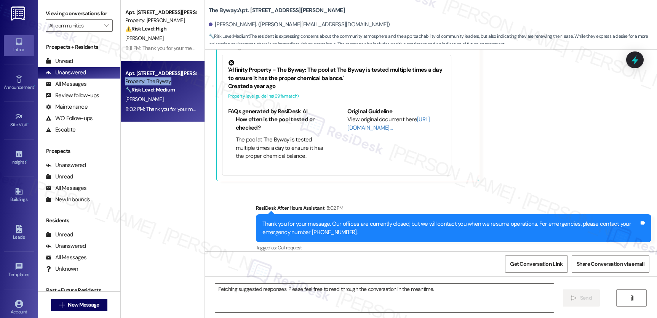
click at [155, 83] on div "Property: The Byway" at bounding box center [160, 81] width 70 height 8
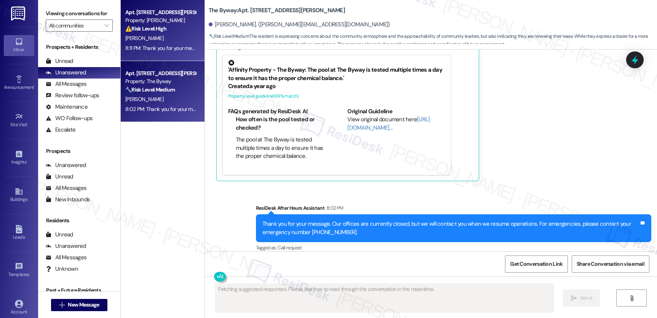
click at [157, 46] on div "8:11 PM: Thank you for your message. Our offices are currently closed, but we w…" at bounding box center [346, 48] width 443 height 7
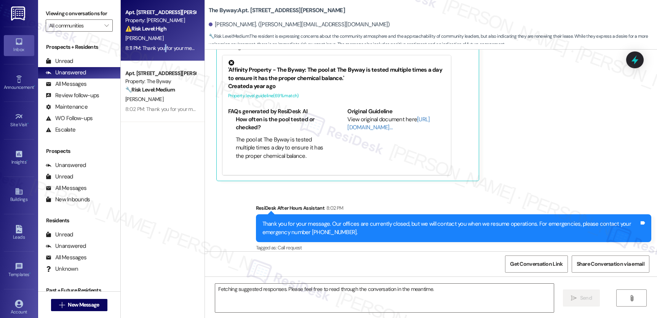
click at [157, 46] on div "8:11 PM: Thank you for your message. Our offices are currently closed, but we w…" at bounding box center [346, 48] width 443 height 7
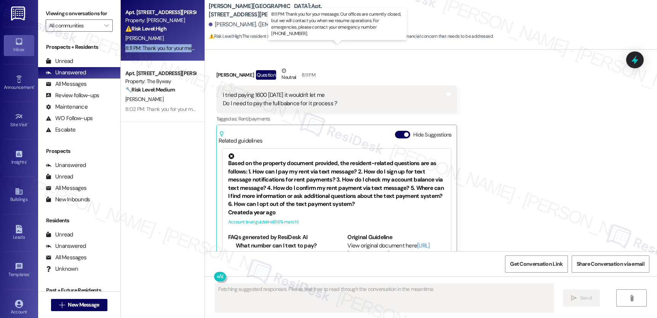
click at [157, 46] on div "8:11 PM: Thank you for your message. Our offices are currently closed, but we w…" at bounding box center [346, 48] width 443 height 7
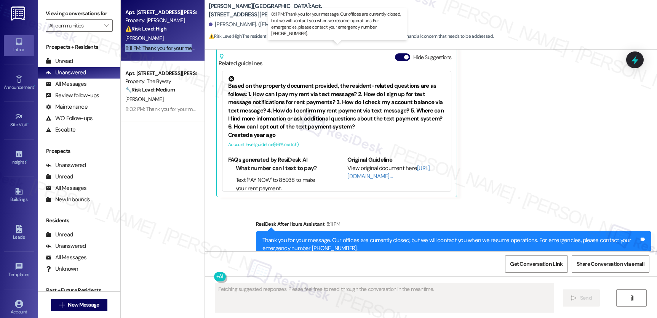
click at [157, 46] on div "8:11 PM: Thank you for your message. Our offices are currently closed, but we w…" at bounding box center [346, 48] width 443 height 7
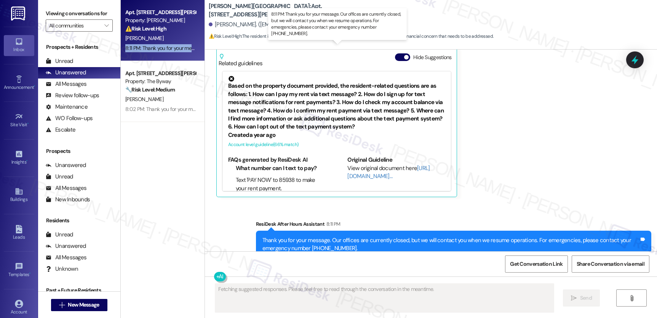
click at [157, 46] on div "8:11 PM: Thank you for your message. Our offices are currently closed, but we w…" at bounding box center [346, 48] width 443 height 7
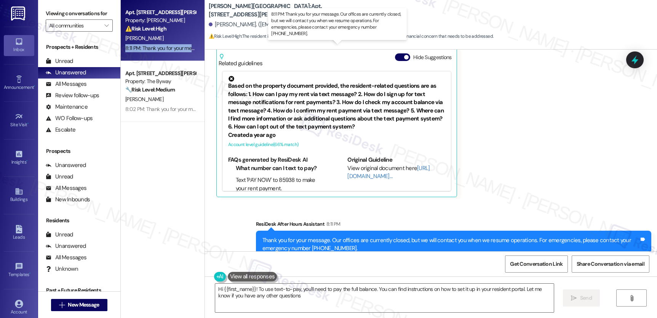
type textarea "Hi {{first_name}}! To use text-to-pay, you'll need to pay the full balance. You…"
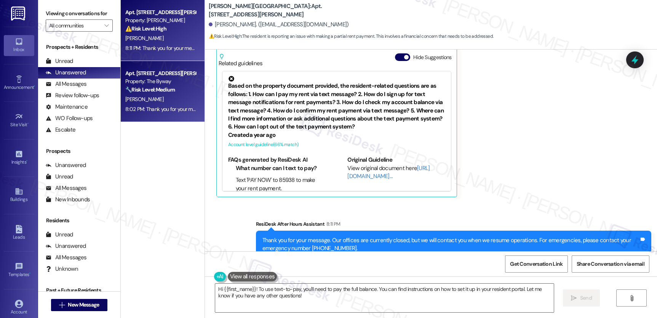
click at [146, 80] on div "Property: The Byway" at bounding box center [160, 81] width 70 height 8
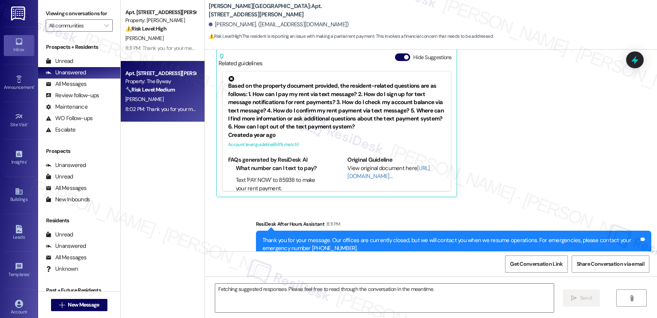
click at [147, 80] on div "Property: The Byway" at bounding box center [160, 81] width 70 height 8
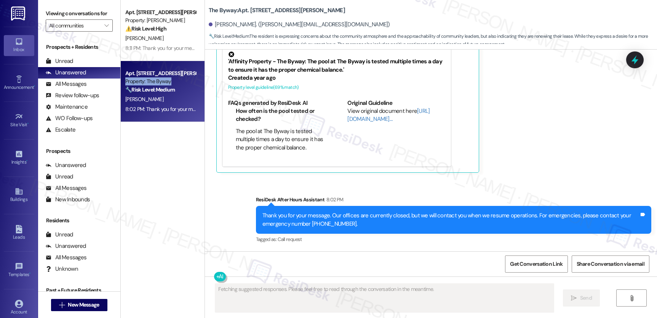
scroll to position [3973, 0]
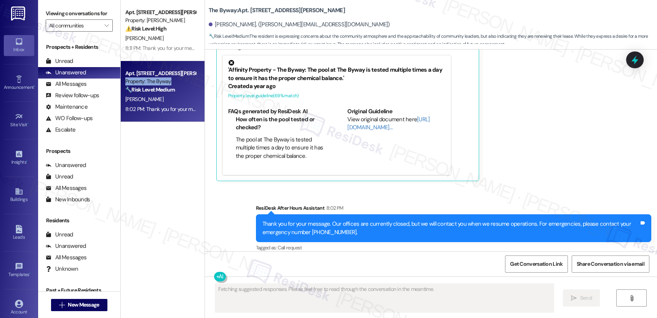
click at [147, 81] on div "Property: The Byway" at bounding box center [160, 81] width 70 height 8
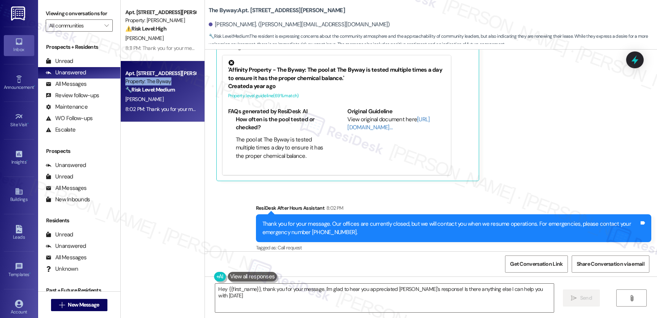
type textarea "Hey {{first_name}}, thank you for your message. I'm glad to hear you appreciate…"
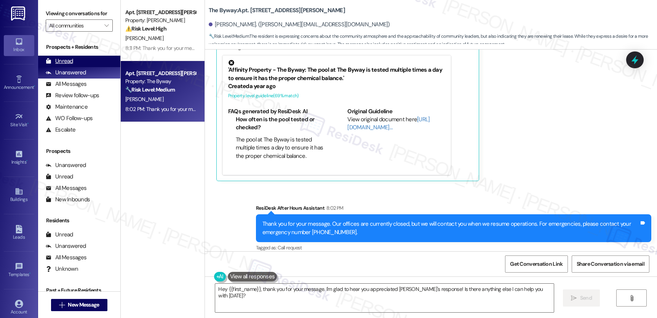
click at [68, 65] on div "Unread" at bounding box center [59, 61] width 27 height 8
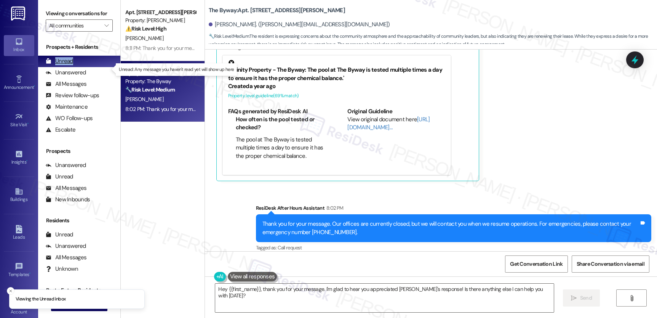
click at [68, 65] on div "Unread" at bounding box center [59, 61] width 27 height 8
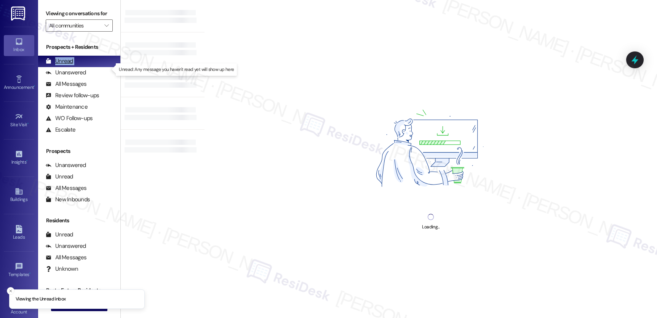
click at [69, 65] on div "Unread" at bounding box center [59, 61] width 27 height 8
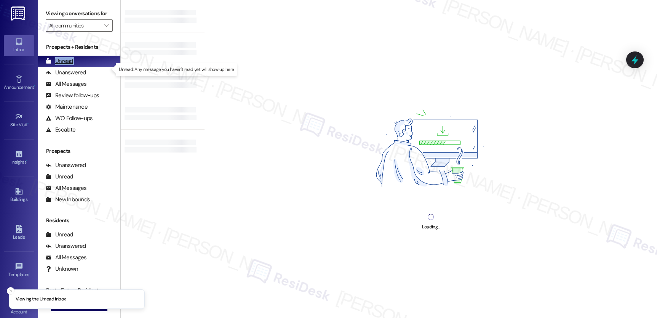
click at [69, 65] on div "Unread" at bounding box center [59, 61] width 27 height 8
click at [69, 77] on div "Unanswered" at bounding box center [66, 73] width 40 height 8
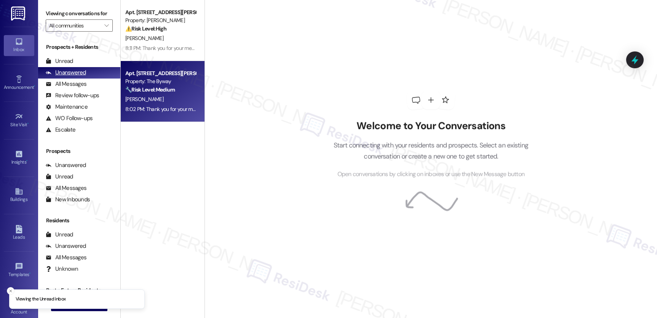
click at [69, 77] on div "Unanswered" at bounding box center [66, 73] width 40 height 8
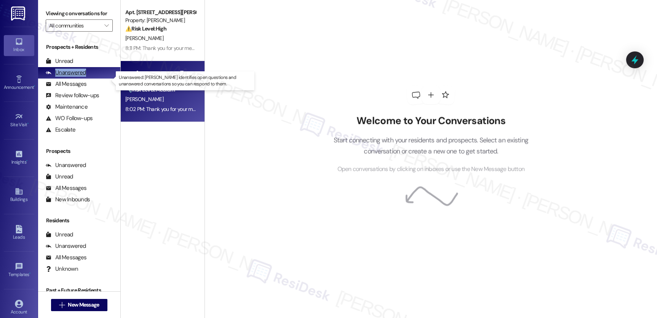
click at [69, 77] on div "Unanswered" at bounding box center [66, 73] width 40 height 8
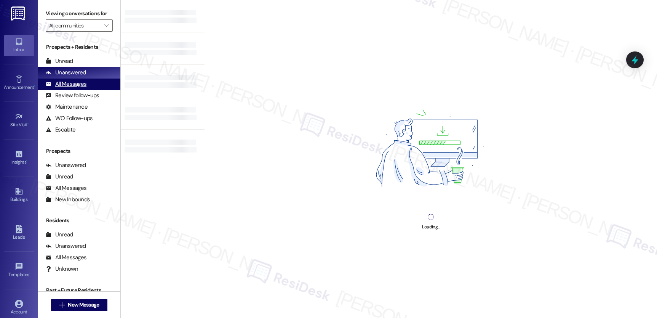
click at [73, 88] on div "All Messages" at bounding box center [66, 84] width 41 height 8
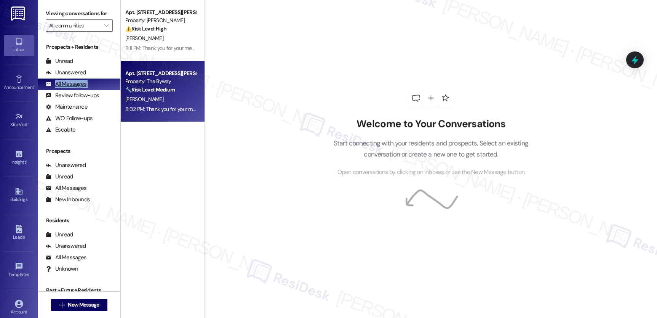
click at [73, 88] on div "All Messages" at bounding box center [66, 84] width 41 height 8
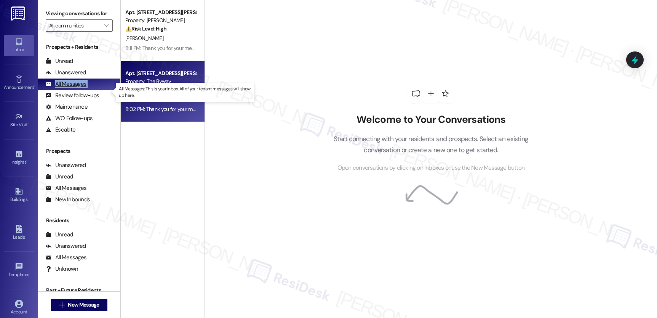
click at [73, 88] on div "All Messages" at bounding box center [66, 84] width 41 height 8
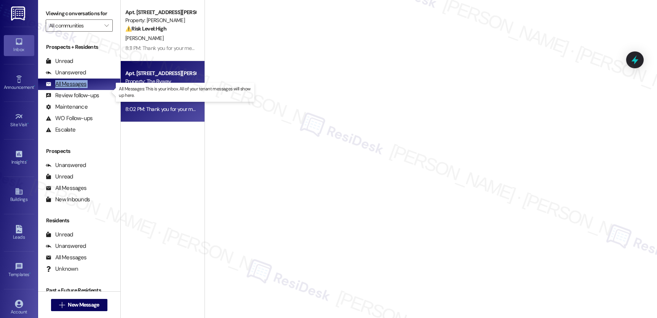
click at [73, 88] on div "All Messages" at bounding box center [66, 84] width 41 height 8
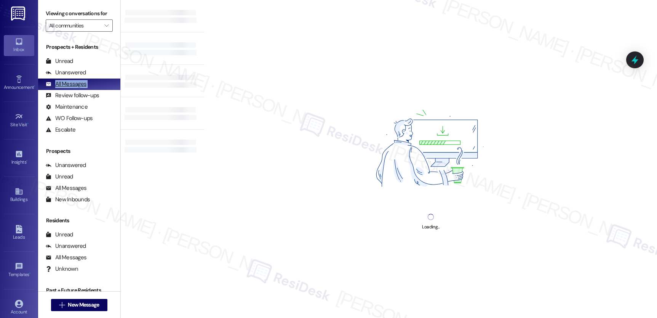
click at [73, 88] on div "All Messages" at bounding box center [66, 84] width 41 height 8
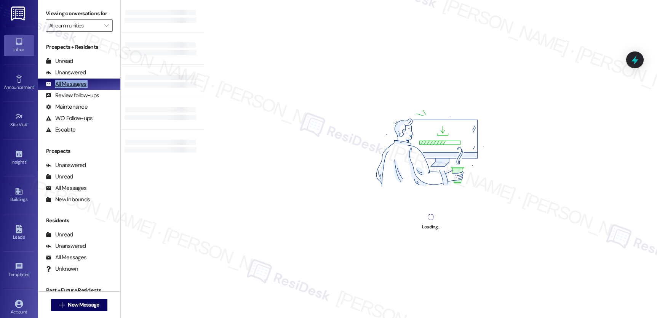
click at [73, 88] on div "All Messages" at bounding box center [66, 84] width 41 height 8
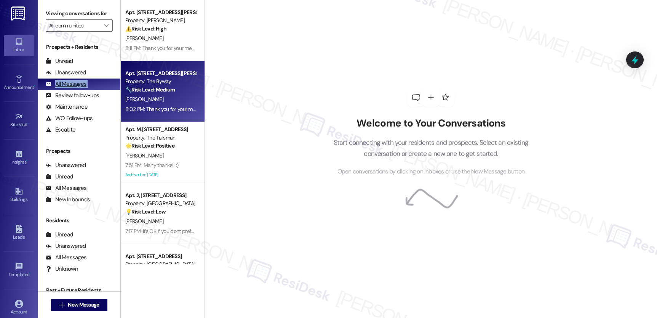
click at [73, 88] on div "All Messages" at bounding box center [66, 84] width 41 height 8
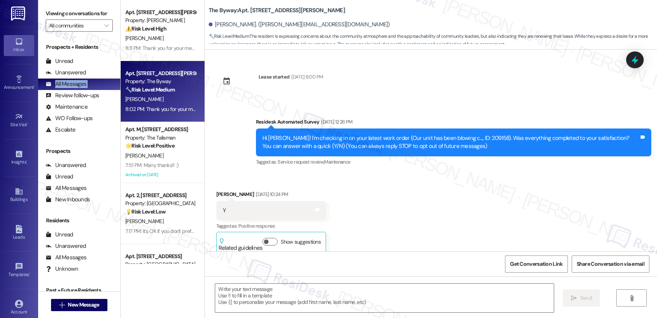
type textarea "Fetching suggested responses. Please feel free to read through the conversation…"
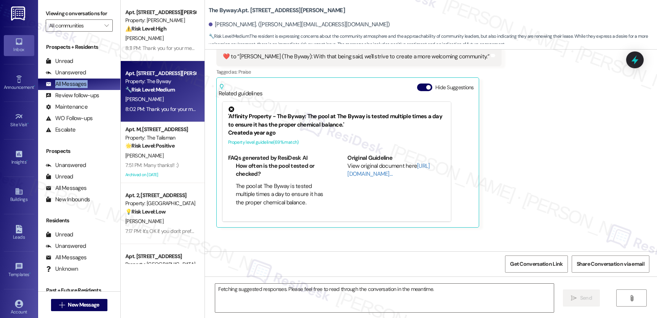
scroll to position [3900, 0]
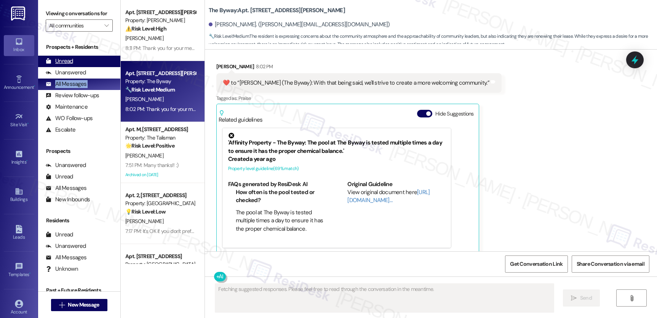
click at [65, 64] on div "Unread (0)" at bounding box center [79, 61] width 82 height 11
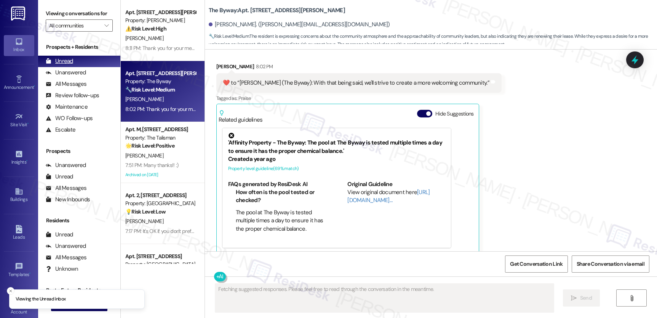
click at [64, 65] on div "Unread" at bounding box center [59, 61] width 27 height 8
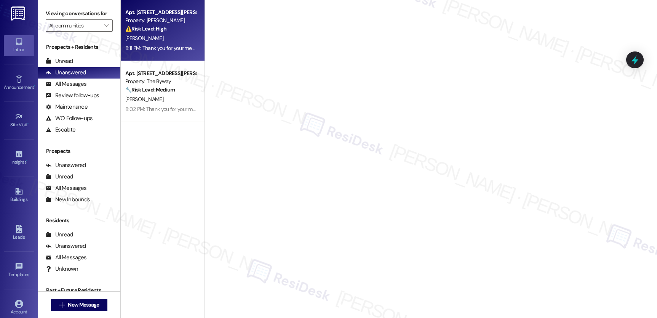
click at [144, 42] on div "[PERSON_NAME]" at bounding box center [161, 39] width 72 height 10
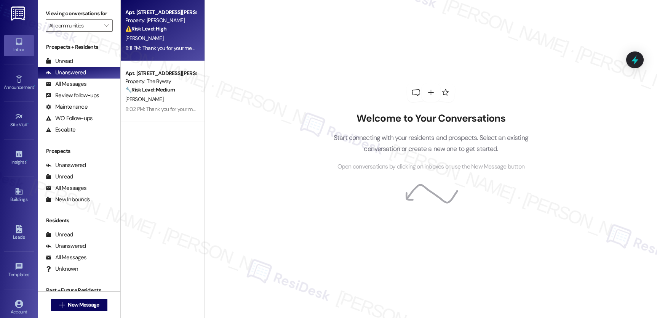
click at [144, 42] on div "[PERSON_NAME]" at bounding box center [161, 39] width 72 height 10
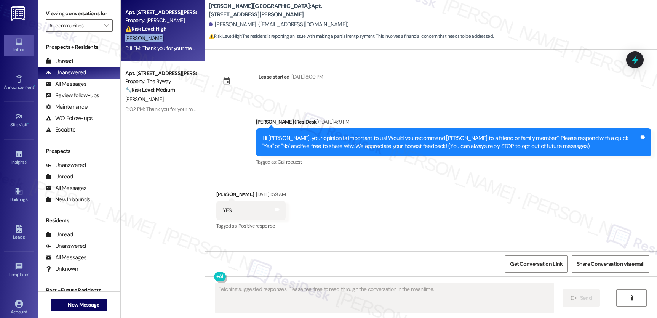
click at [144, 42] on div "[PERSON_NAME]" at bounding box center [161, 39] width 72 height 10
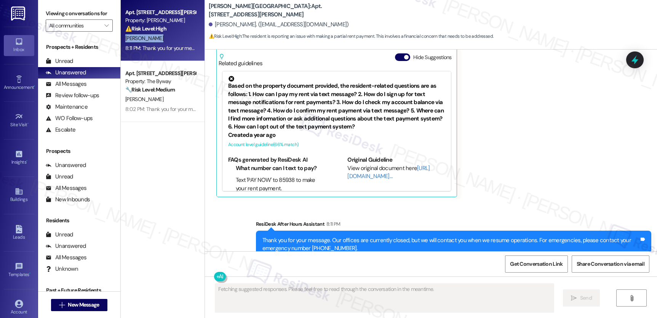
click at [144, 42] on div "[PERSON_NAME]" at bounding box center [161, 39] width 72 height 10
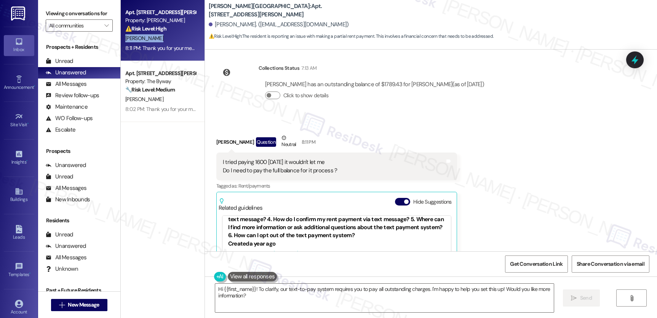
scroll to position [3905, 0]
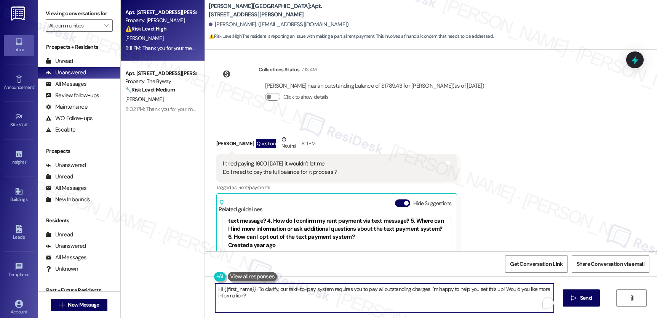
drag, startPoint x: 233, startPoint y: 291, endPoint x: 202, endPoint y: 283, distance: 31.4
click at [205, 283] on div "Hi {{first_name}}! To clarify, our text-to-pay system requires you to pay all o…" at bounding box center [431, 304] width 452 height 57
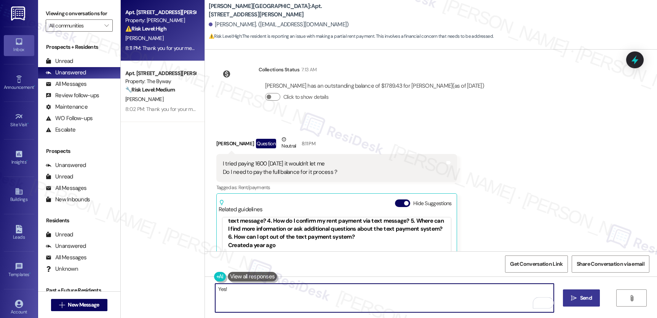
type textarea "Yes!"
click at [587, 300] on span "Send" at bounding box center [586, 298] width 12 height 8
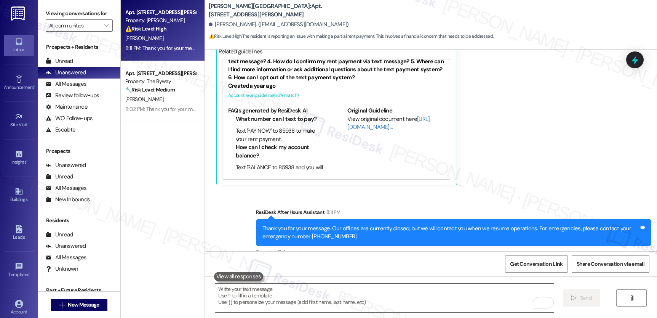
scroll to position [4104, 0]
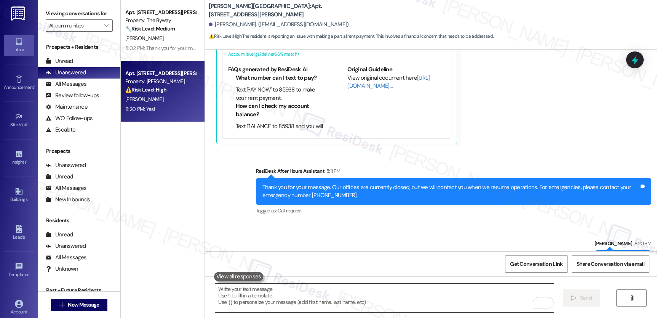
drag, startPoint x: 314, startPoint y: 286, endPoint x: 313, endPoint y: 290, distance: 3.8
click at [313, 288] on textarea "To enrich screen reader interactions, please activate Accessibility in Grammarl…" at bounding box center [384, 297] width 338 height 29
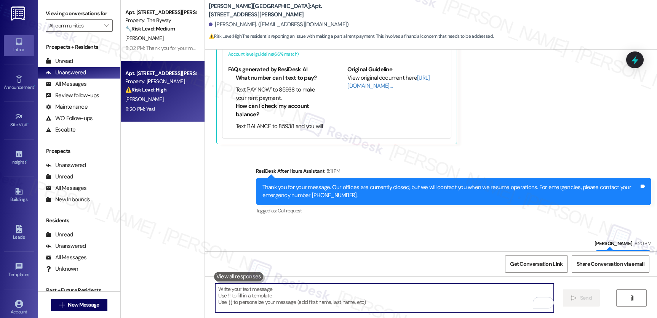
click at [313, 290] on textarea "To enrich screen reader interactions, please activate Accessibility in Grammarl…" at bounding box center [384, 297] width 338 height 29
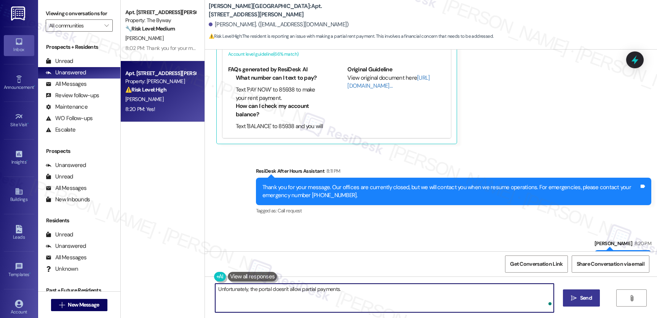
type textarea "Unfortunately, the portal doesn't allow partial payments."
click at [576, 302] on button " Send" at bounding box center [581, 297] width 37 height 17
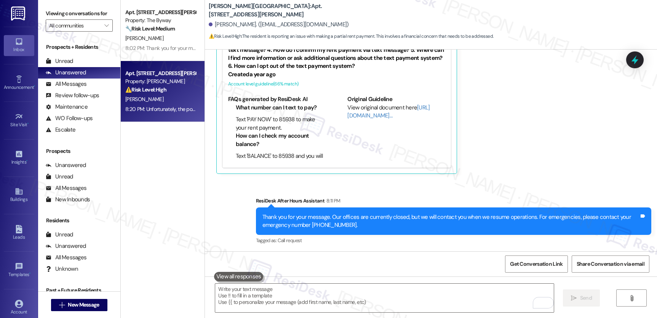
scroll to position [4156, 0]
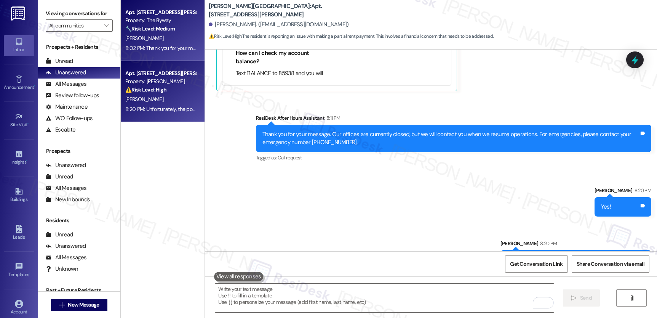
click at [181, 37] on div "[PERSON_NAME]" at bounding box center [161, 39] width 72 height 10
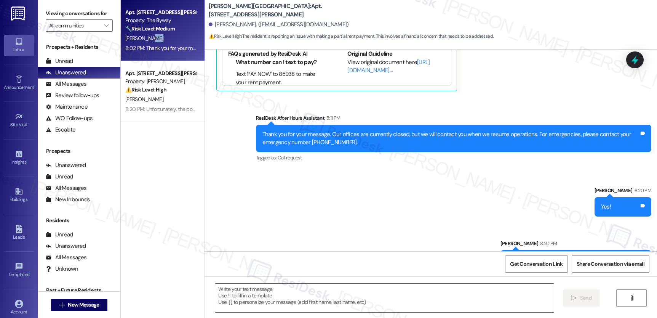
click at [178, 37] on div "[PERSON_NAME]" at bounding box center [161, 39] width 72 height 10
type textarea "Fetching suggested responses. Please feel free to read through the conversation…"
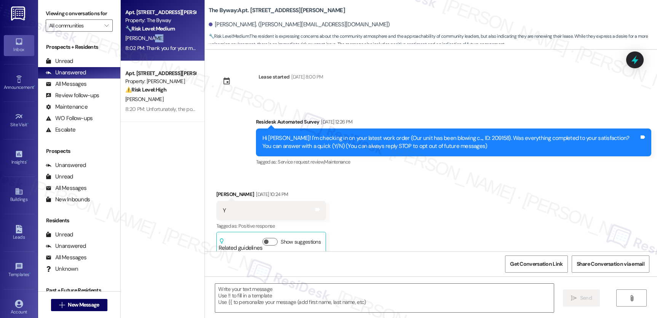
scroll to position [3973, 0]
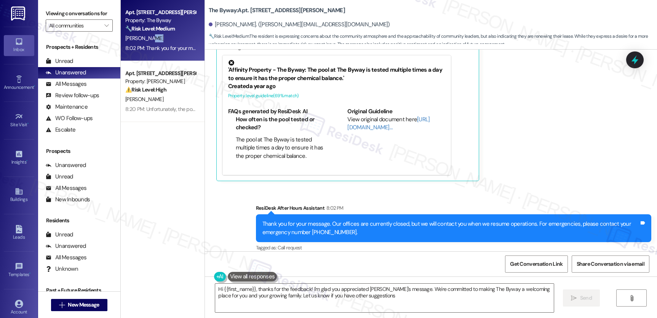
type textarea "Hi {{first_name}}, thanks for the feedback! I'm glad you appreciated [PERSON_NA…"
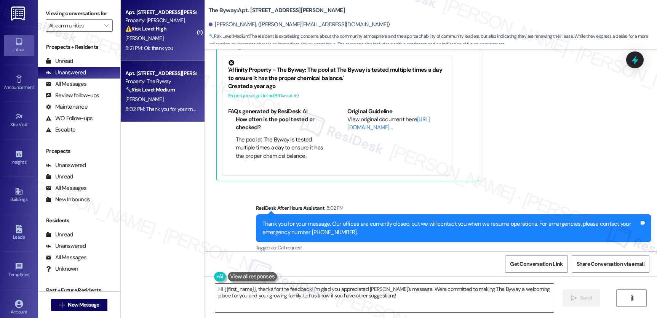
click at [158, 46] on div "8:21 PM: Ok thank you 8:21 PM: Ok thank you" at bounding box center [149, 48] width 48 height 7
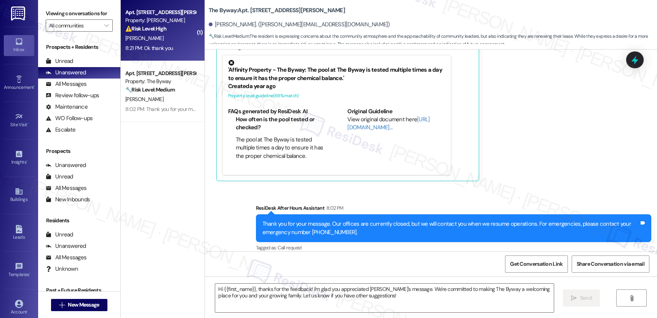
click at [158, 47] on div "8:21 PM: Ok thank you 8:21 PM: Ok thank you" at bounding box center [149, 48] width 48 height 7
type textarea "Fetching suggested responses. Please feel free to read through the conversation…"
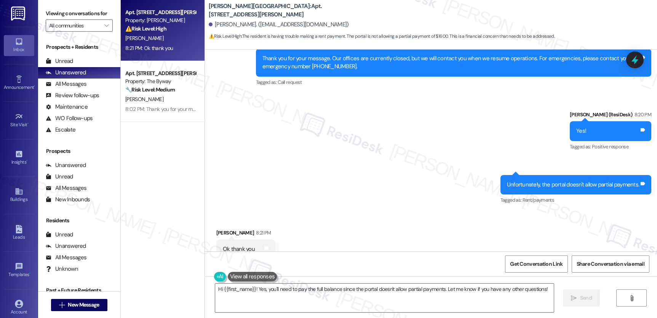
scroll to position [4105, 0]
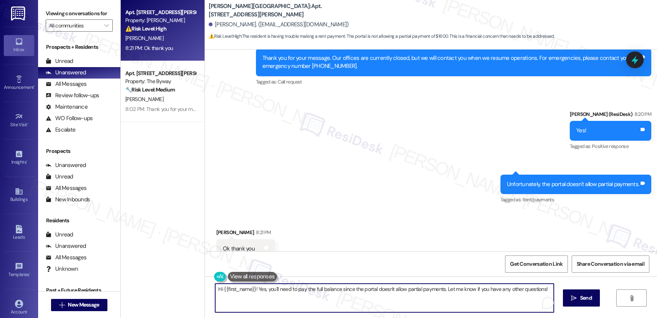
click at [282, 288] on textarea "Hi {{first_name}}! Yes, you'll need to pay the full balance since the portal do…" at bounding box center [384, 297] width 338 height 29
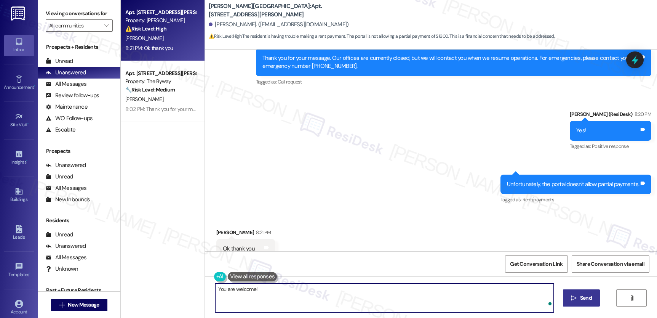
type textarea "You are welcome!"
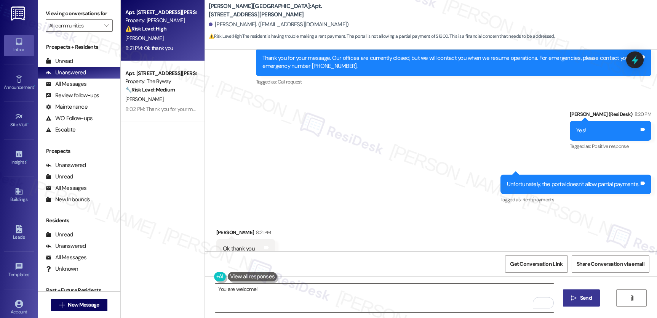
drag, startPoint x: 565, startPoint y: 301, endPoint x: 572, endPoint y: 302, distance: 7.6
click at [567, 302] on div "You are welcome!  Send " at bounding box center [431, 304] width 452 height 57
click at [572, 302] on button " Send" at bounding box center [581, 297] width 37 height 17
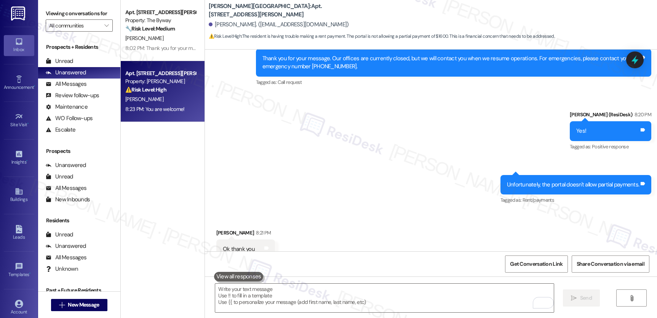
scroll to position [4159, 0]
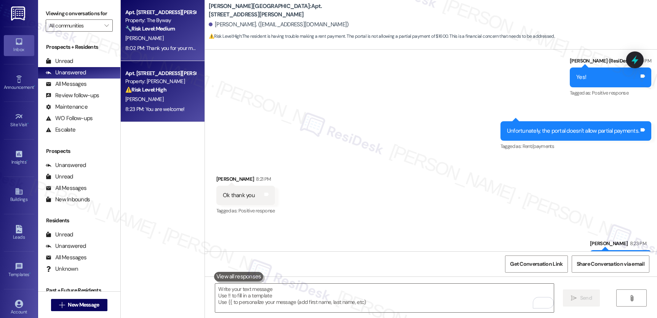
click at [168, 40] on div "[PERSON_NAME]" at bounding box center [161, 39] width 72 height 10
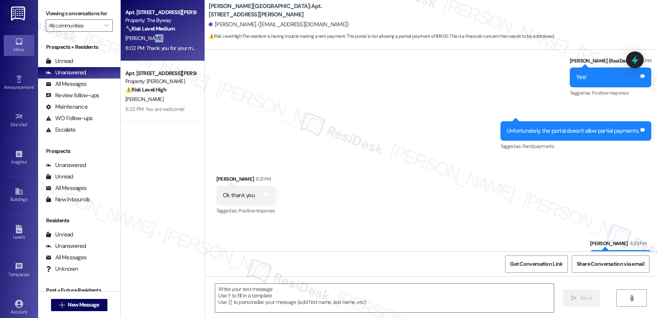
click at [168, 40] on div "[PERSON_NAME]" at bounding box center [161, 39] width 72 height 10
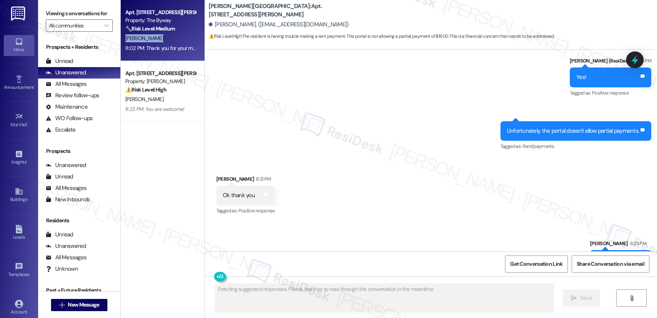
click at [168, 40] on div "[PERSON_NAME]" at bounding box center [161, 39] width 72 height 10
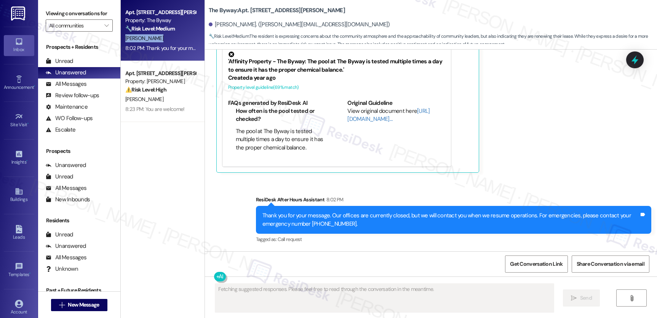
scroll to position [3973, 0]
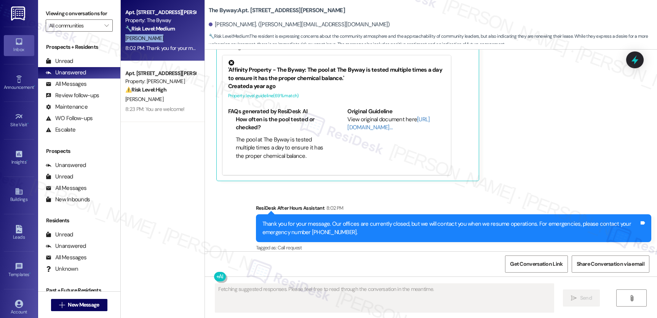
click at [168, 40] on div "[PERSON_NAME]" at bounding box center [161, 39] width 72 height 10
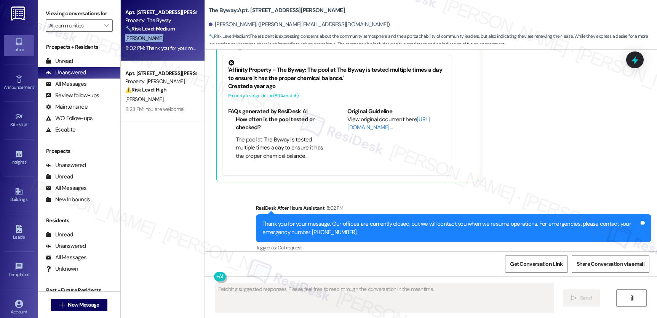
click at [168, 40] on div "[PERSON_NAME]" at bounding box center [161, 39] width 72 height 10
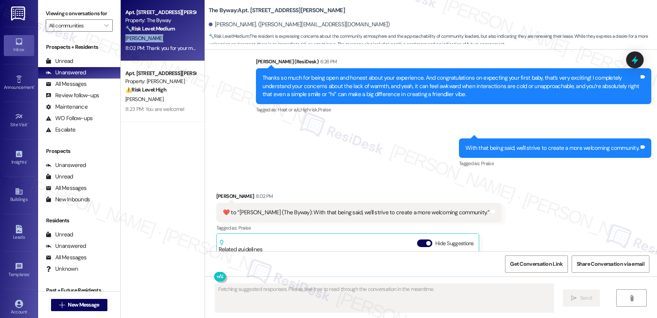
scroll to position [3769, 0]
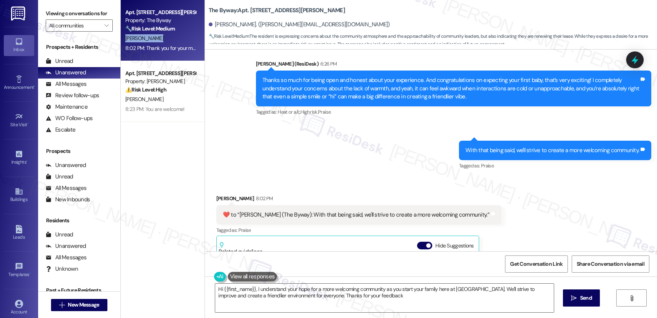
type textarea "Hi {{first_name}}, I understand your hope for a more welcoming community as you…"
click at [214, 278] on button at bounding box center [243, 277] width 58 height 10
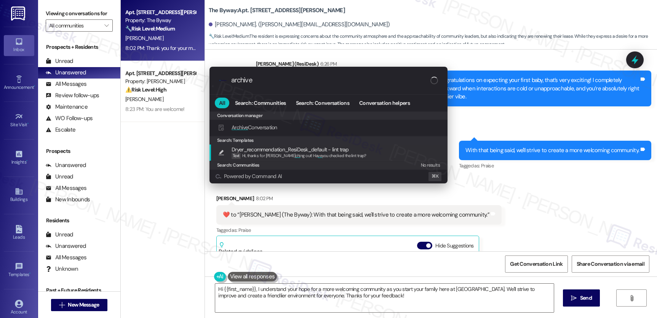
type input "archive"
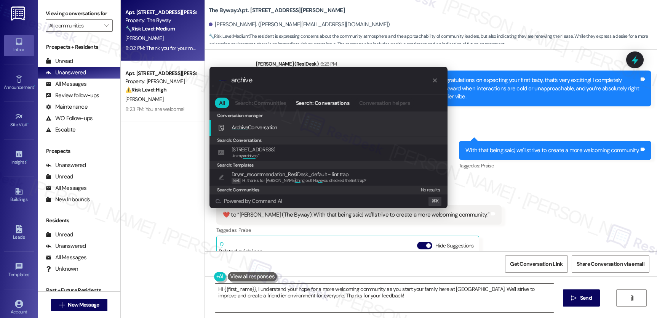
click at [264, 131] on div "Archive Conversation Add shortcut" at bounding box center [329, 128] width 238 height 16
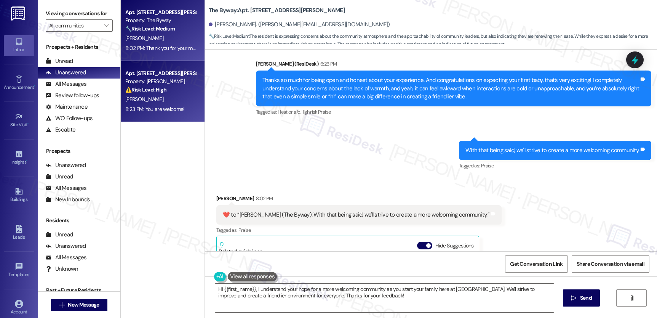
click at [180, 103] on div "[PERSON_NAME]" at bounding box center [161, 99] width 72 height 10
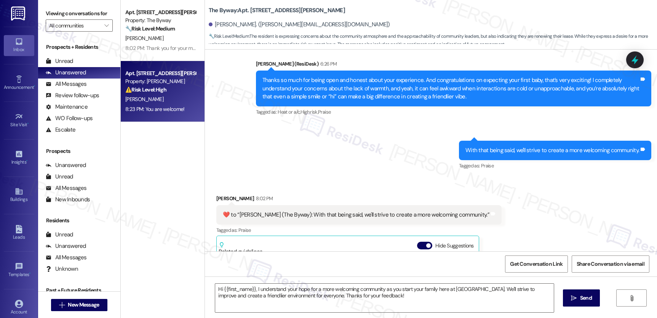
click at [179, 103] on div "[PERSON_NAME]" at bounding box center [161, 99] width 72 height 10
type textarea "Fetching suggested responses. Please feel free to read through the conversation…"
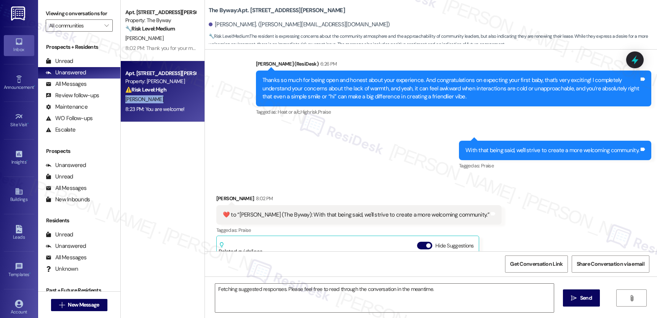
click at [179, 103] on div "[PERSON_NAME]" at bounding box center [161, 99] width 72 height 10
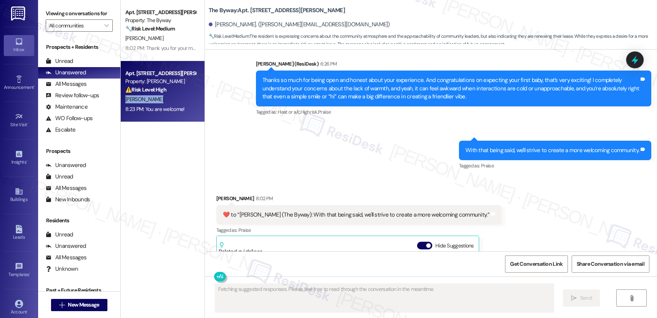
click at [179, 103] on div "[PERSON_NAME]" at bounding box center [161, 99] width 72 height 10
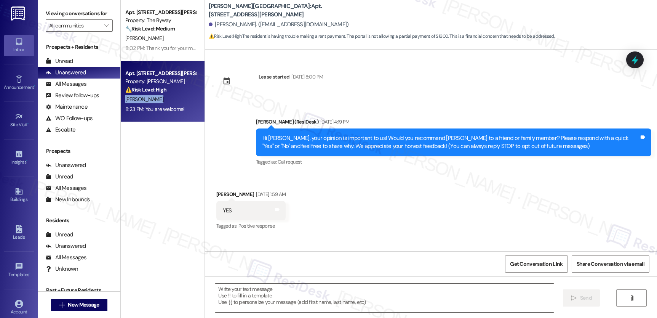
click at [180, 104] on div "[PERSON_NAME]" at bounding box center [161, 99] width 72 height 10
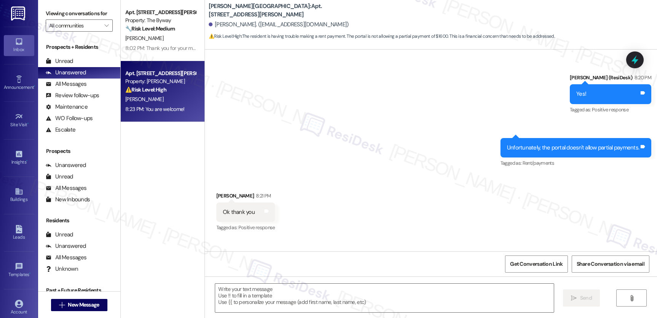
type textarea "Fetching suggested responses. Please feel free to read through the conversation…"
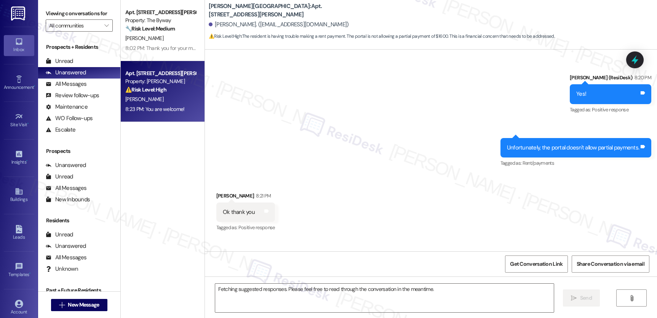
scroll to position [4105, 0]
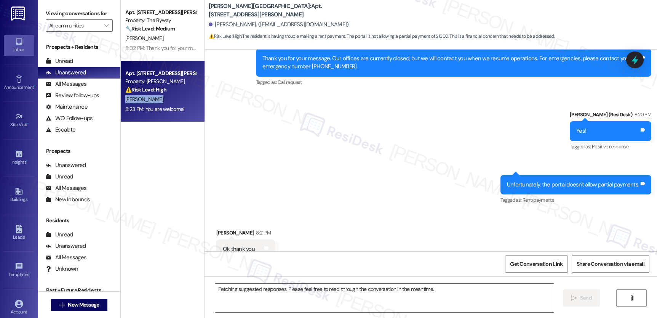
click at [180, 104] on div "[PERSON_NAME]" at bounding box center [161, 99] width 72 height 10
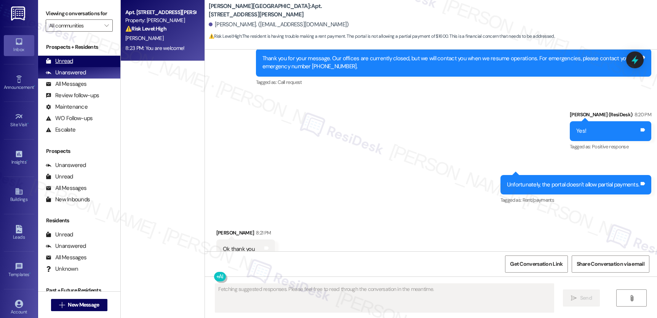
click at [59, 65] on div "Unread" at bounding box center [59, 61] width 27 height 8
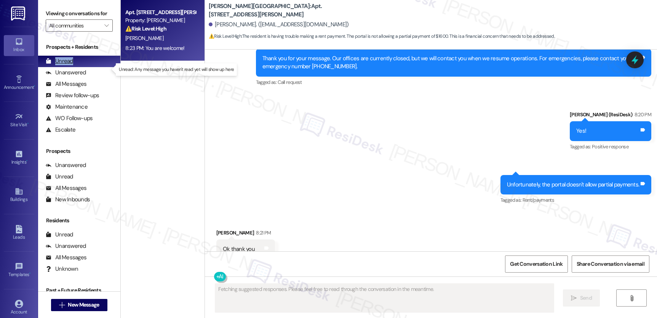
click at [59, 65] on div "Unread" at bounding box center [59, 61] width 27 height 8
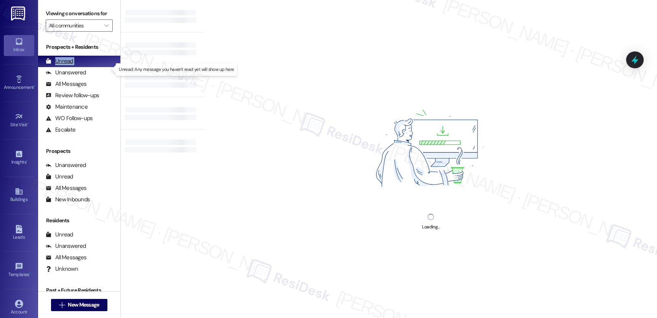
click at [59, 65] on div "Unread" at bounding box center [59, 61] width 27 height 8
click at [60, 65] on div "Unread" at bounding box center [59, 61] width 27 height 8
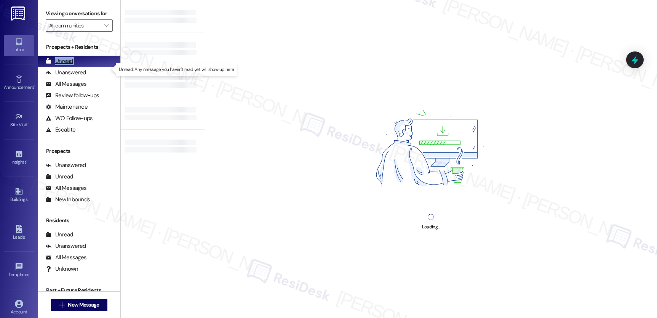
click at [60, 65] on div "Unread" at bounding box center [59, 61] width 27 height 8
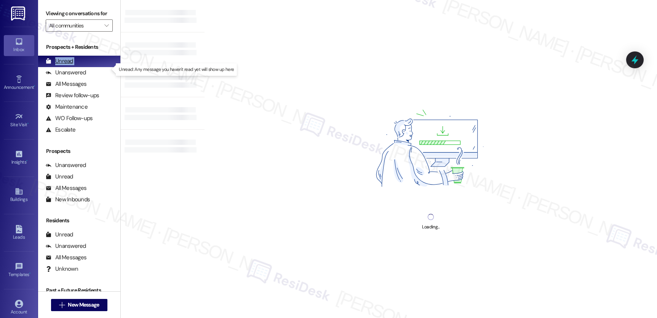
click at [60, 65] on div "Unread" at bounding box center [59, 61] width 27 height 8
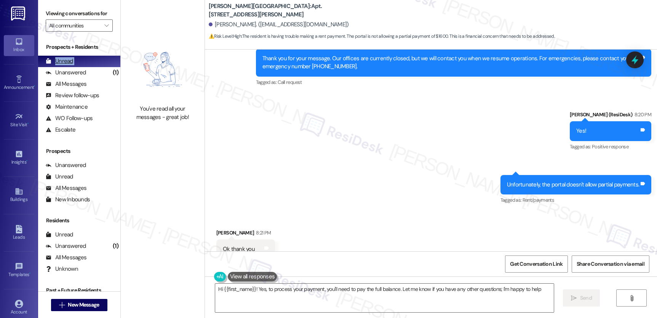
type textarea "Hi {{first_name}}! Yes, to process your payment, you'll need to pay the full ba…"
click at [79, 77] on div "Unanswered" at bounding box center [66, 73] width 40 height 8
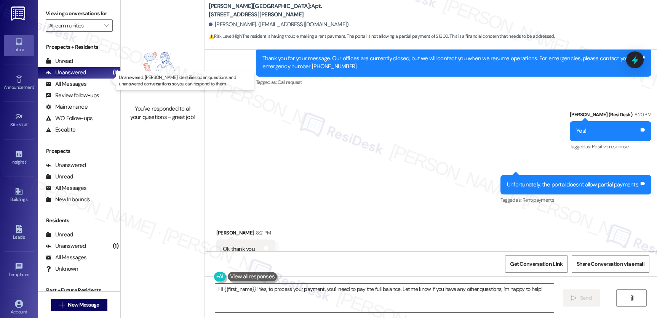
click at [79, 77] on div "Unanswered" at bounding box center [66, 73] width 40 height 8
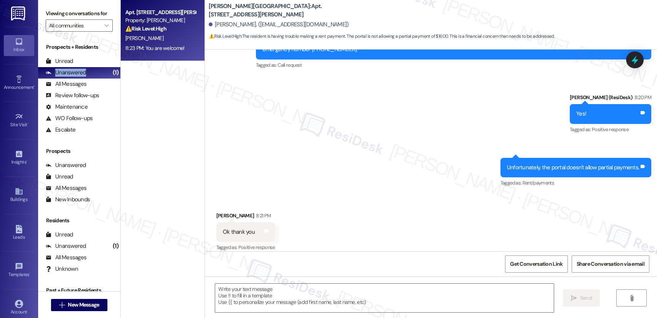
type textarea "Fetching suggested responses. Please feel free to read through the conversation…"
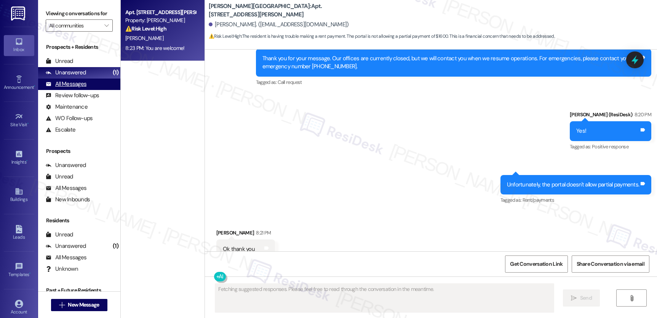
click at [80, 88] on div "All Messages" at bounding box center [66, 84] width 41 height 8
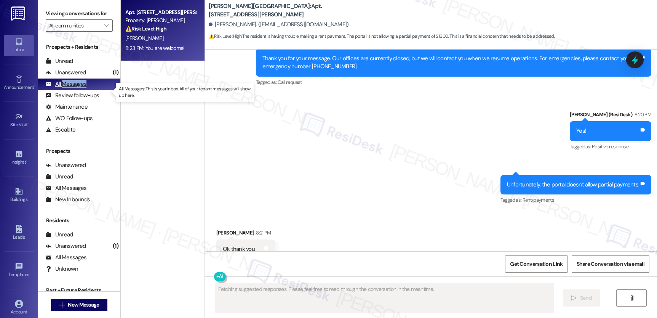
click at [80, 88] on div "All Messages" at bounding box center [66, 84] width 41 height 8
click at [79, 88] on div "All Messages" at bounding box center [66, 84] width 41 height 8
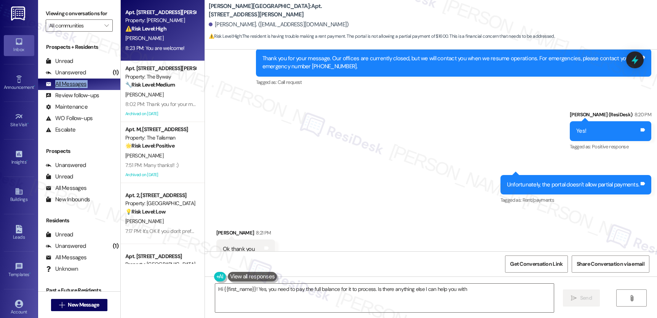
type textarea "Hi {{first_name}}! Yes, you need to pay the full balance for it to process. Is …"
click at [69, 77] on div "Unanswered" at bounding box center [66, 73] width 40 height 8
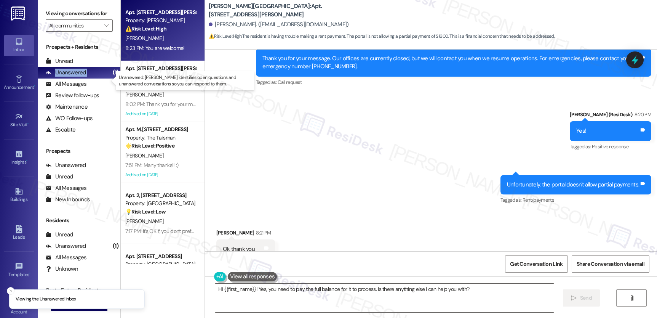
click at [69, 77] on div "Unanswered" at bounding box center [66, 73] width 40 height 8
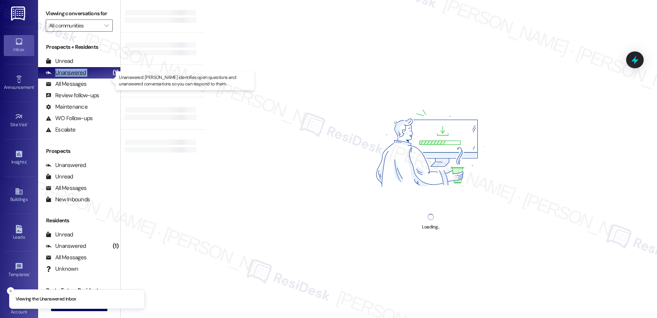
click at [69, 77] on div "Unanswered" at bounding box center [66, 73] width 40 height 8
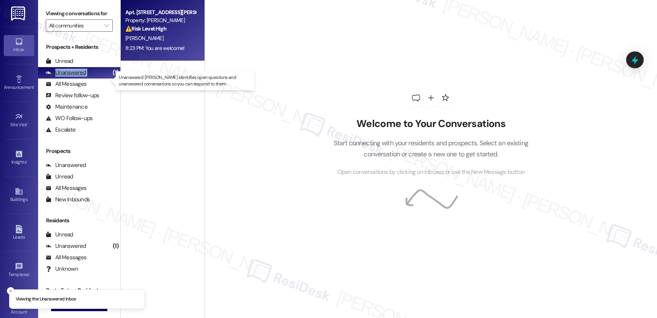
click at [69, 77] on div "Unanswered" at bounding box center [66, 73] width 40 height 8
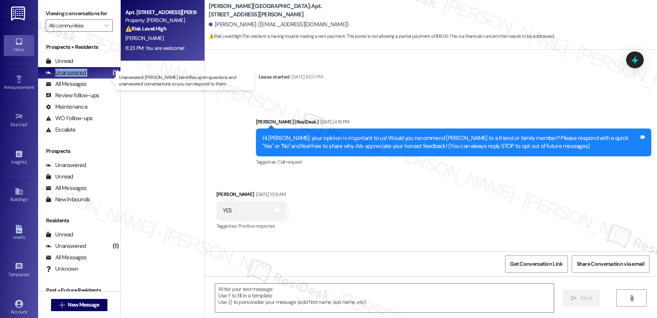
click at [69, 77] on div "Unanswered" at bounding box center [66, 73] width 40 height 8
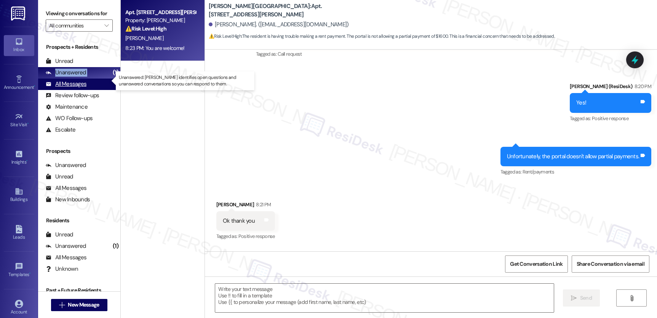
type textarea "Fetching suggested responses. Please feel free to read through the conversation…"
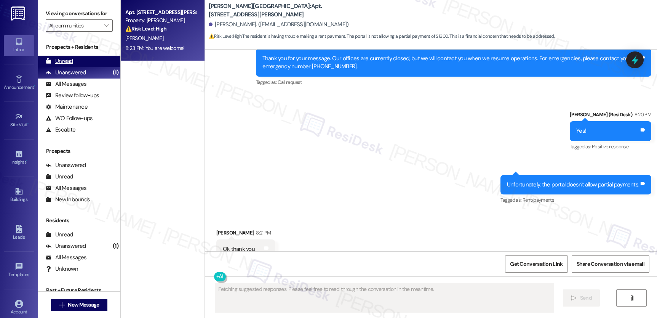
click at [64, 65] on div "Unread" at bounding box center [59, 61] width 27 height 8
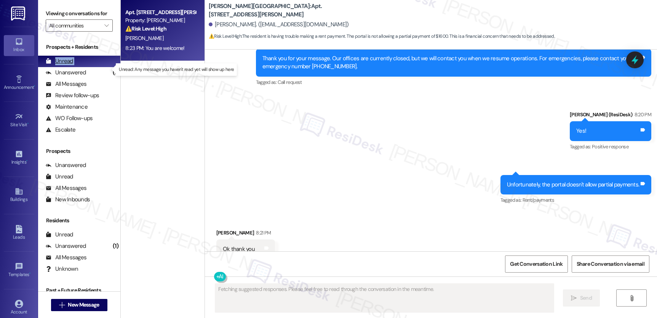
click at [64, 65] on div "Unread" at bounding box center [59, 61] width 27 height 8
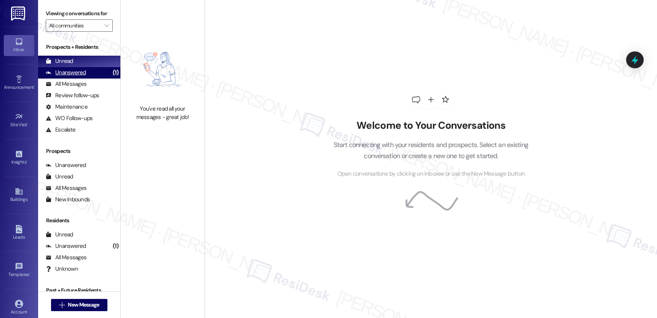
click at [97, 78] on div "Unanswered (1)" at bounding box center [79, 72] width 82 height 11
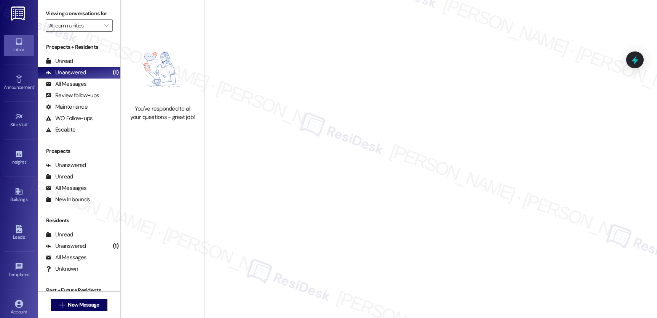
click at [96, 78] on div "Unanswered (1)" at bounding box center [79, 72] width 82 height 11
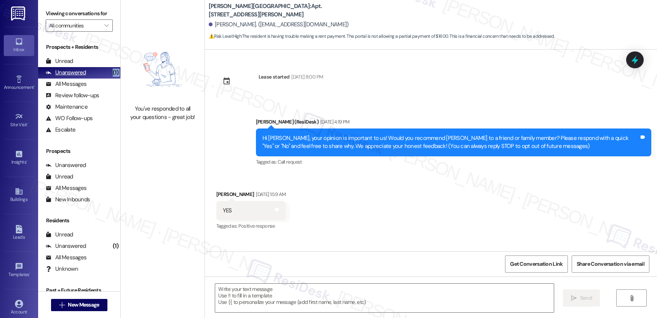
type textarea "Fetching suggested responses. Please feel free to read through the conversation…"
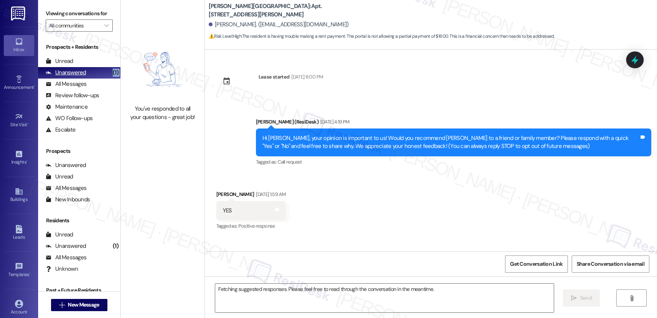
click at [96, 78] on div "Unanswered (1)" at bounding box center [79, 72] width 82 height 11
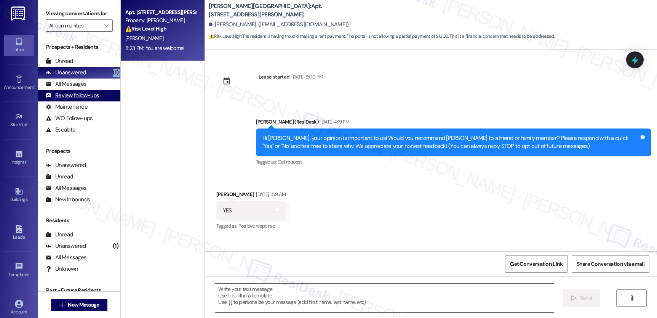
type textarea "Fetching suggested responses. Please feel free to read through the conversation…"
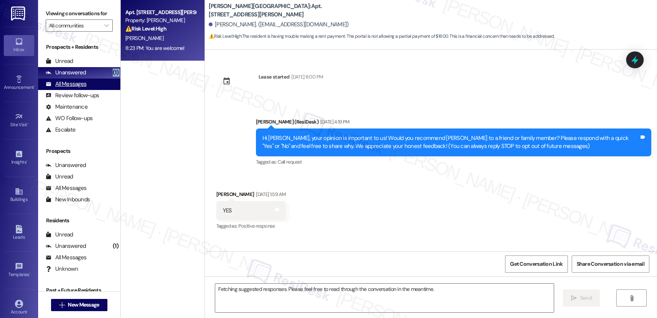
scroll to position [4105, 0]
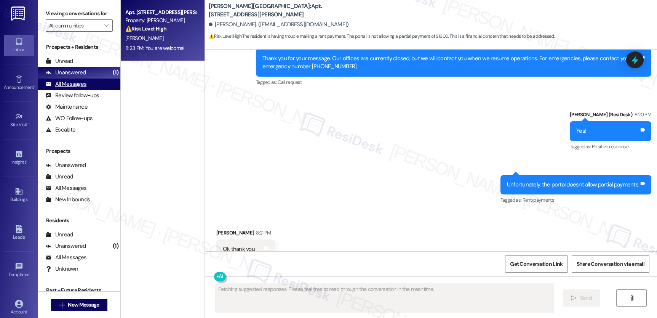
click at [68, 90] on div "All Messages (undefined)" at bounding box center [79, 83] width 82 height 11
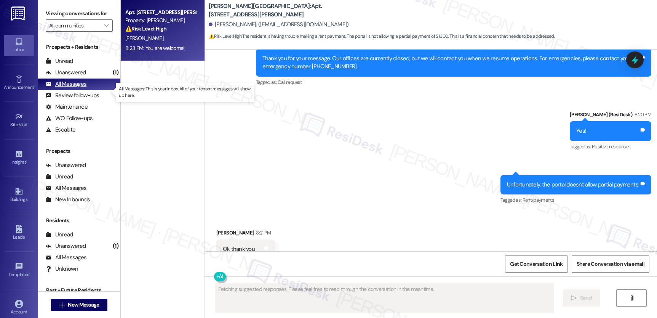
click at [68, 90] on div "All Messages (undefined)" at bounding box center [79, 83] width 82 height 11
click at [68, 88] on div "All Messages" at bounding box center [66, 84] width 41 height 8
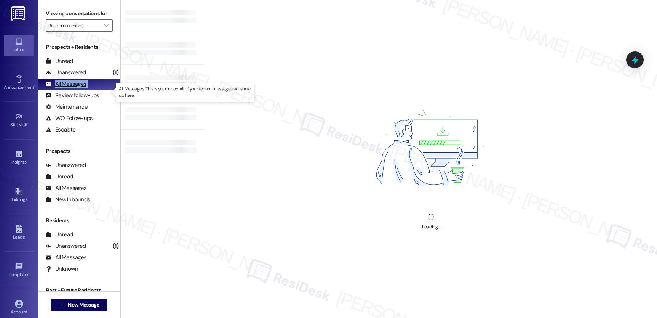
click at [68, 88] on div "All Messages" at bounding box center [66, 84] width 41 height 8
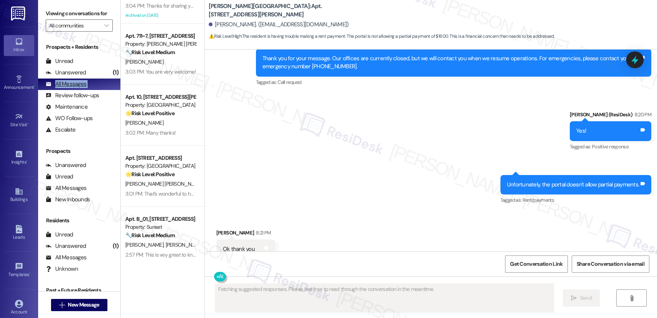
scroll to position [1521, 0]
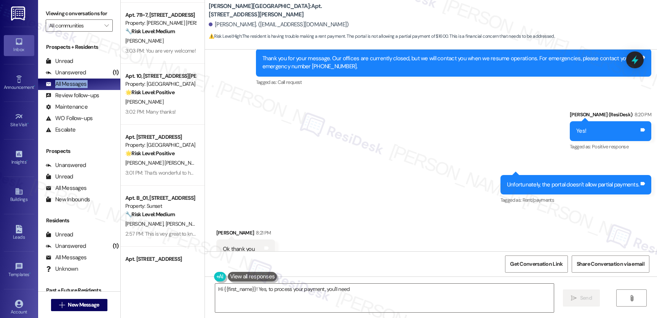
type textarea "Hi {{first_name}}! Yes, to process your payment, you'll need"
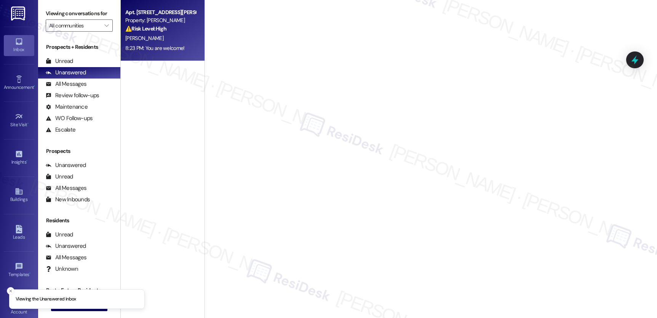
click at [159, 40] on div "[PERSON_NAME]" at bounding box center [161, 39] width 72 height 10
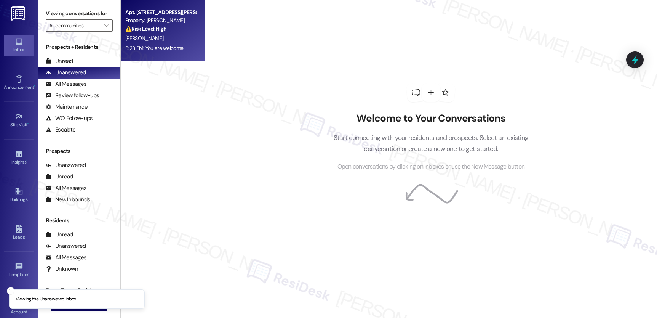
click at [159, 40] on div "[PERSON_NAME]" at bounding box center [161, 39] width 72 height 10
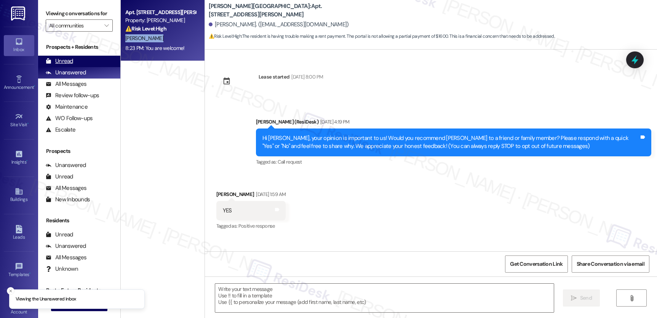
scroll to position [4170, 0]
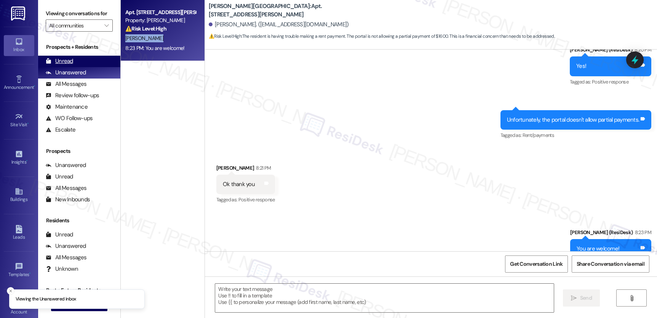
type textarea "Fetching suggested responses. Please feel free to read through the conversation…"
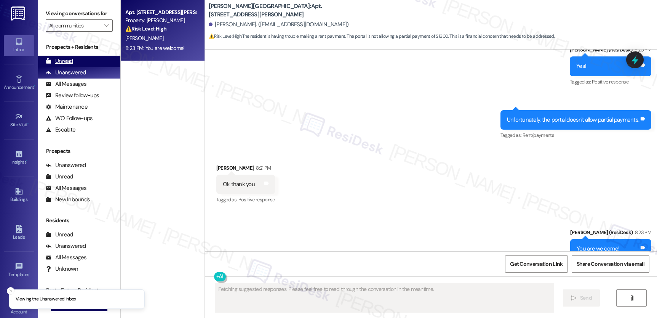
click at [56, 65] on div "Unread" at bounding box center [59, 61] width 27 height 8
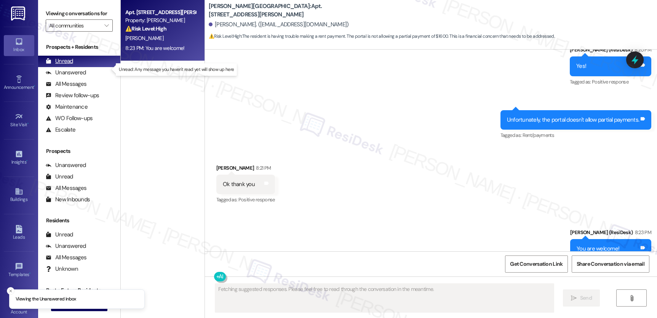
click at [56, 65] on div "Unread" at bounding box center [59, 61] width 27 height 8
click at [57, 65] on div "Unread" at bounding box center [59, 61] width 27 height 8
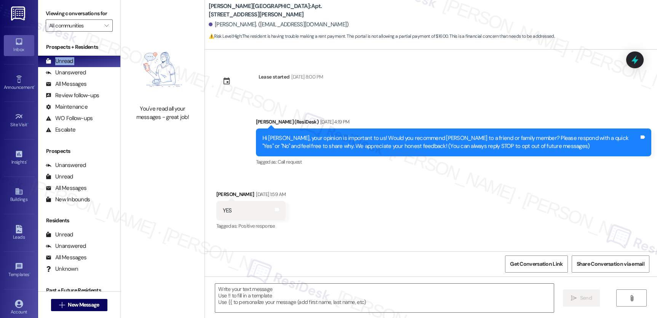
type textarea "Fetching suggested responses. Please feel free to read through the conversation…"
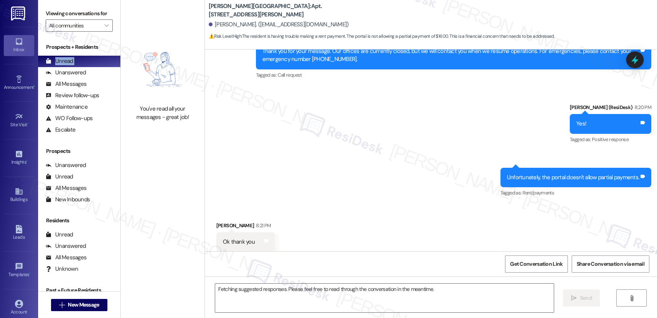
scroll to position [4105, 0]
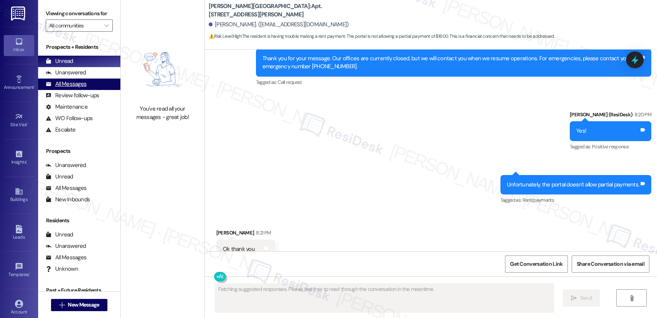
click at [81, 90] on div "All Messages (undefined)" at bounding box center [79, 83] width 82 height 11
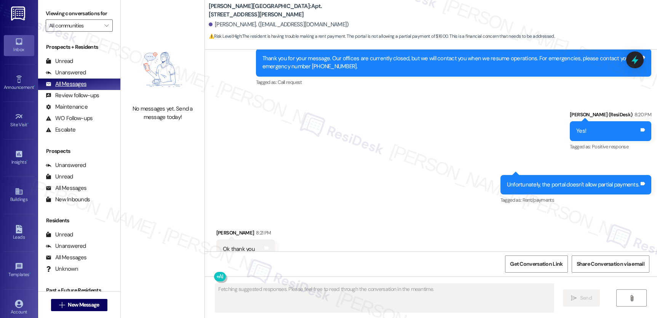
click at [78, 88] on div "All Messages" at bounding box center [66, 84] width 41 height 8
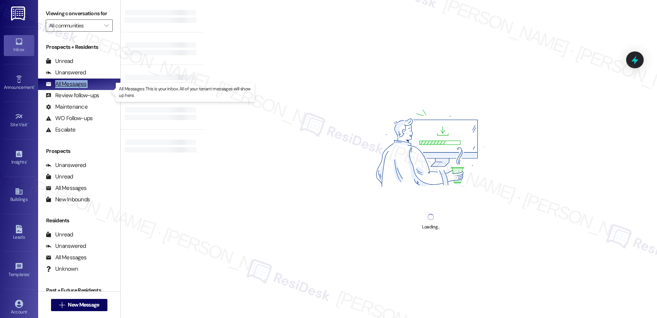
click at [78, 88] on div "All Messages" at bounding box center [66, 84] width 41 height 8
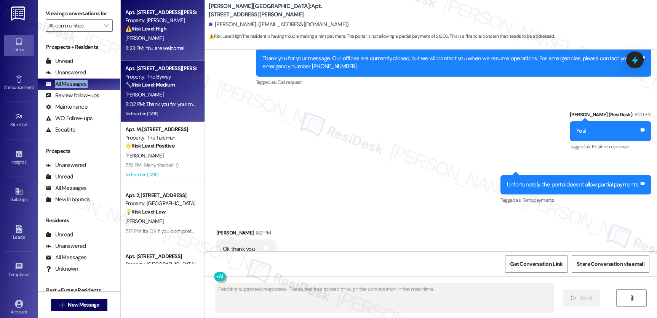
scroll to position [393, 0]
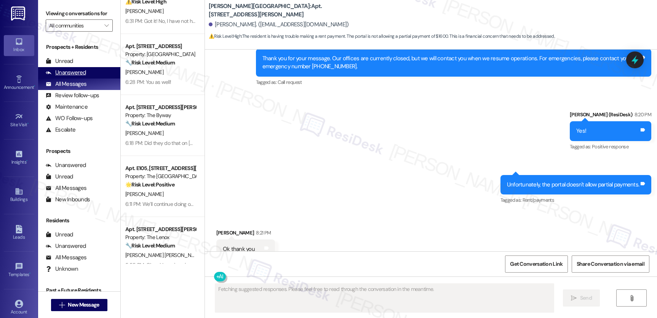
drag, startPoint x: 84, startPoint y: 86, endPoint x: 76, endPoint y: 83, distance: 8.2
click at [83, 78] on div "Unanswered (0)" at bounding box center [79, 72] width 82 height 11
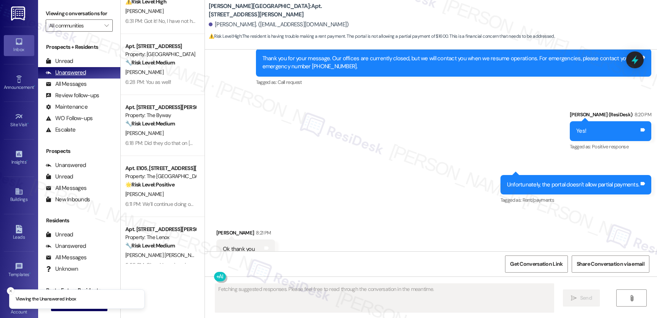
click at [76, 77] on div "Unanswered" at bounding box center [66, 73] width 40 height 8
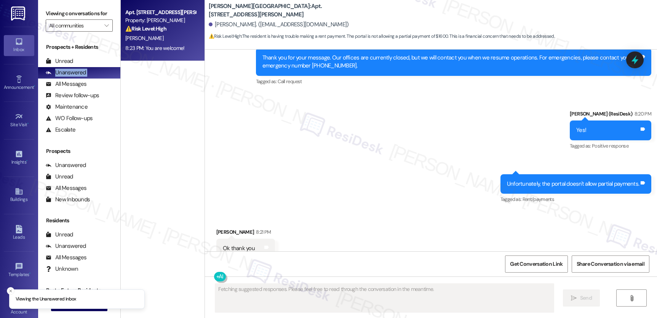
scroll to position [4105, 0]
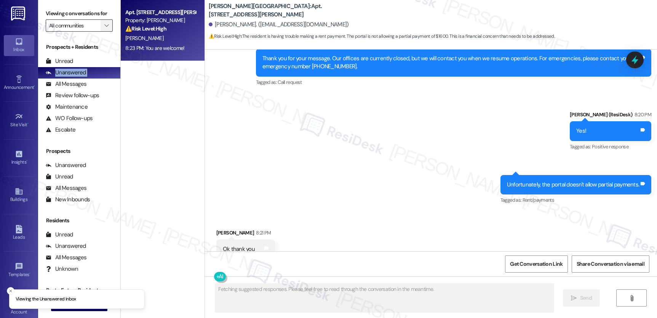
click at [104, 29] on icon "" at bounding box center [106, 25] width 4 height 6
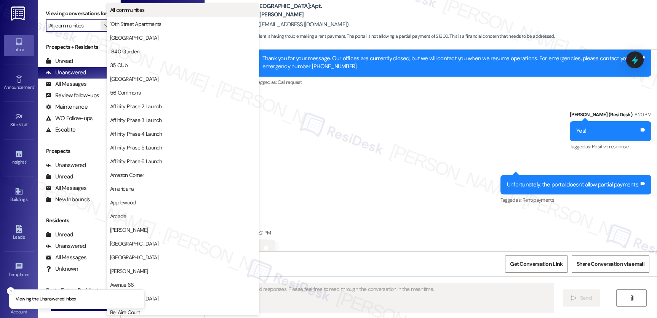
click at [144, 13] on button "All communities" at bounding box center [183, 10] width 152 height 14
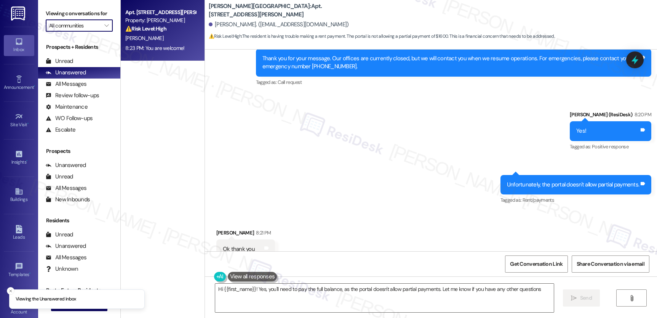
type textarea "Hi {{first_name}}! Yes, you'll need to pay the full balance, as the portal does…"
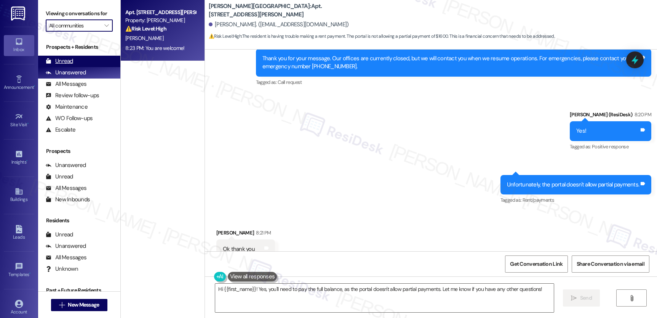
click at [72, 65] on div "Unread" at bounding box center [59, 61] width 27 height 8
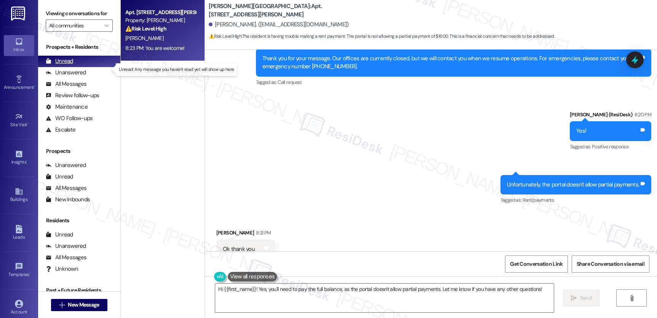
click at [72, 65] on div "Unread" at bounding box center [59, 61] width 27 height 8
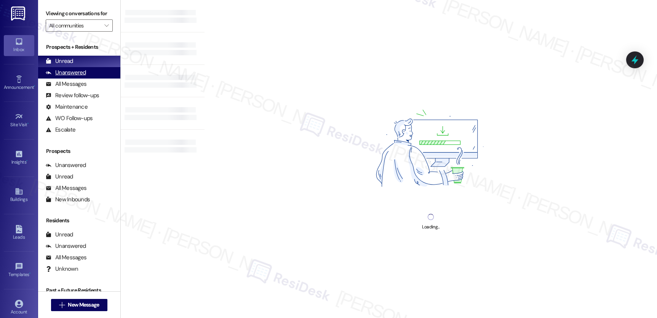
click at [65, 77] on div "Unanswered" at bounding box center [66, 73] width 40 height 8
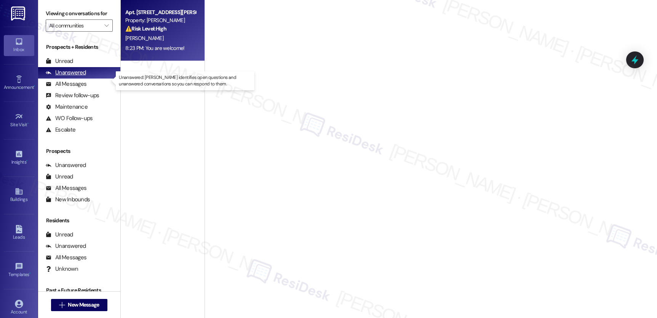
click at [65, 77] on div "Unanswered" at bounding box center [66, 73] width 40 height 8
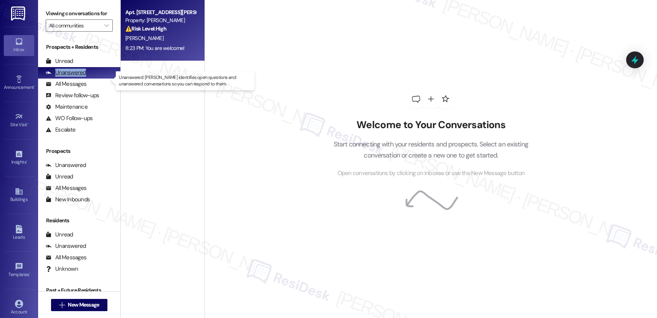
click at [65, 77] on div "Unanswered" at bounding box center [66, 73] width 40 height 8
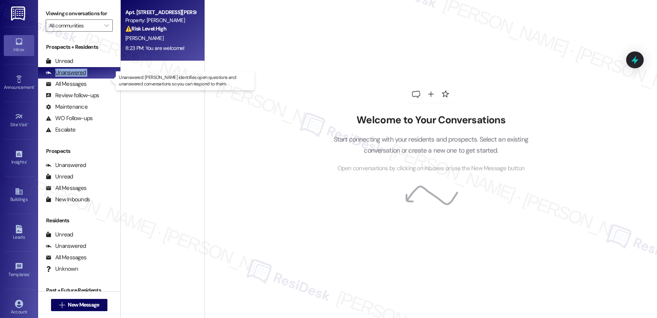
click at [65, 77] on div "Unanswered" at bounding box center [66, 73] width 40 height 8
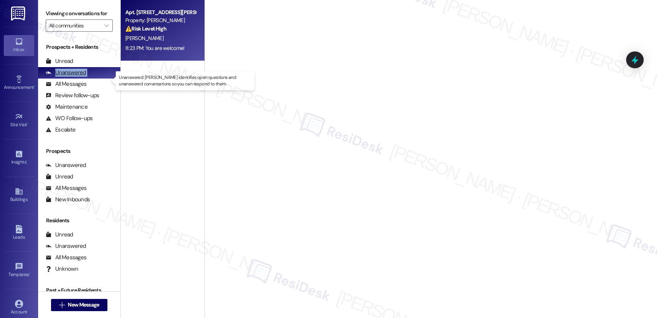
click at [65, 77] on div "Unanswered" at bounding box center [66, 73] width 40 height 8
click at [64, 77] on div "Unanswered" at bounding box center [66, 73] width 40 height 8
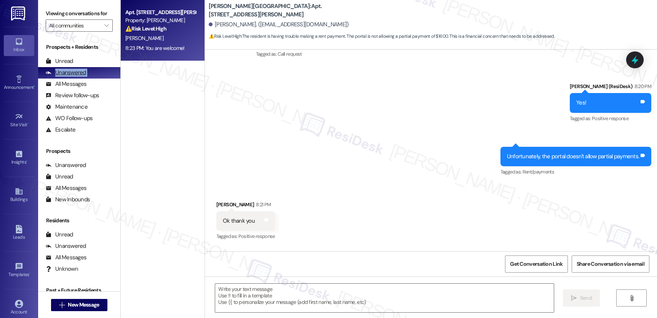
type textarea "Fetching suggested responses. Please feel free to read through the conversation…"
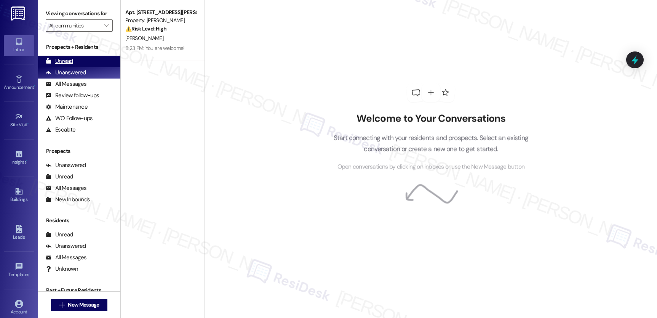
click at [58, 65] on div "Unread" at bounding box center [59, 61] width 27 height 8
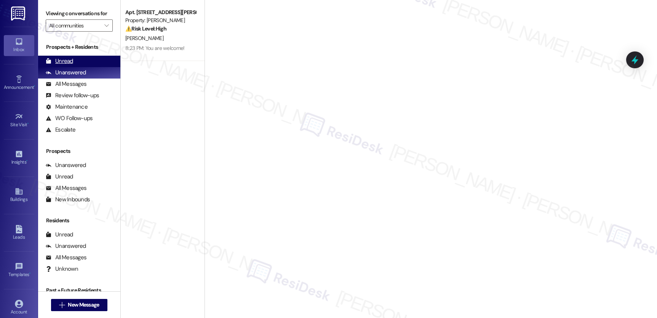
click at [58, 65] on div "Unread" at bounding box center [59, 61] width 27 height 8
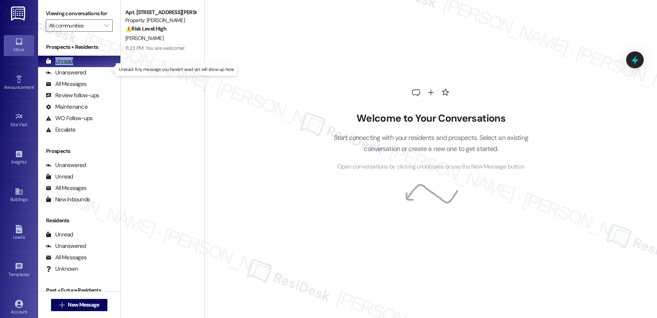
click at [58, 65] on div "Unread" at bounding box center [59, 61] width 27 height 8
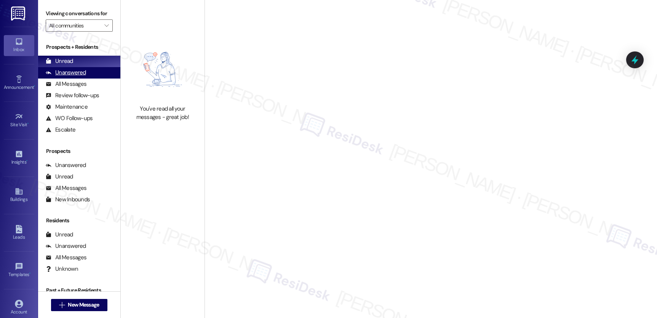
click at [64, 77] on div "Unanswered" at bounding box center [66, 73] width 40 height 8
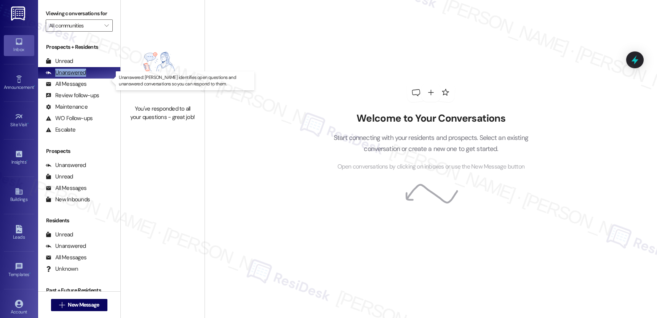
click at [64, 77] on div "Unanswered" at bounding box center [66, 73] width 40 height 8
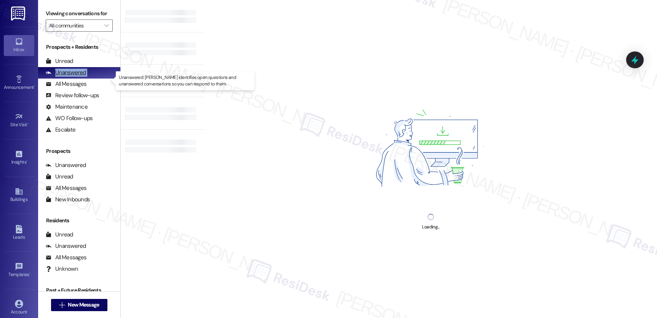
click at [64, 77] on div "Unanswered" at bounding box center [66, 73] width 40 height 8
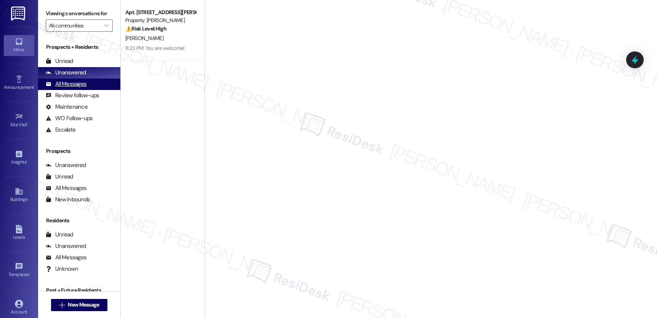
click at [74, 88] on div "All Messages" at bounding box center [66, 84] width 41 height 8
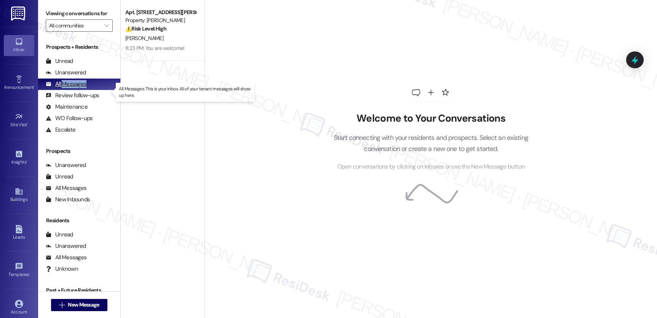
click at [74, 88] on div "All Messages" at bounding box center [66, 84] width 41 height 8
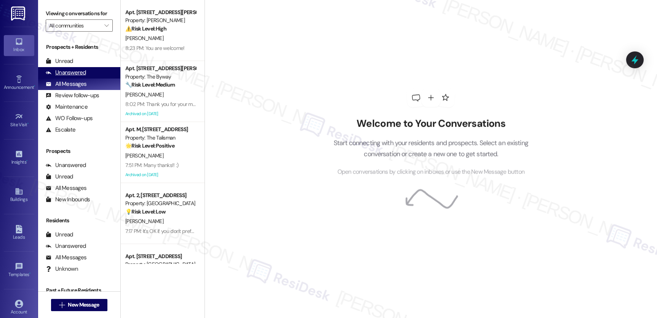
click at [73, 77] on div "Unanswered" at bounding box center [66, 73] width 40 height 8
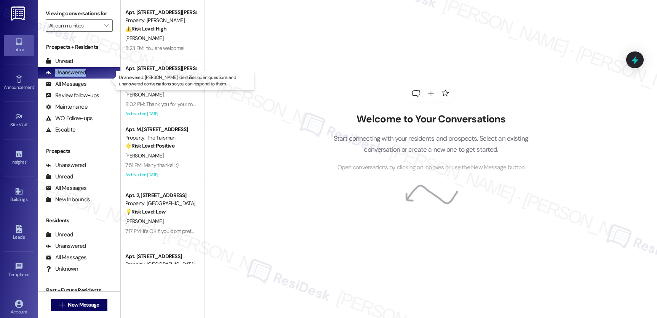
click at [73, 77] on div "Unanswered" at bounding box center [66, 73] width 40 height 8
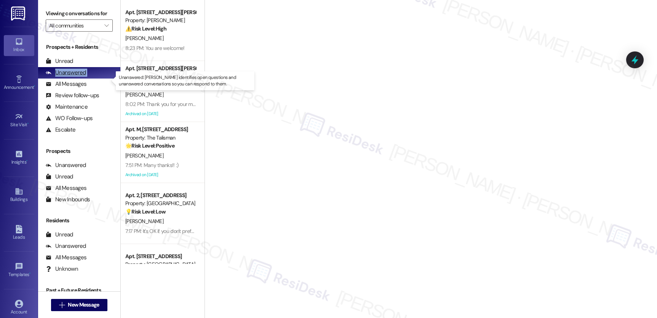
click at [73, 77] on div "Unanswered" at bounding box center [66, 73] width 40 height 8
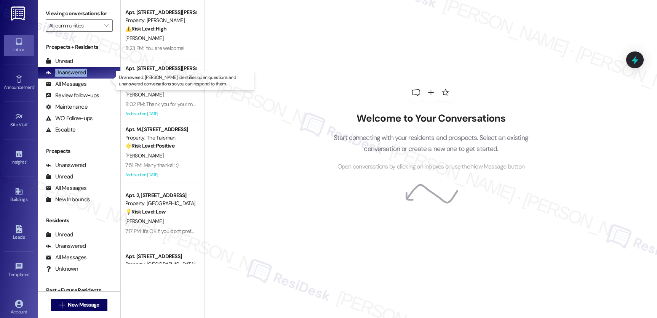
click at [73, 77] on div "Unanswered" at bounding box center [66, 73] width 40 height 8
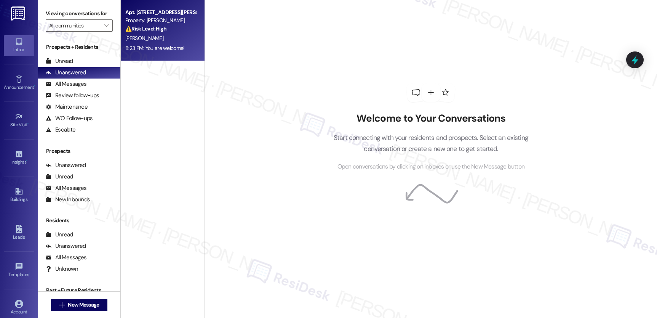
click at [158, 41] on div "[PERSON_NAME]" at bounding box center [161, 39] width 72 height 10
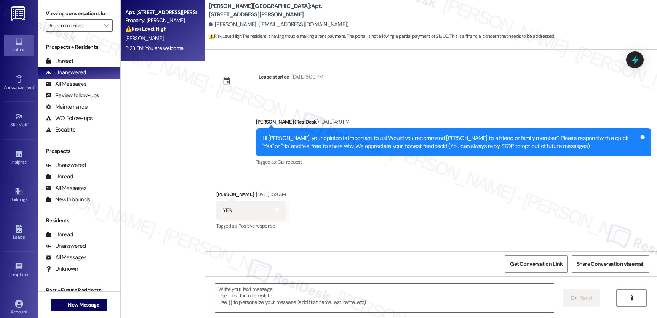
click at [176, 54] on div "Apt. 308, [STREET_ADDRESS][PERSON_NAME] Property: [PERSON_NAME] ⚠️ Risk Level: …" at bounding box center [163, 30] width 84 height 61
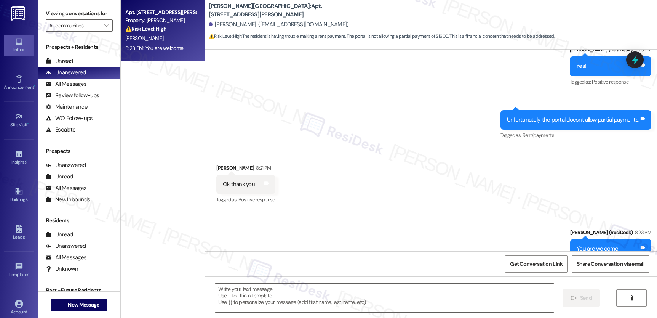
click at [175, 54] on div "Apt. 308, [STREET_ADDRESS][PERSON_NAME] Property: [PERSON_NAME] ⚠️ Risk Level: …" at bounding box center [163, 30] width 84 height 61
type textarea "Fetching suggested responses. Please feel free to read through the conversation…"
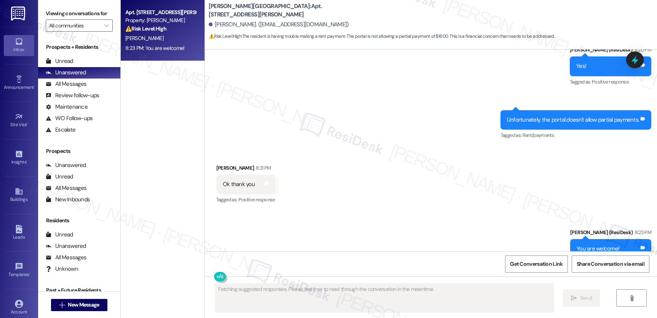
click at [174, 54] on div "Apt. 308, [STREET_ADDRESS][PERSON_NAME] Property: [PERSON_NAME] ⚠️ Risk Level: …" at bounding box center [163, 30] width 84 height 61
click at [173, 54] on div "Apt. 308, [STREET_ADDRESS][PERSON_NAME] Property: [PERSON_NAME] ⚠️ Risk Level: …" at bounding box center [163, 30] width 84 height 61
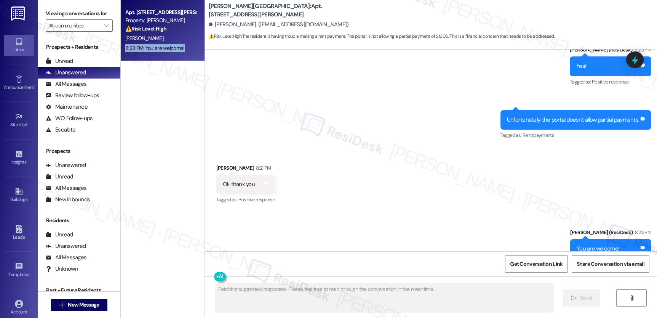
click at [173, 54] on div "Apt. 308, [STREET_ADDRESS][PERSON_NAME] Property: [PERSON_NAME] ⚠️ Risk Level: …" at bounding box center [163, 30] width 84 height 61
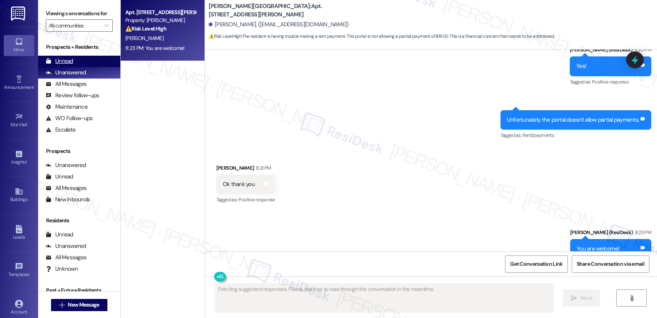
click at [60, 65] on div "Unread" at bounding box center [59, 61] width 27 height 8
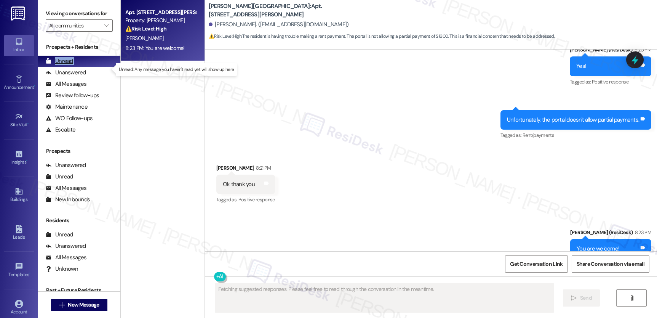
click at [60, 65] on div "Unread" at bounding box center [59, 61] width 27 height 8
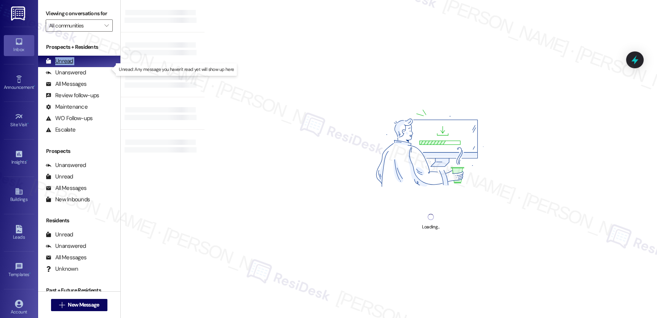
click at [60, 65] on div "Unread" at bounding box center [59, 61] width 27 height 8
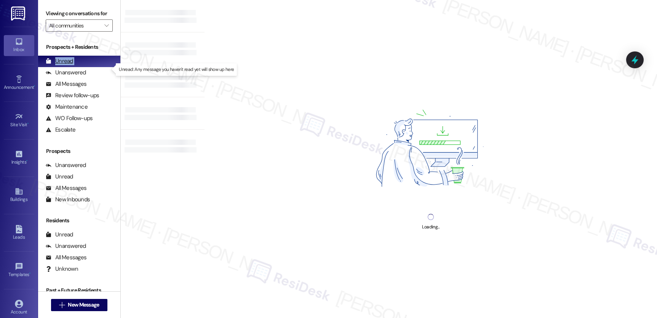
click at [60, 65] on div "Unread" at bounding box center [59, 61] width 27 height 8
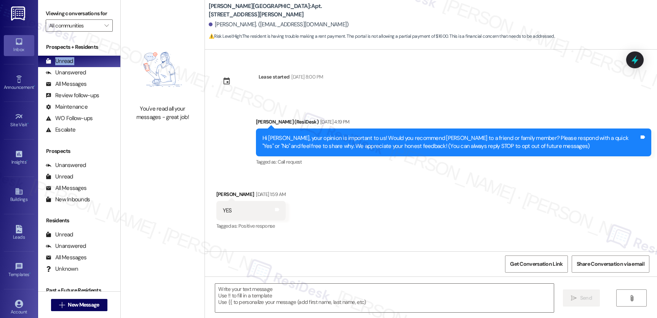
type textarea "Fetching suggested responses. Please feel free to read through the conversation…"
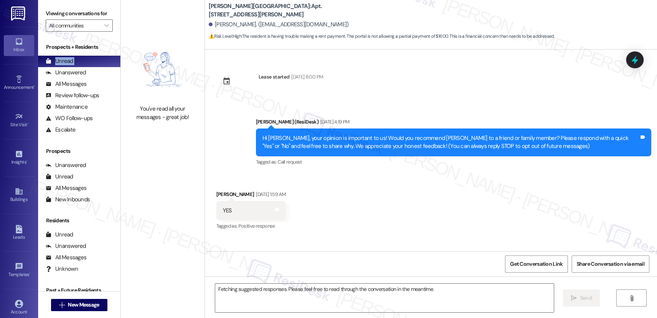
scroll to position [4105, 0]
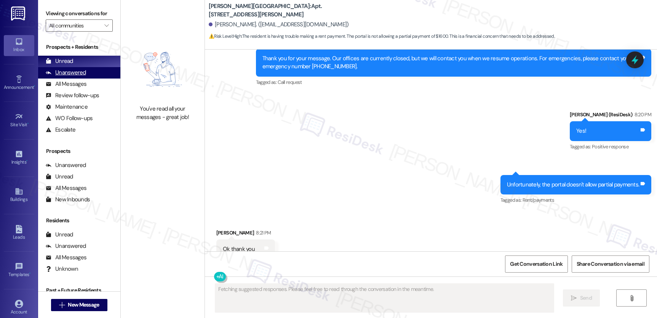
click at [77, 77] on div "Unanswered" at bounding box center [66, 73] width 40 height 8
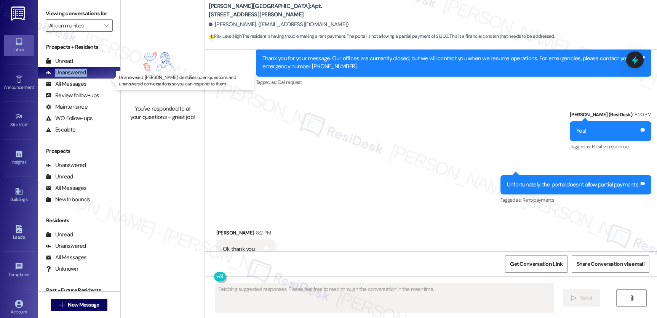
click at [77, 77] on div "Unanswered" at bounding box center [66, 73] width 40 height 8
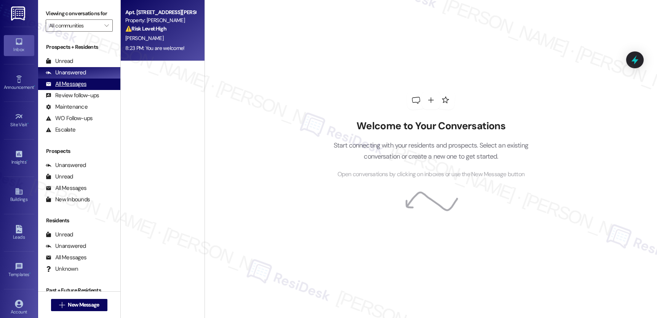
click at [68, 88] on div "All Messages" at bounding box center [66, 84] width 41 height 8
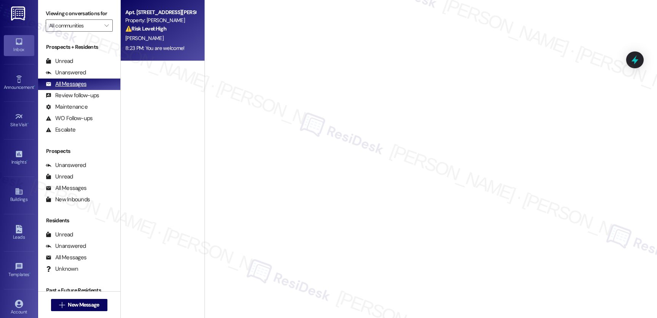
click at [68, 88] on div "All Messages" at bounding box center [66, 84] width 41 height 8
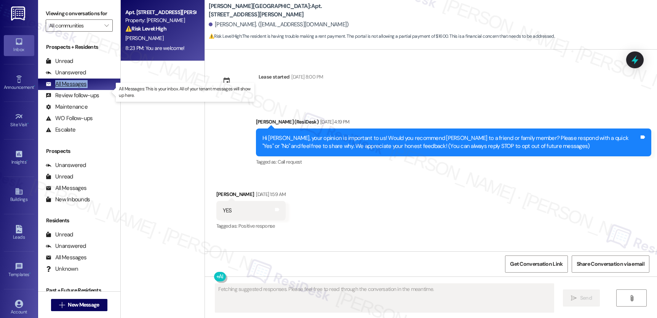
click at [68, 88] on div "All Messages" at bounding box center [66, 84] width 41 height 8
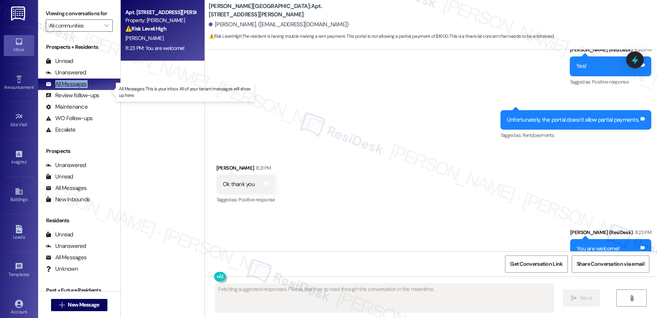
click at [68, 88] on div "All Messages" at bounding box center [66, 84] width 41 height 8
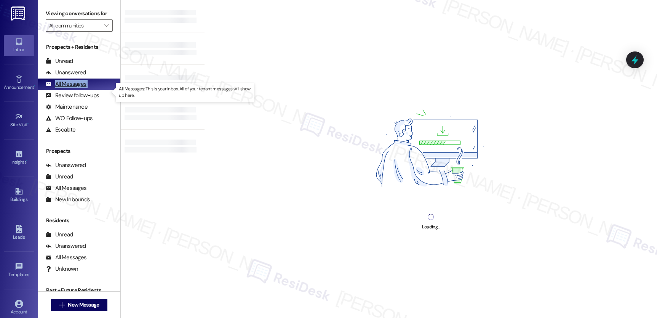
click at [68, 88] on div "All Messages" at bounding box center [66, 84] width 41 height 8
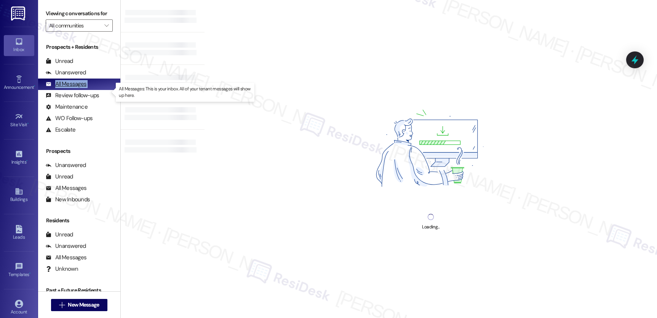
click at [68, 88] on div "All Messages" at bounding box center [66, 84] width 41 height 8
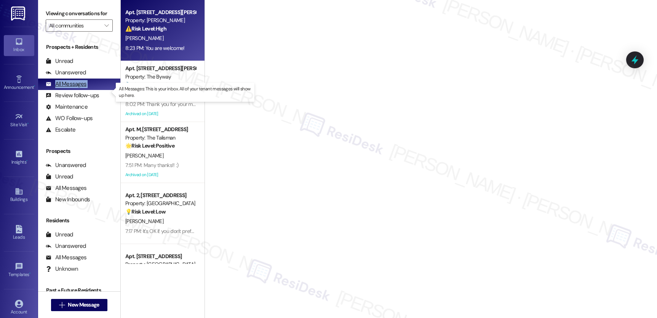
click at [68, 88] on div "All Messages" at bounding box center [66, 84] width 41 height 8
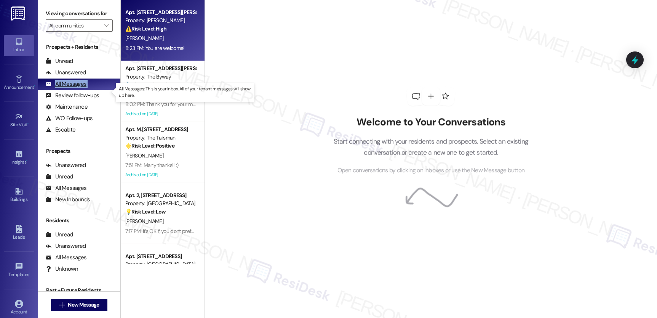
click at [68, 88] on div "All Messages" at bounding box center [66, 84] width 41 height 8
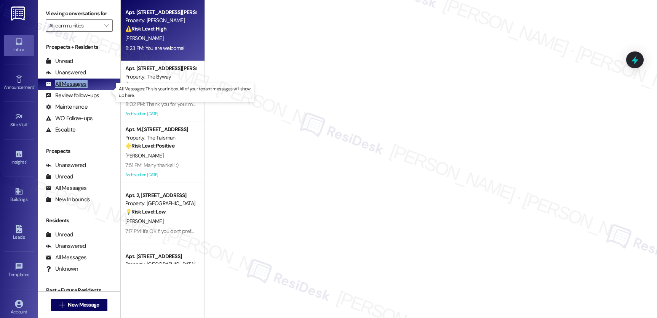
click at [68, 88] on div "All Messages" at bounding box center [66, 84] width 41 height 8
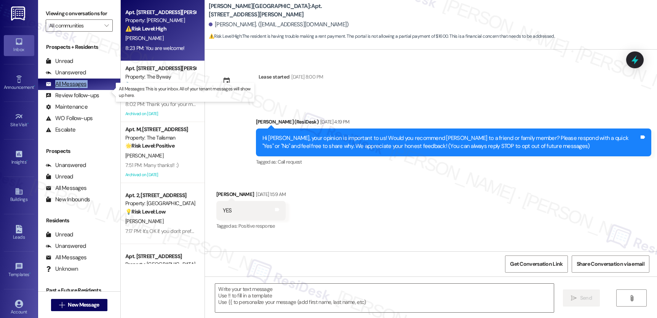
click at [68, 88] on div "All Messages" at bounding box center [66, 84] width 41 height 8
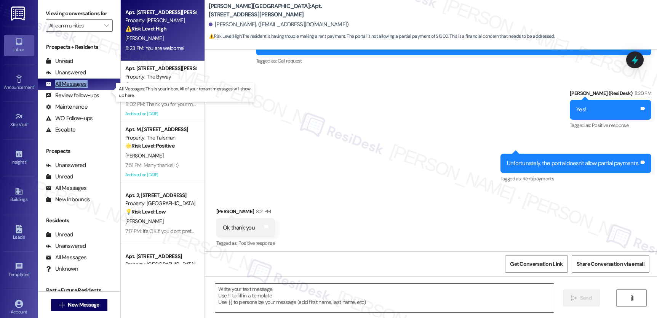
type textarea "Fetching suggested responses. Please feel free to read through the conversation…"
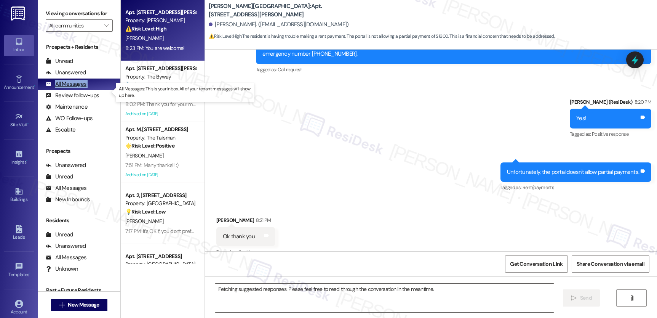
click at [68, 88] on div "All Messages" at bounding box center [66, 84] width 41 height 8
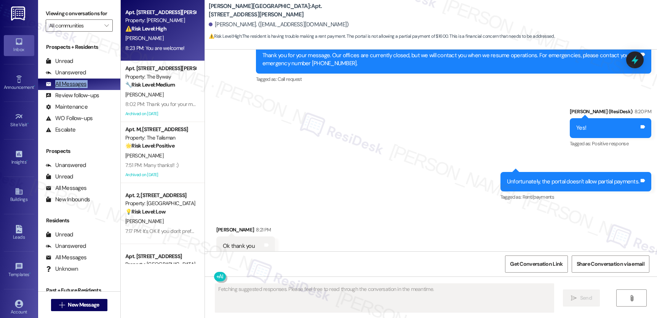
click at [68, 88] on div "All Messages" at bounding box center [66, 84] width 41 height 8
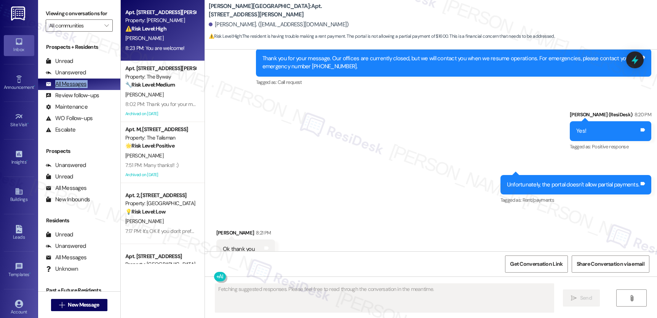
click at [68, 88] on div "All Messages" at bounding box center [66, 84] width 41 height 8
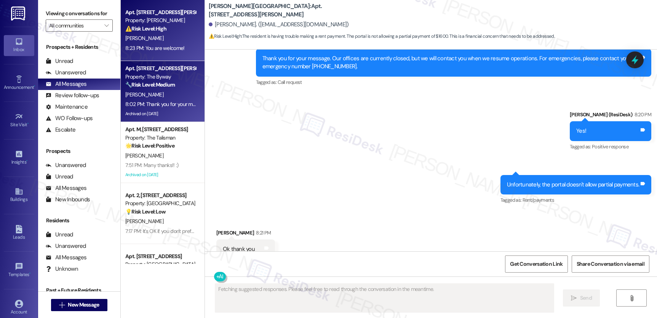
click at [166, 99] on div "8:02 PM: Thank you for your message. Our offices are currently closed, but we w…" at bounding box center [161, 104] width 72 height 10
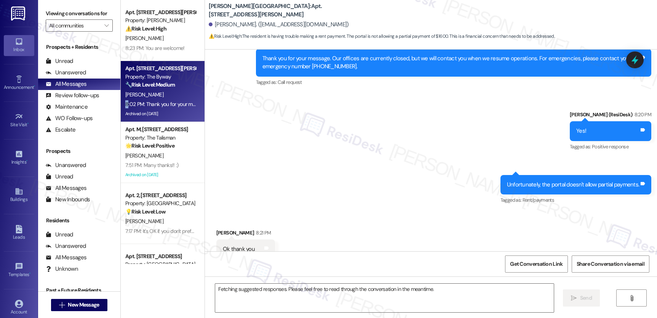
click at [166, 99] on div "8:02 PM: Thank you for your message. Our offices are currently closed, but we w…" at bounding box center [161, 104] width 72 height 10
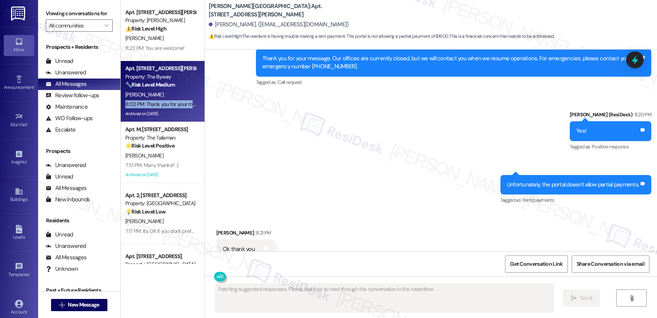
click at [166, 99] on div "8:02 PM: Thank you for your message. Our offices are currently closed, but we w…" at bounding box center [161, 104] width 72 height 10
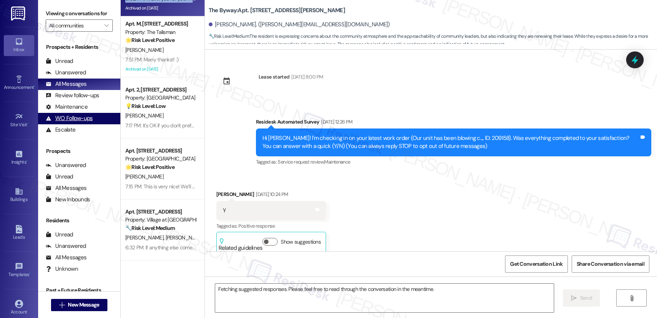
scroll to position [127, 0]
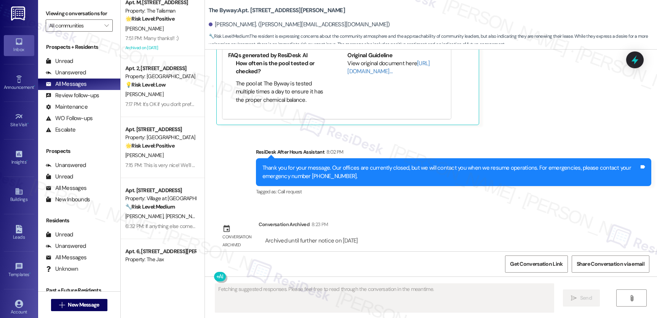
click at [16, 295] on div "Account Go to Account" at bounding box center [19, 307] width 30 height 37
click at [17, 296] on div "Account Go to Account" at bounding box center [19, 307] width 30 height 37
click at [18, 296] on div "Account Go to Account" at bounding box center [19, 307] width 30 height 37
drag, startPoint x: 18, startPoint y: 296, endPoint x: 22, endPoint y: 298, distance: 4.8
click at [18, 296] on div "Account Go to Account" at bounding box center [19, 307] width 30 height 37
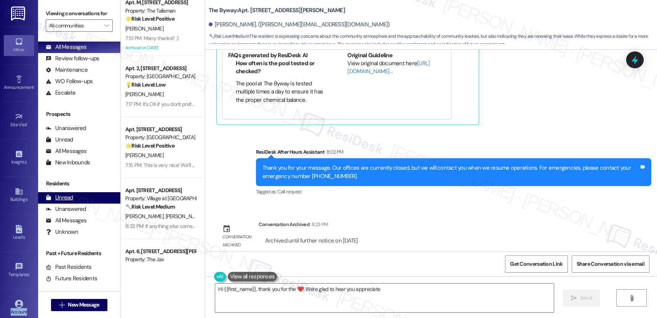
scroll to position [39, 0]
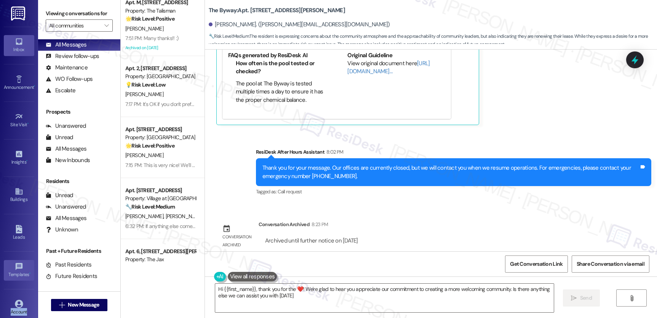
type textarea "Hi {{first_name}}, thank you for the ❤️! We're glad to hear you appreciate our …"
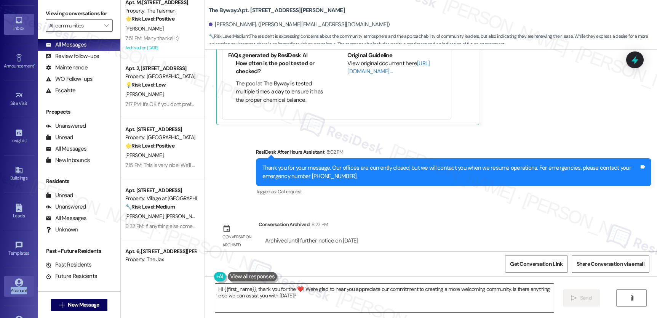
scroll to position [22, 0]
click at [14, 294] on link "Account" at bounding box center [19, 285] width 30 height 21
drag, startPoint x: 14, startPoint y: 294, endPoint x: 23, endPoint y: 294, distance: 8.8
click at [14, 294] on link "Account" at bounding box center [19, 285] width 30 height 21
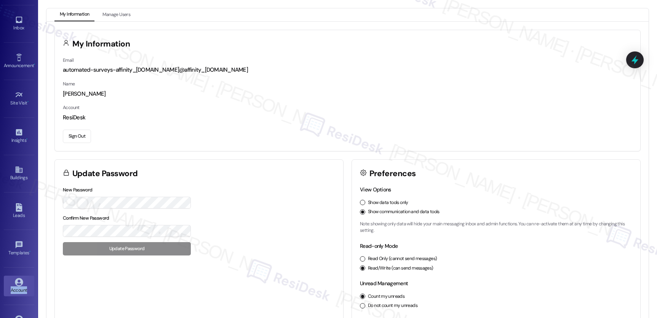
click at [78, 138] on button "Sign Out" at bounding box center [77, 136] width 28 height 13
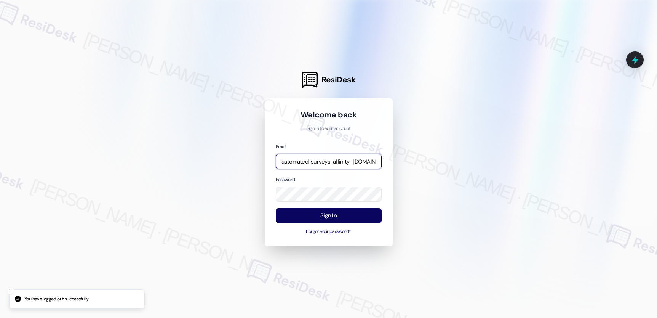
click at [299, 162] on input "automated-surveys-affinity_[DOMAIN_NAME]@affinity_[DOMAIN_NAME]" at bounding box center [329, 161] width 106 height 15
type input "[EMAIL_ADDRESS][DOMAIN_NAME]"
click at [339, 213] on button "Sign In" at bounding box center [329, 215] width 106 height 15
